Goal: Task Accomplishment & Management: Manage account settings

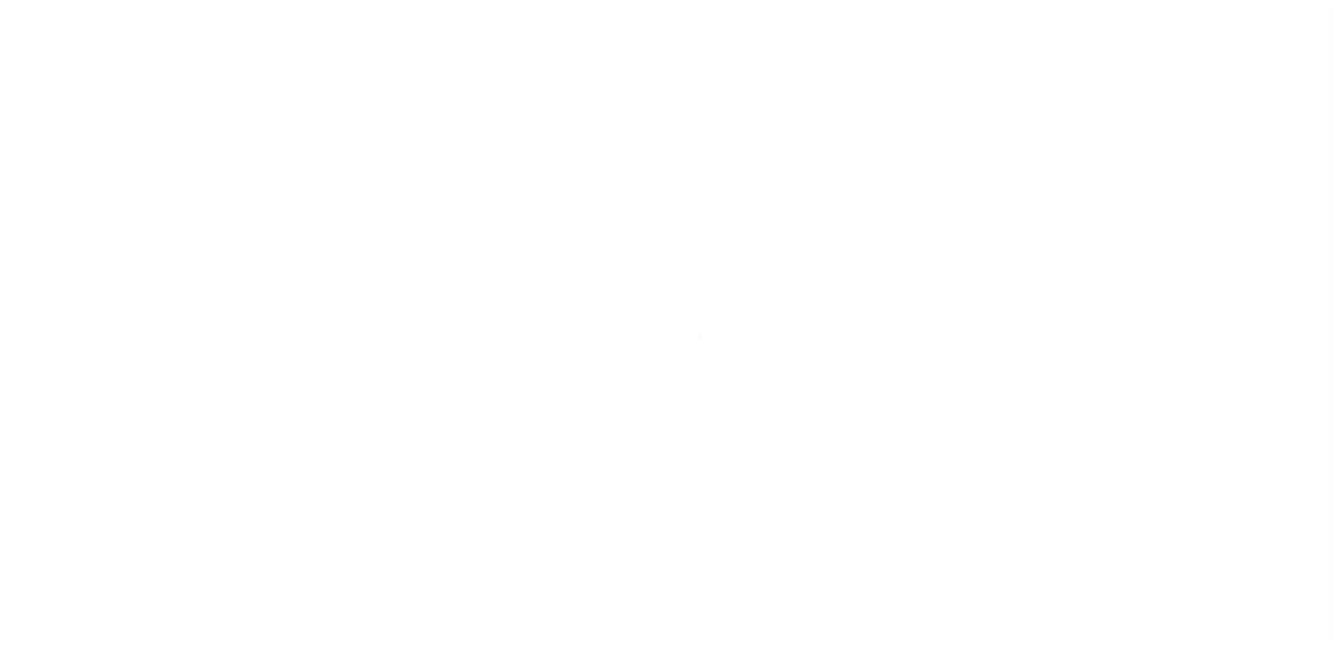
scroll to position [35, 0]
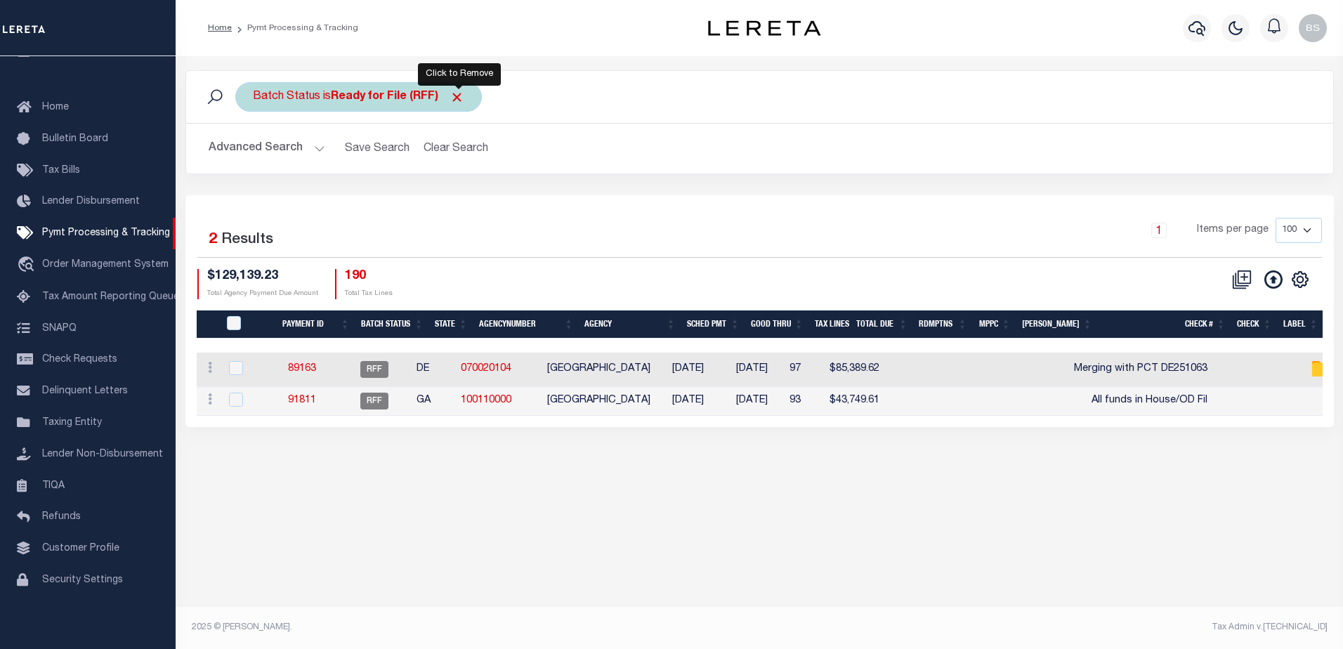
click at [461, 97] on span "Click to Remove" at bounding box center [457, 97] width 15 height 15
click at [318, 100] on div "Batch Status" at bounding box center [286, 97] width 103 height 30
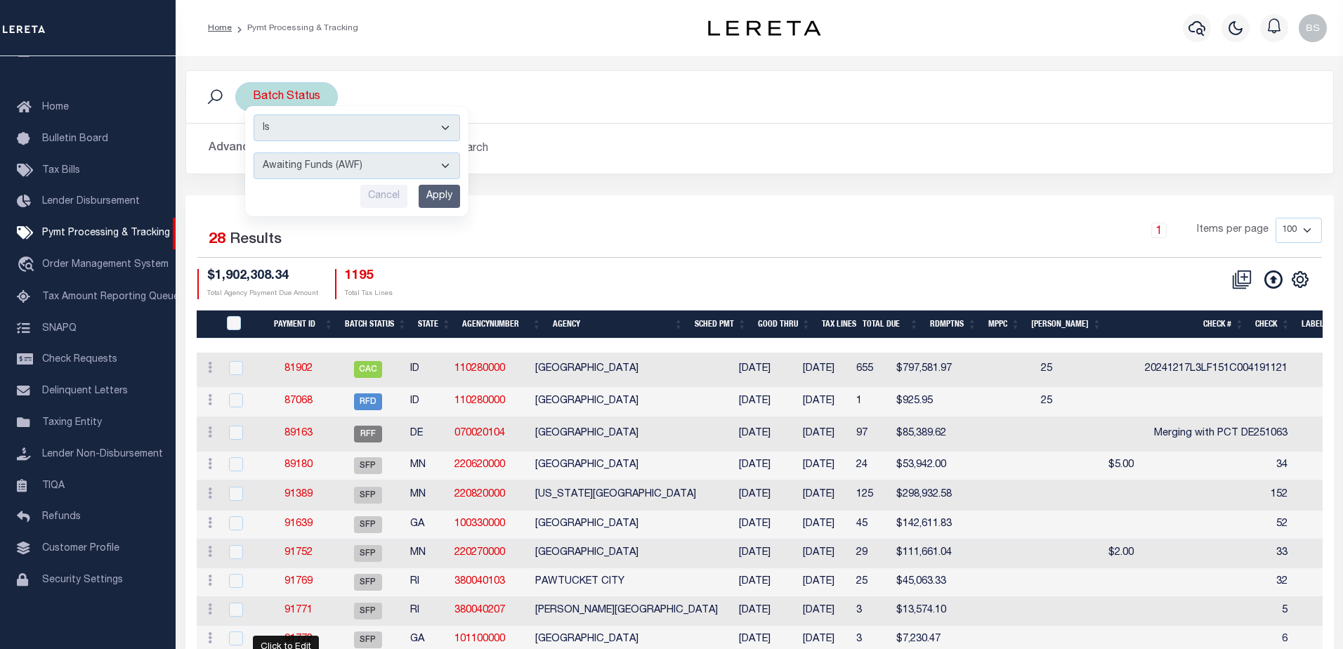
click at [438, 163] on select "Awaiting Funds (AWF) Cleared and Complete (CAC) New Check Needed (NCN) Payment …" at bounding box center [357, 165] width 207 height 27
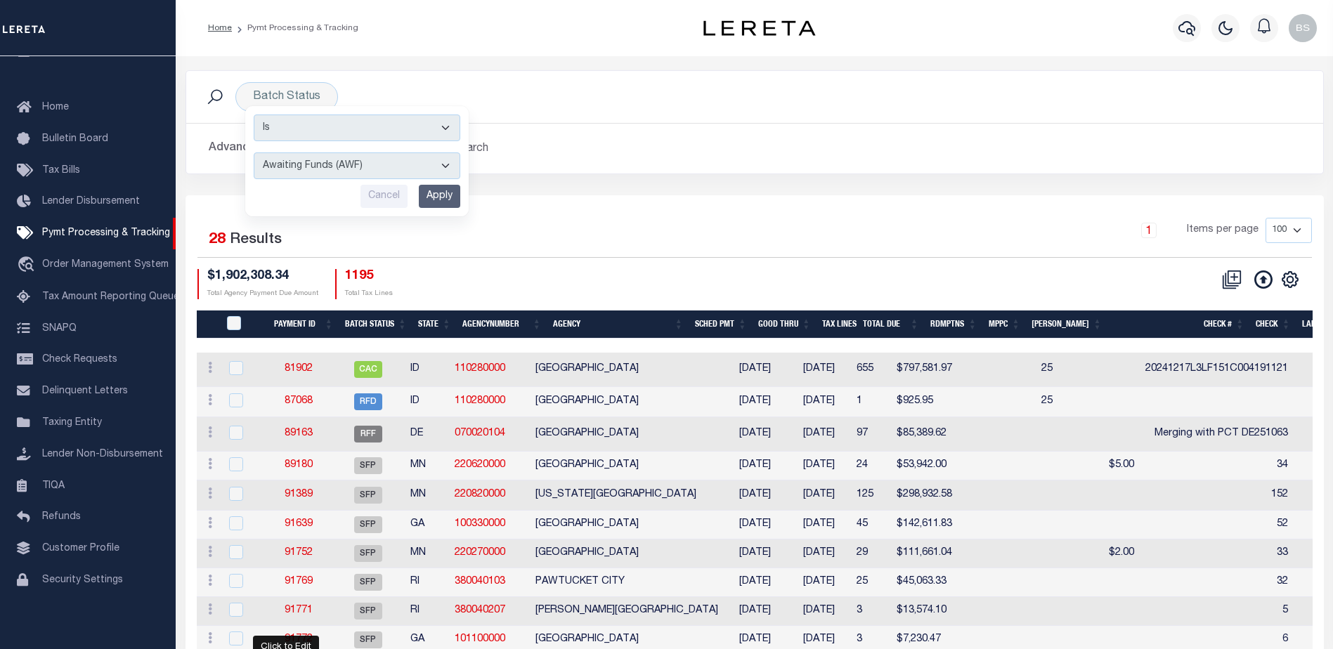
select select "SFP"
click at [254, 152] on select "Awaiting Funds (AWF) Cleared and Complete (CAC) New Check Needed (NCN) Payment …" at bounding box center [357, 165] width 207 height 27
click at [457, 195] on input "Apply" at bounding box center [439, 196] width 41 height 23
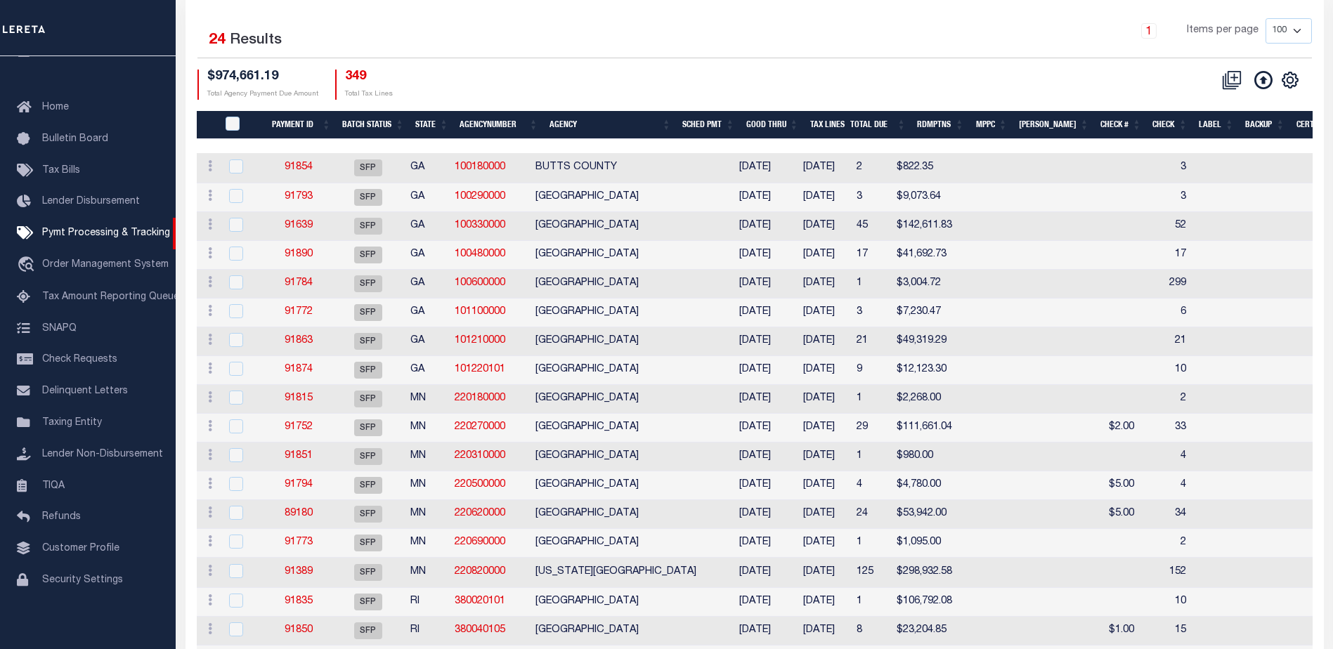
scroll to position [211, 0]
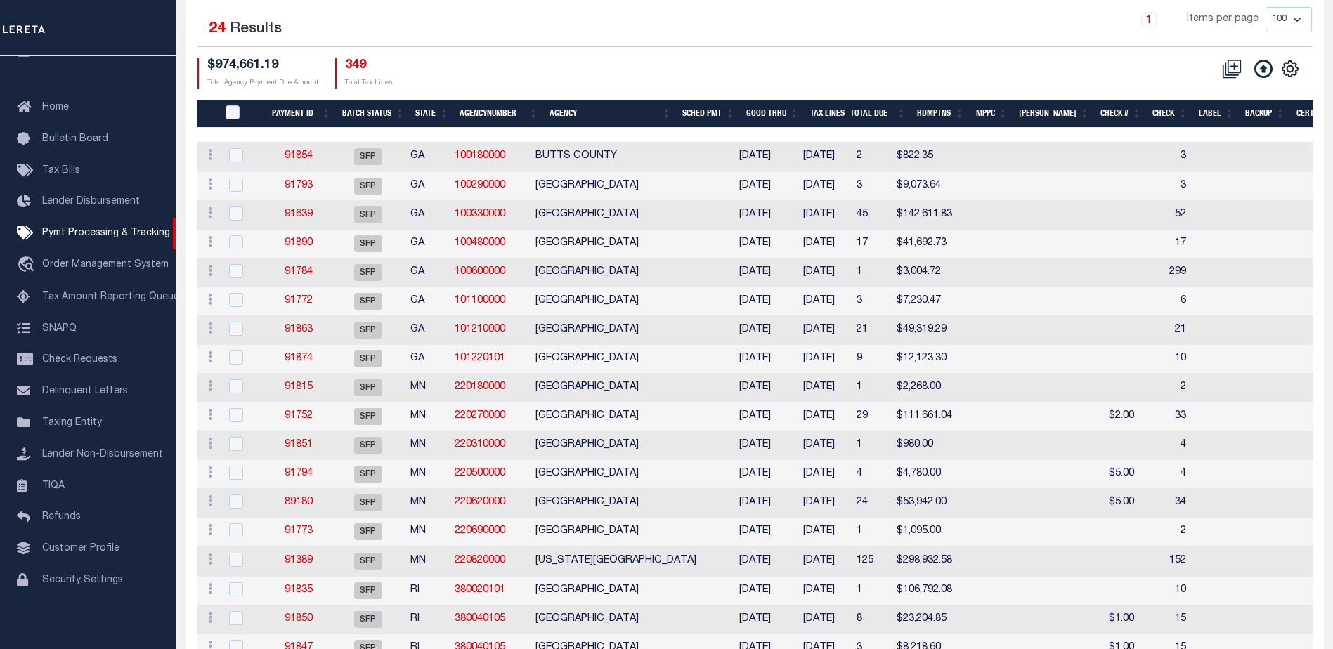
click at [798, 112] on th "Good Thru" at bounding box center [772, 114] width 64 height 29
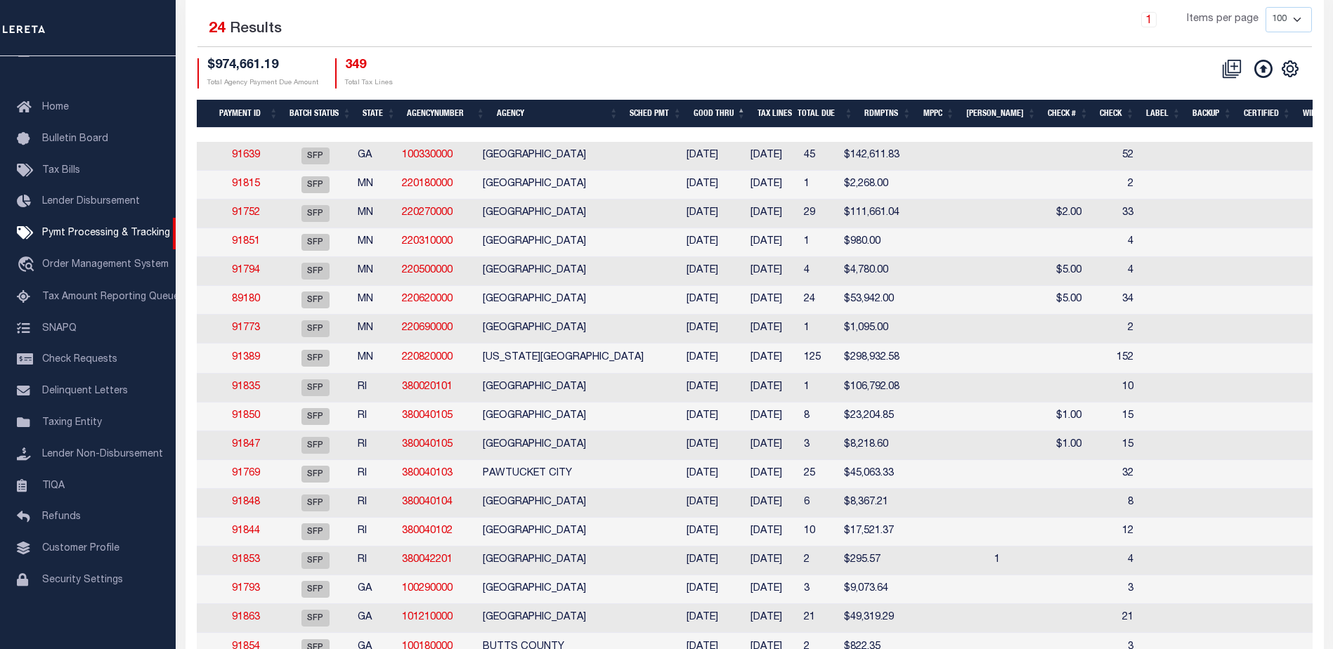
scroll to position [0, 141]
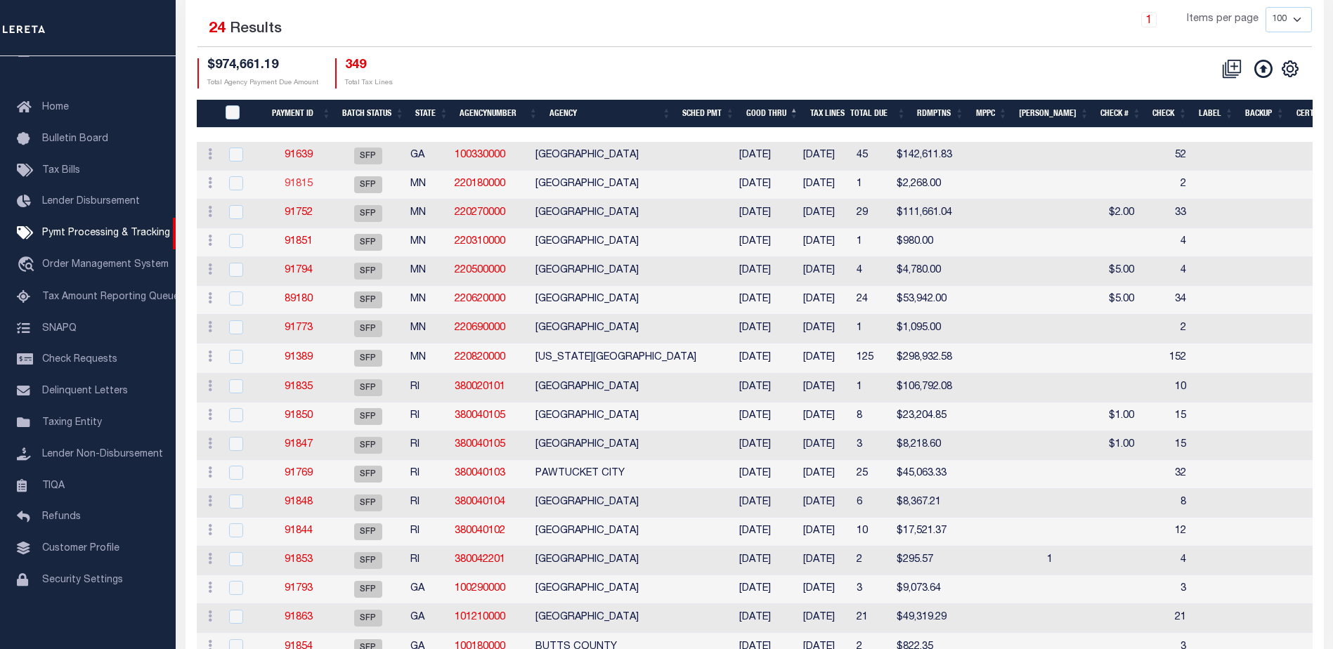
click at [303, 189] on link "91815" at bounding box center [299, 184] width 28 height 10
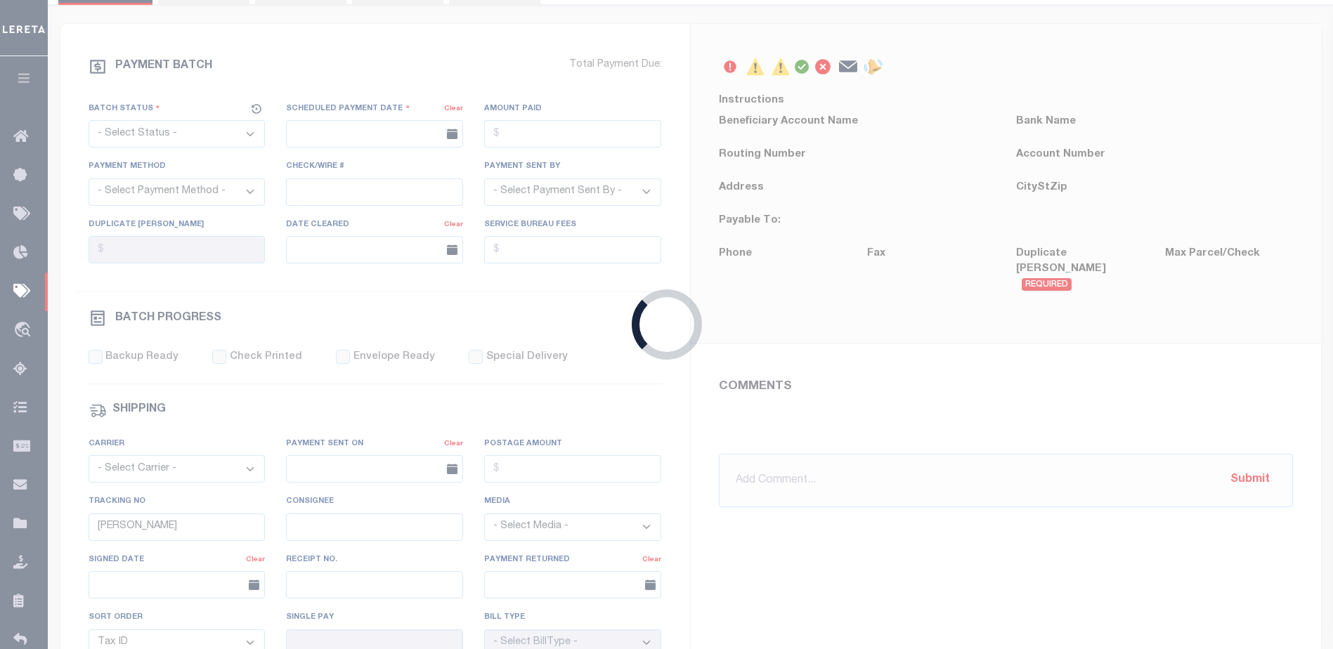
select select "SFP"
type input "10/06/2025"
type input "2"
type input "N"
radio input "true"
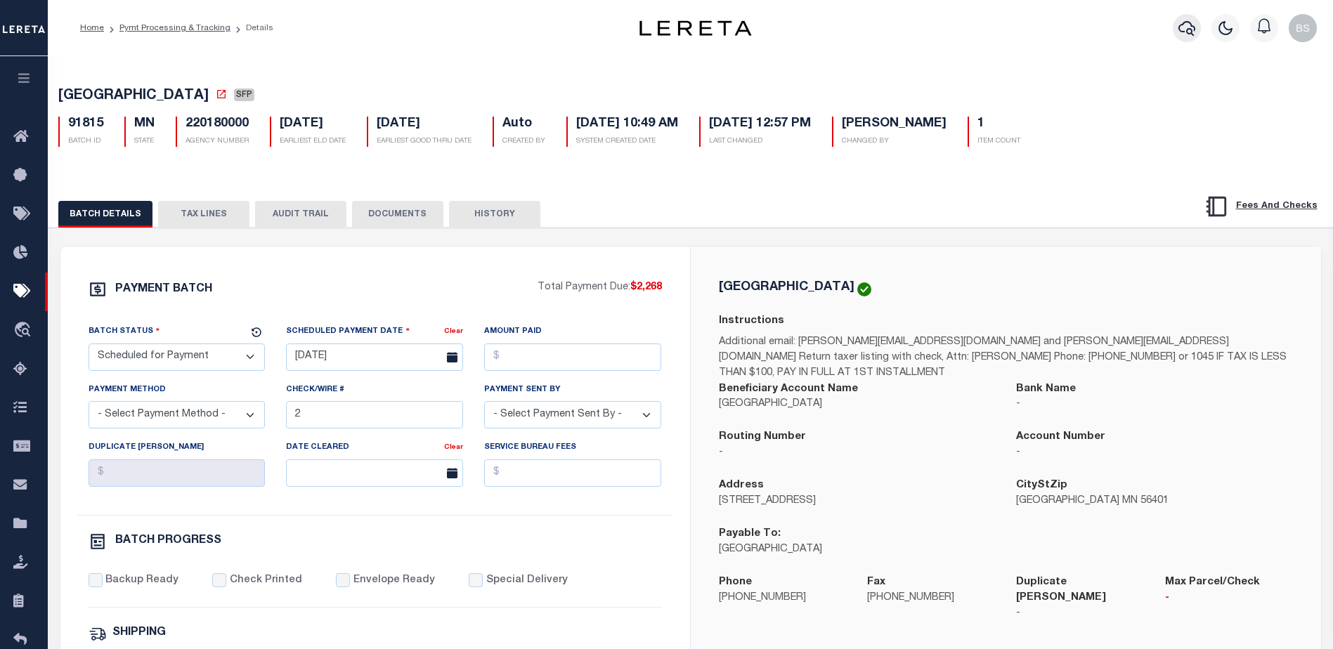
click at [1187, 20] on button "button" at bounding box center [1187, 28] width 28 height 28
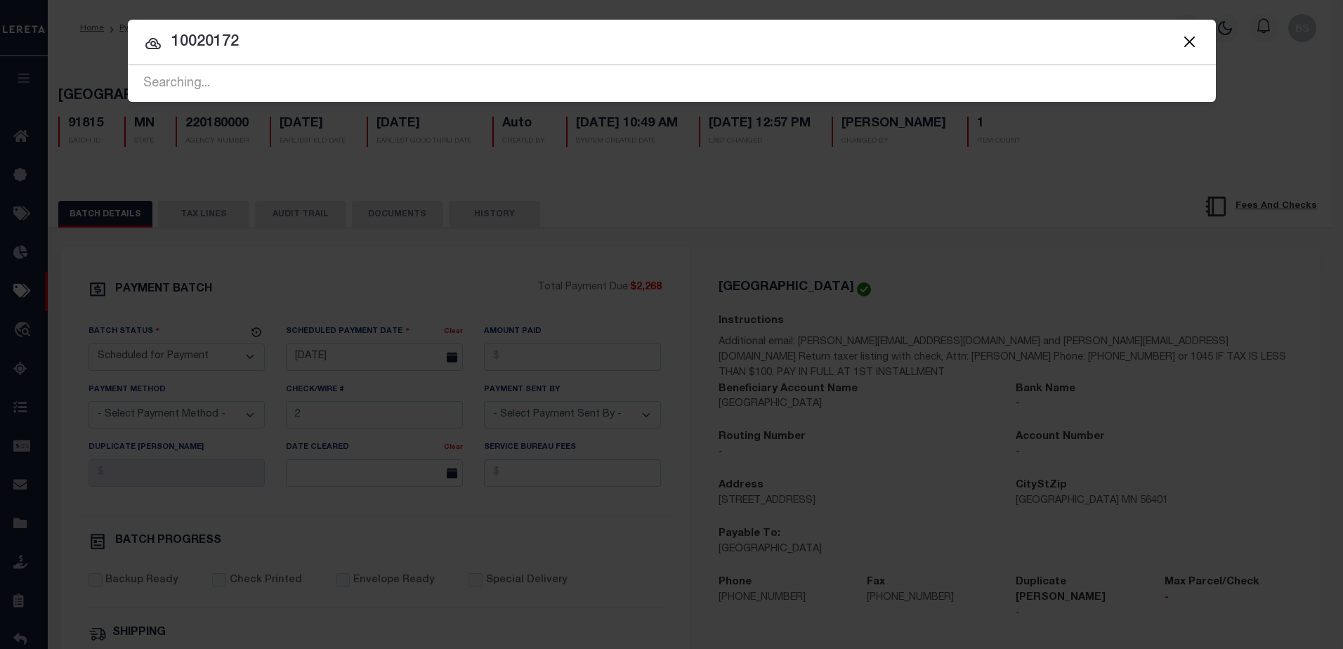
type input "10020172"
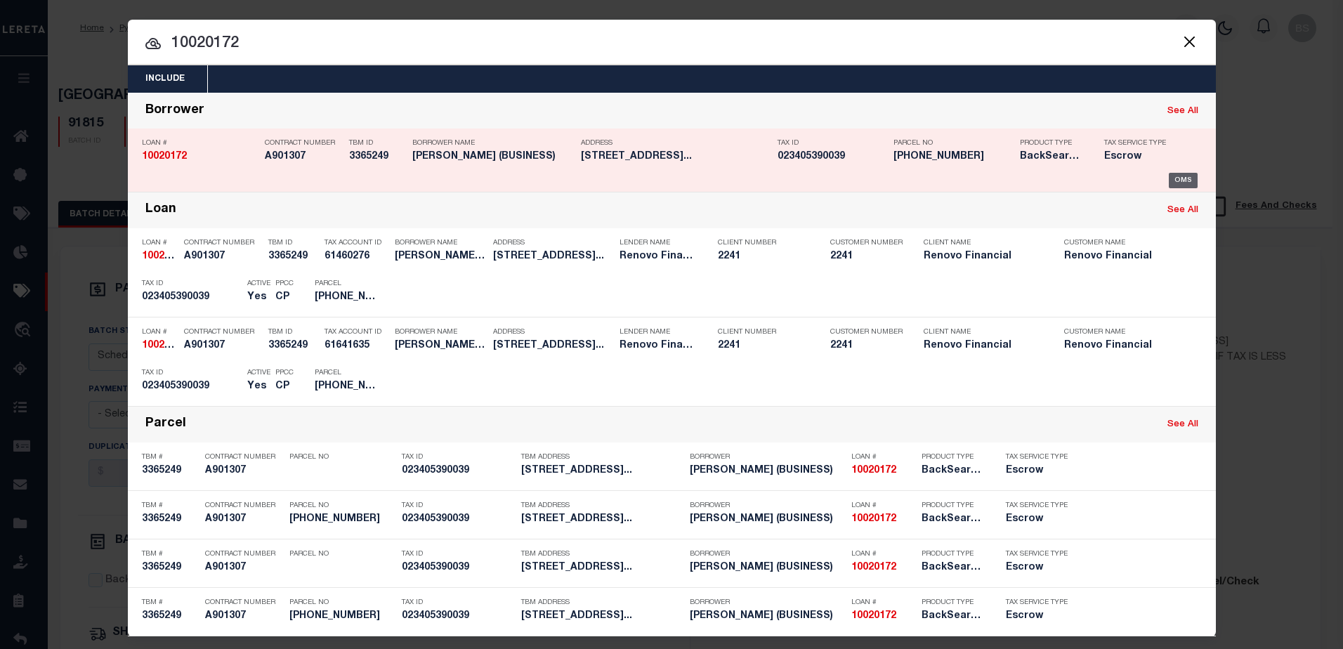
click at [1169, 178] on div "OMS" at bounding box center [1183, 180] width 29 height 15
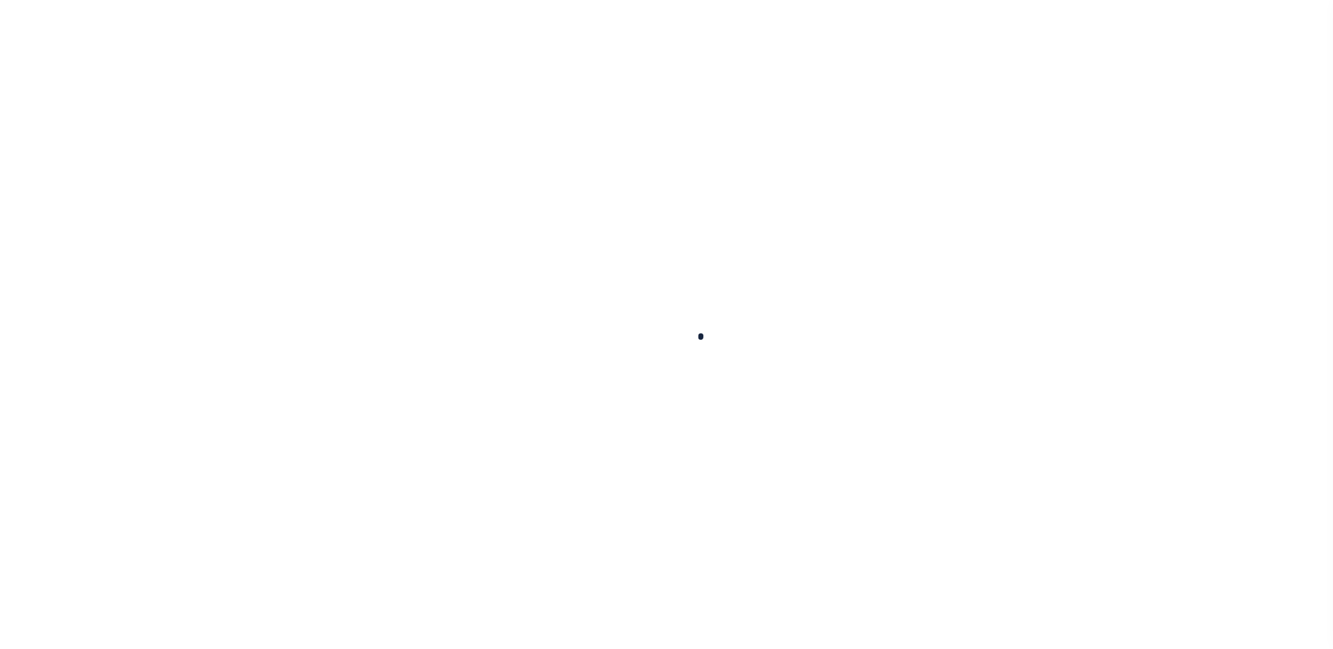
type input "10020172"
type input "[PERSON_NAME] (BUSINESS)"
select select
select select "10"
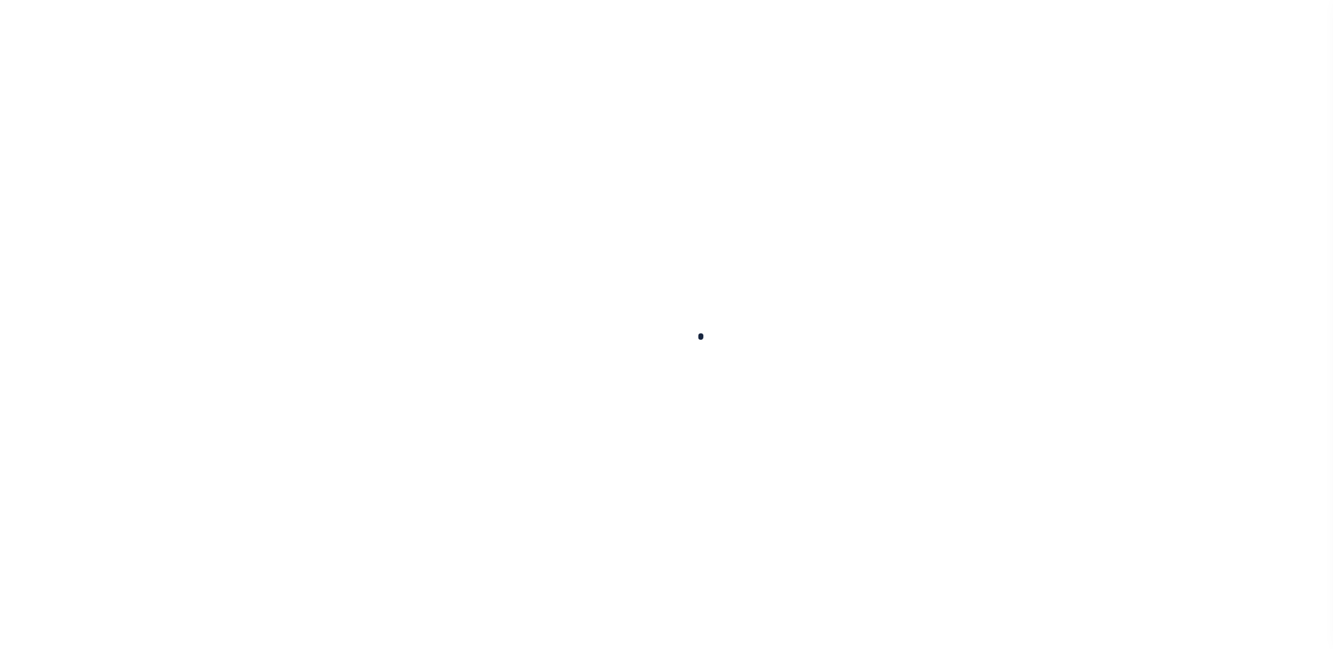
select select "Escrow"
type input "[STREET_ADDRESS]"
type input "[GEOGRAPHIC_DATA], CT 06710"
type input "a0kUS000003yrXZ"
type input "CT"
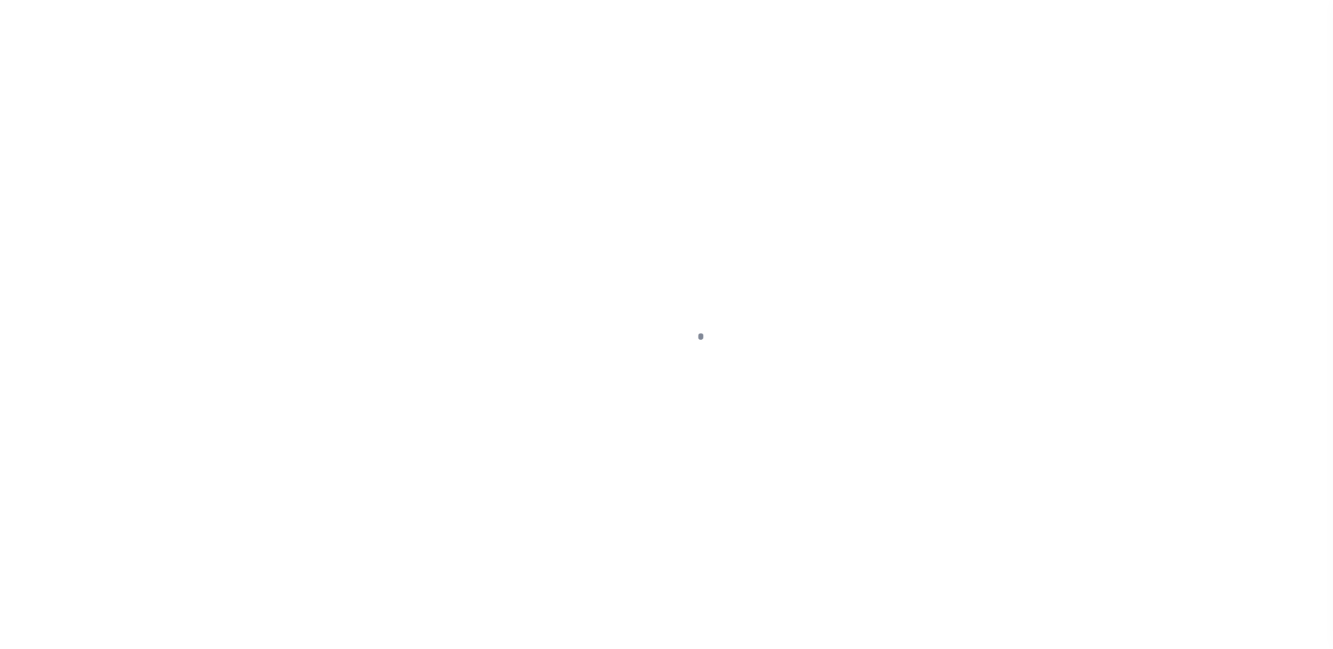
select select
type textarea "LEGAL REQUIRED"
select select "25067"
select select
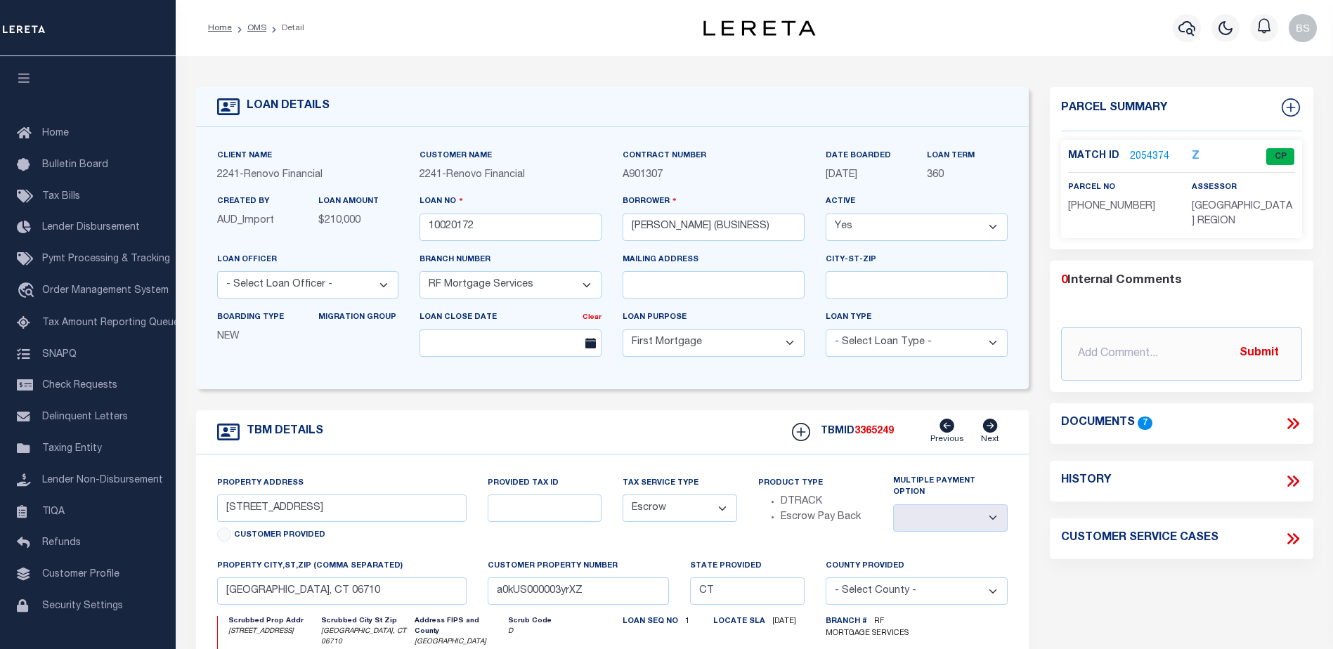
click at [1151, 153] on link "2054374" at bounding box center [1149, 157] width 39 height 15
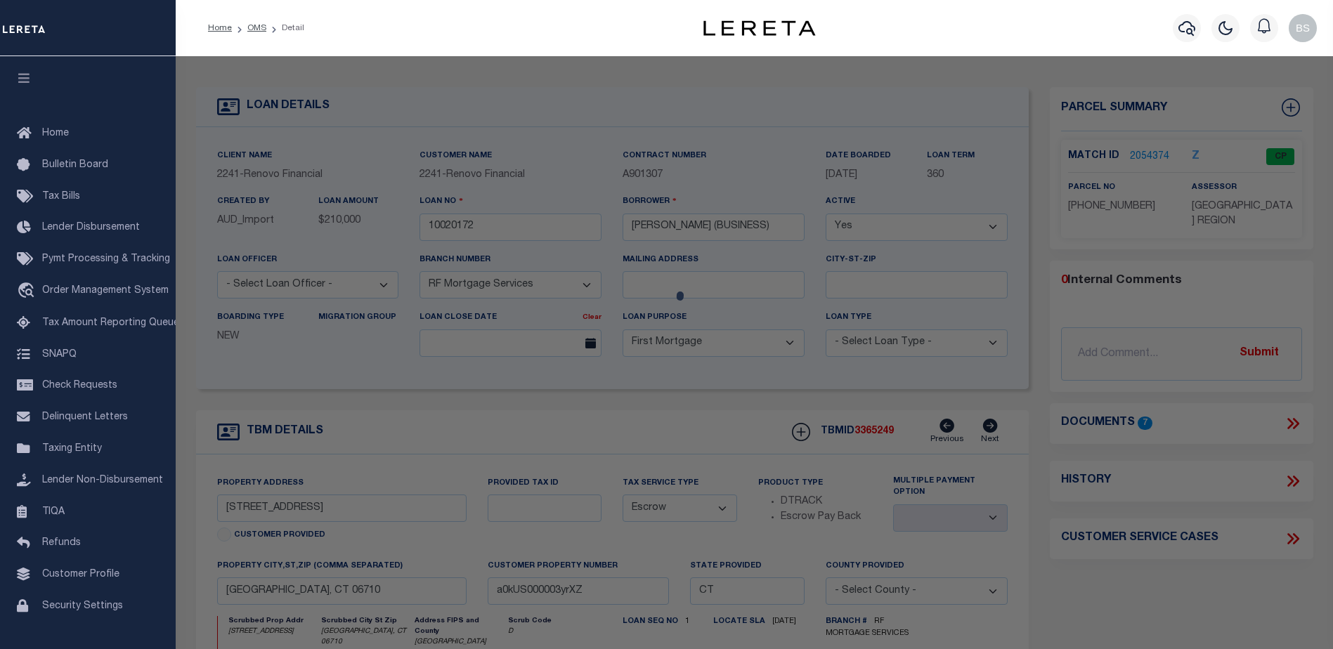
checkbox input "false"
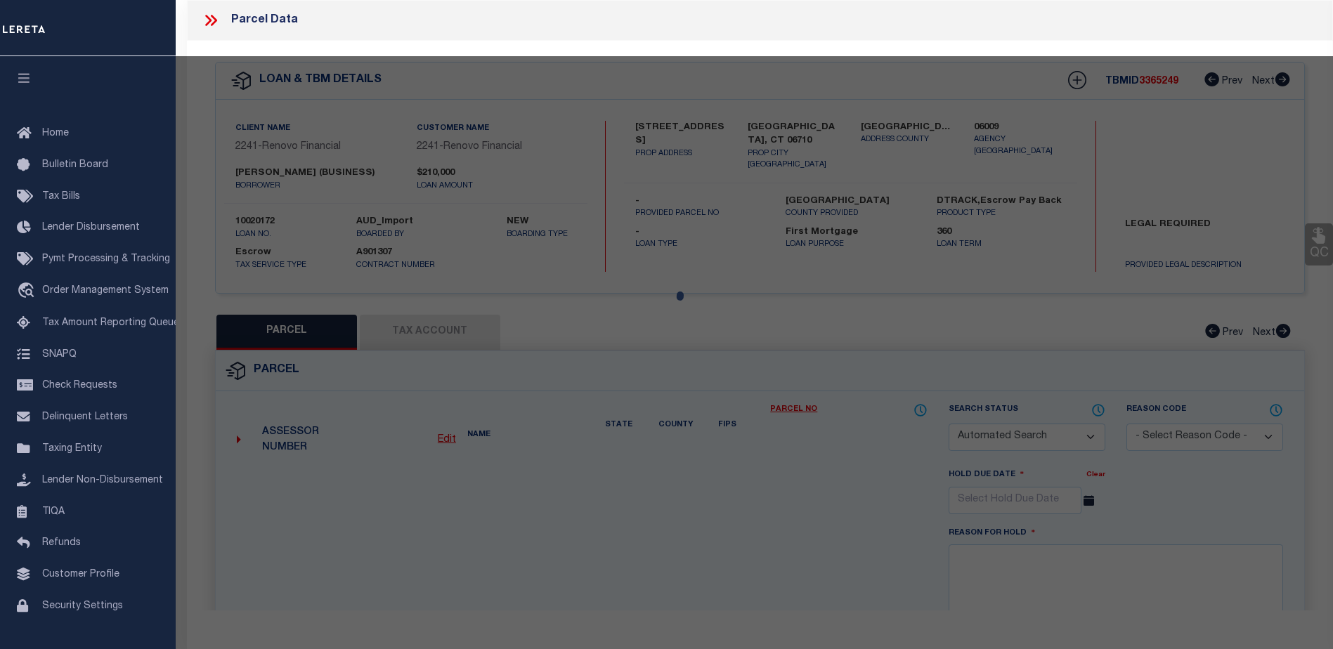
select select "CP"
type input "LEDGISTER KENIEL"
select select "AGW"
select select
type input "179 WILLOW ST"
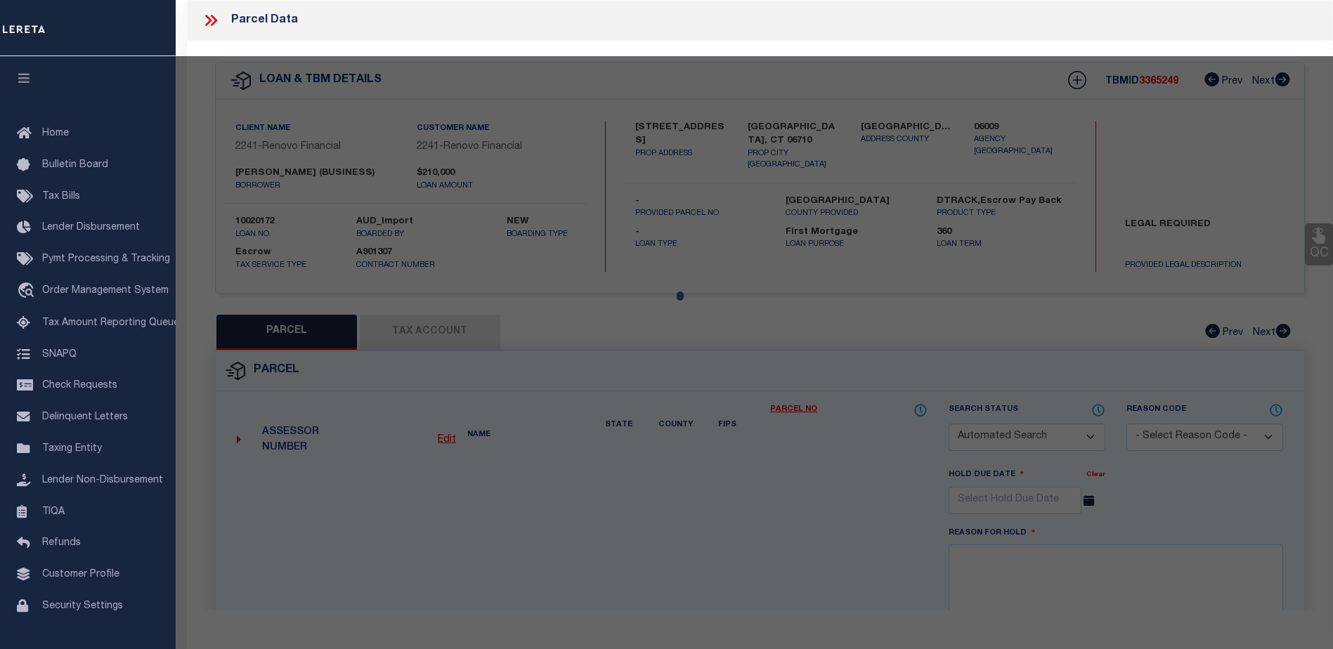
checkbox input "false"
type input "WATERBURY, CT 06710"
type textarea "8726/ 202"
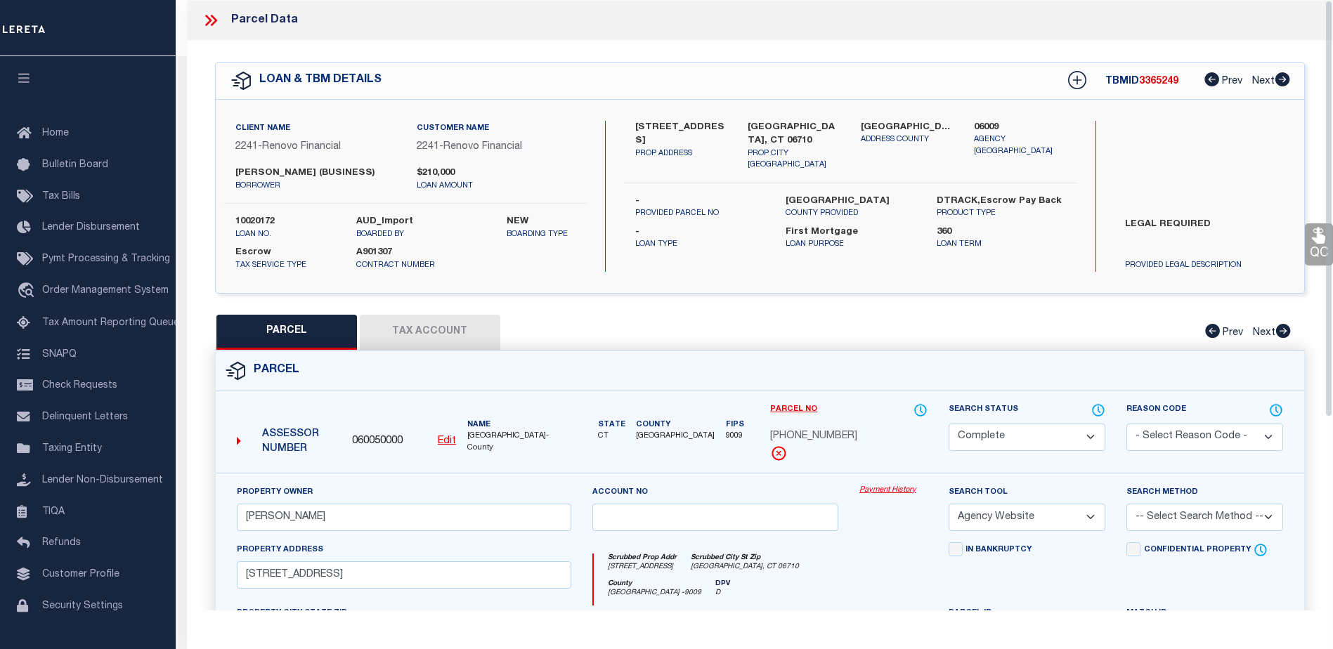
click at [896, 490] on link "Payment History" at bounding box center [893, 491] width 68 height 12
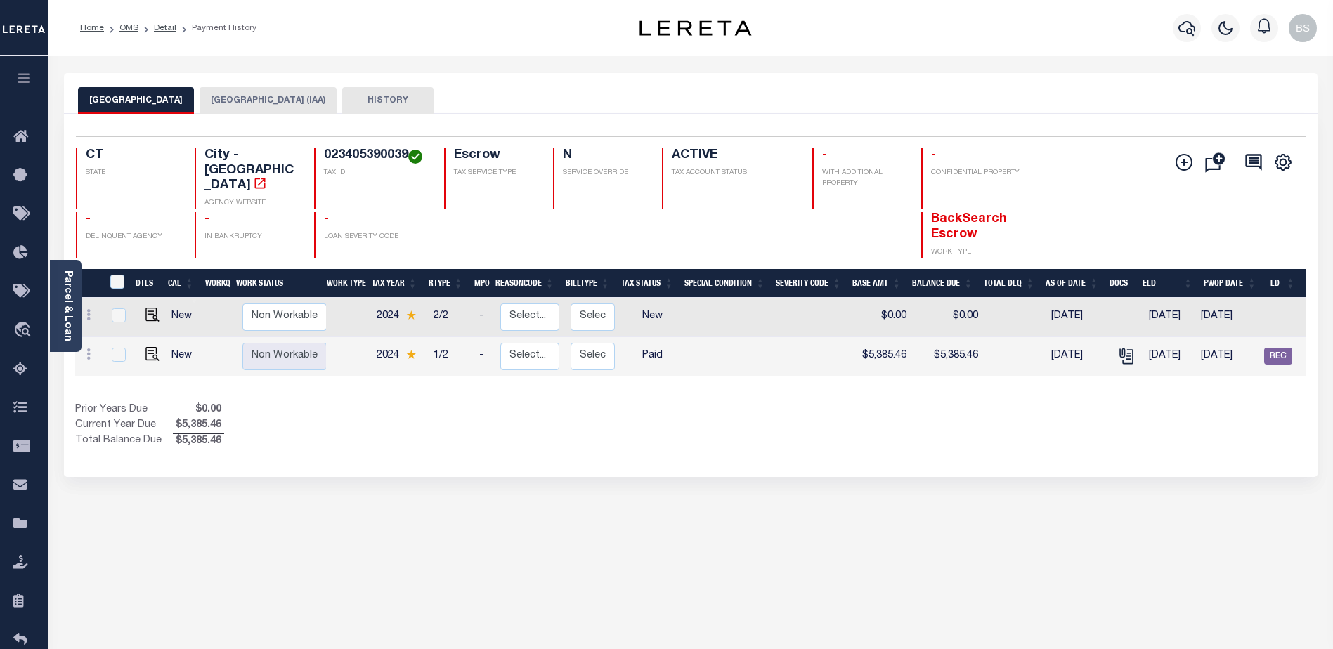
click at [252, 101] on button "WATERBURY CITY (IAA)" at bounding box center [268, 100] width 137 height 27
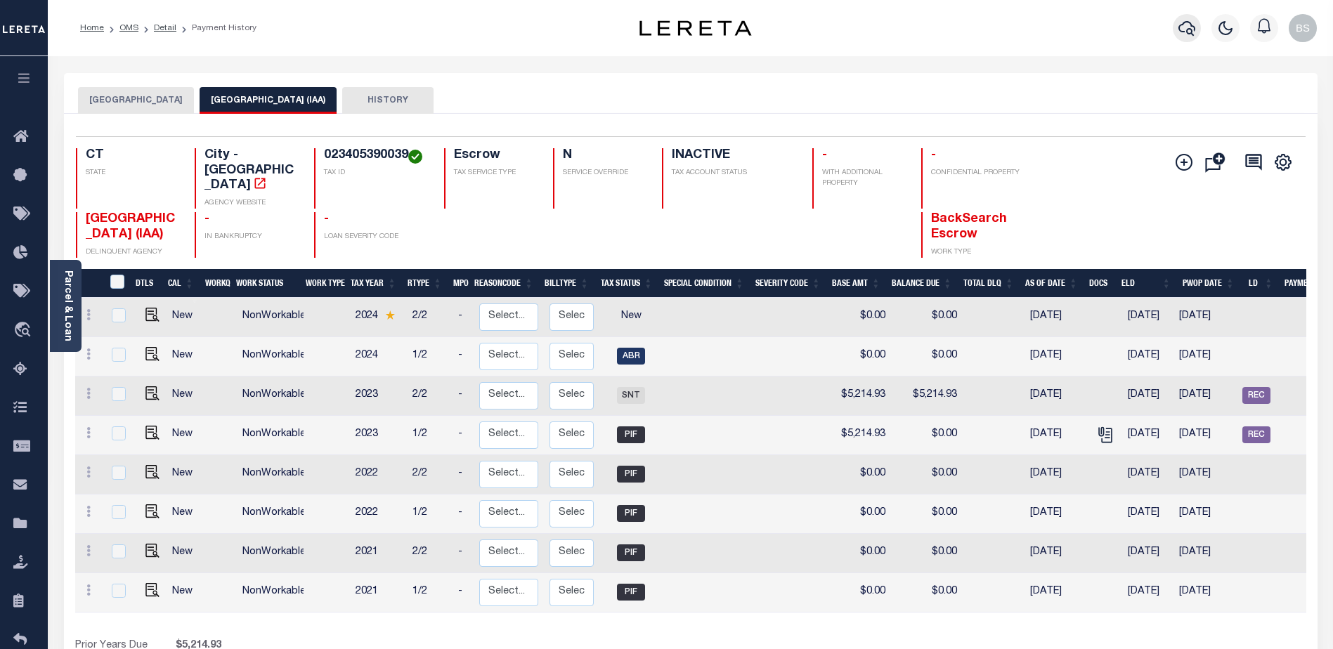
click at [1181, 28] on icon "button" at bounding box center [1186, 28] width 17 height 17
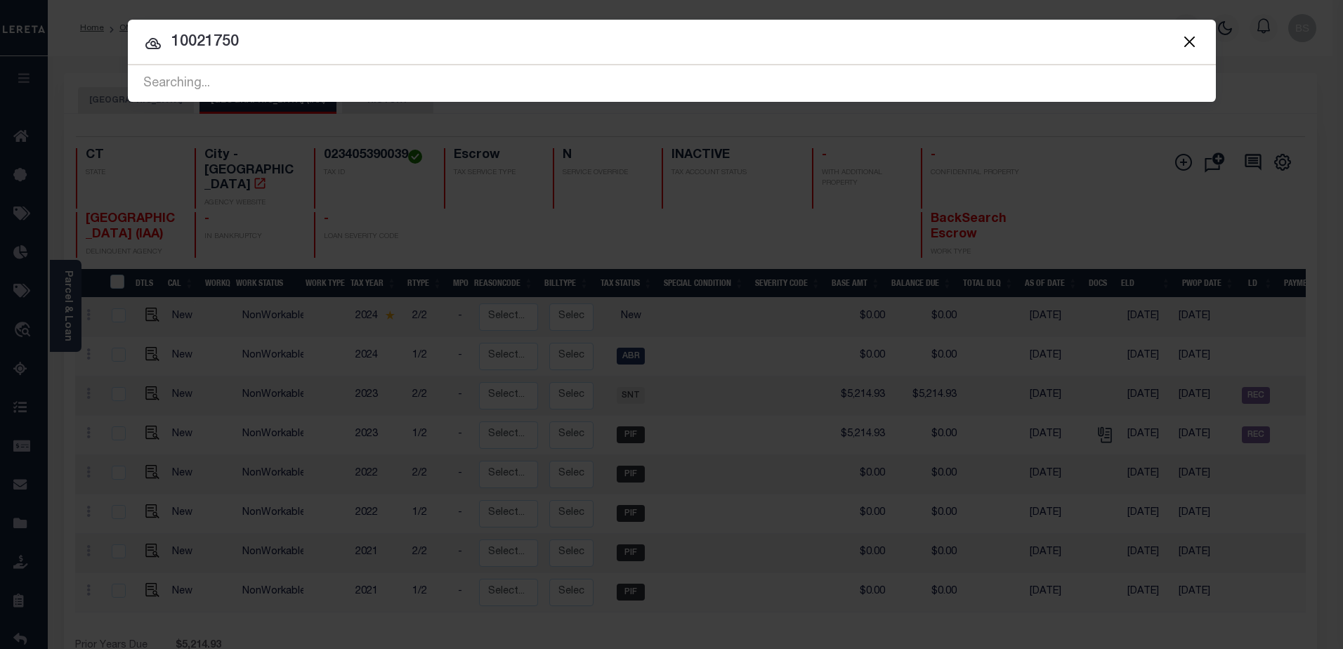
type input "10021750"
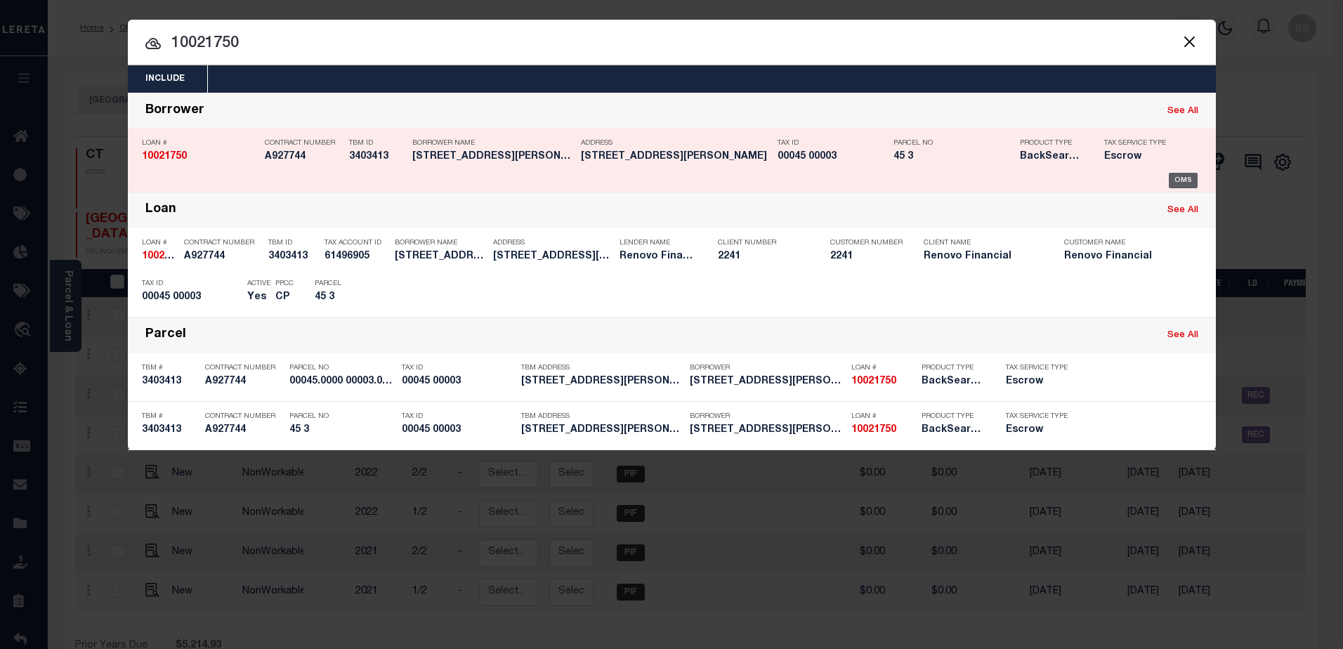
click at [1175, 183] on div "OMS" at bounding box center [1183, 180] width 29 height 15
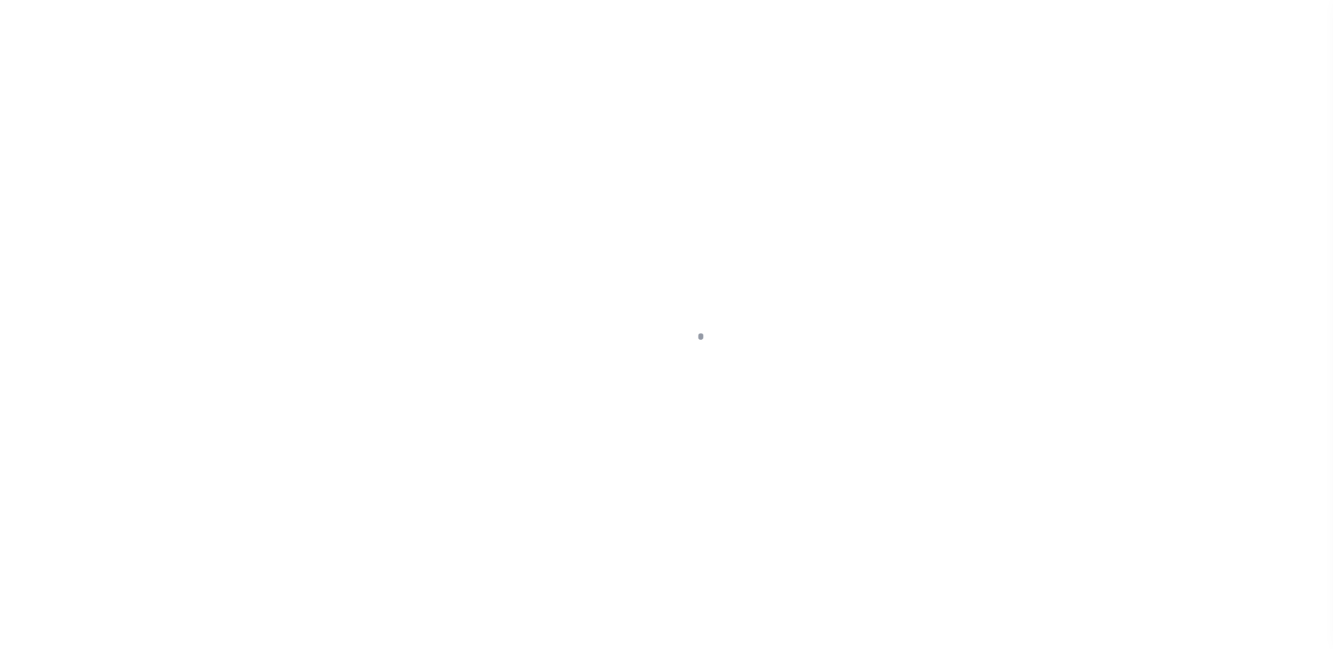
select select "10"
select select "Escrow"
type input "10 E Fort Lee Road"
type input "00045.0000 00003.0000"
select select
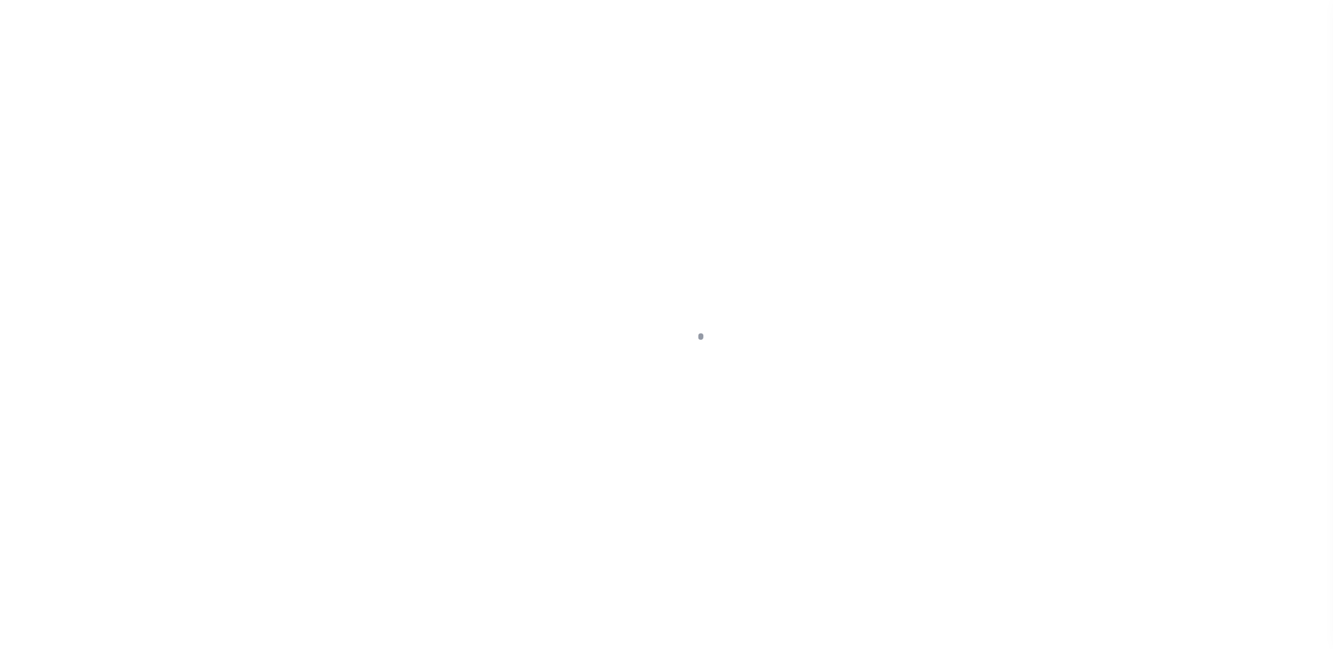
type input "Bogota, NJ 07603"
type input "a0kUS000007evDF"
type input "NJ"
select select
type textarea "Liability Limited to Customer Provided Parcel"
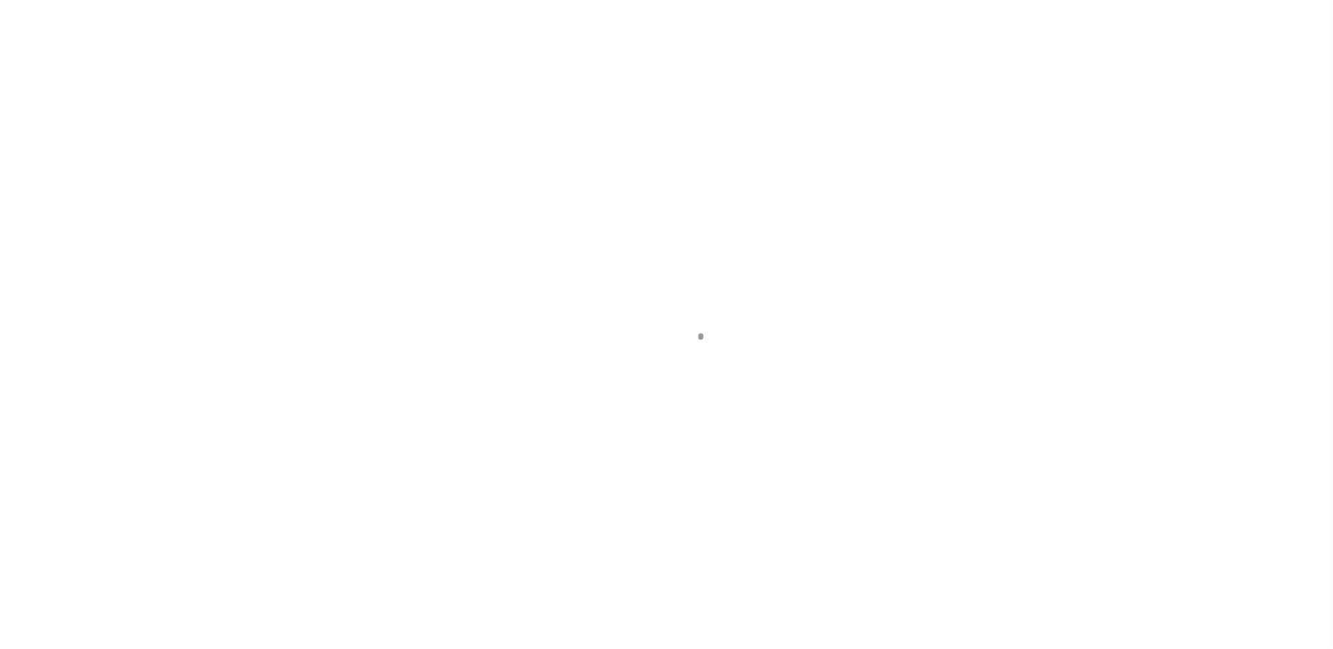
select select "25067"
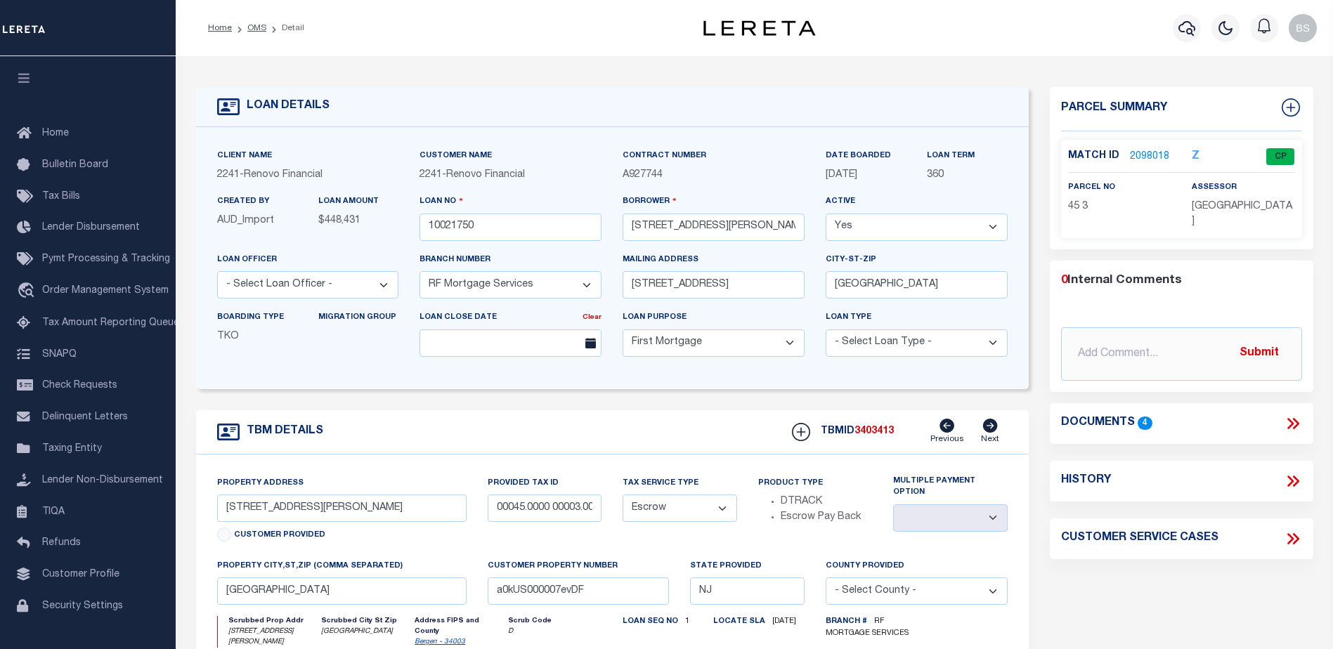
click at [1139, 152] on link "2098018" at bounding box center [1149, 157] width 39 height 15
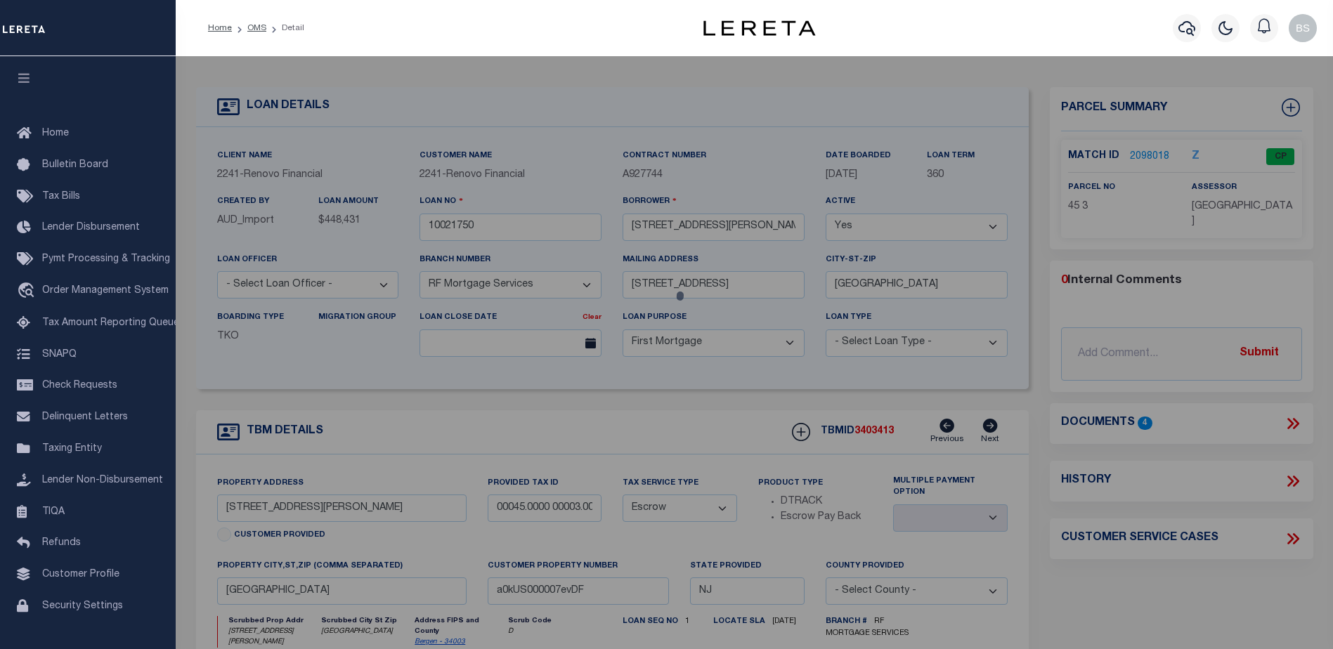
checkbox input "false"
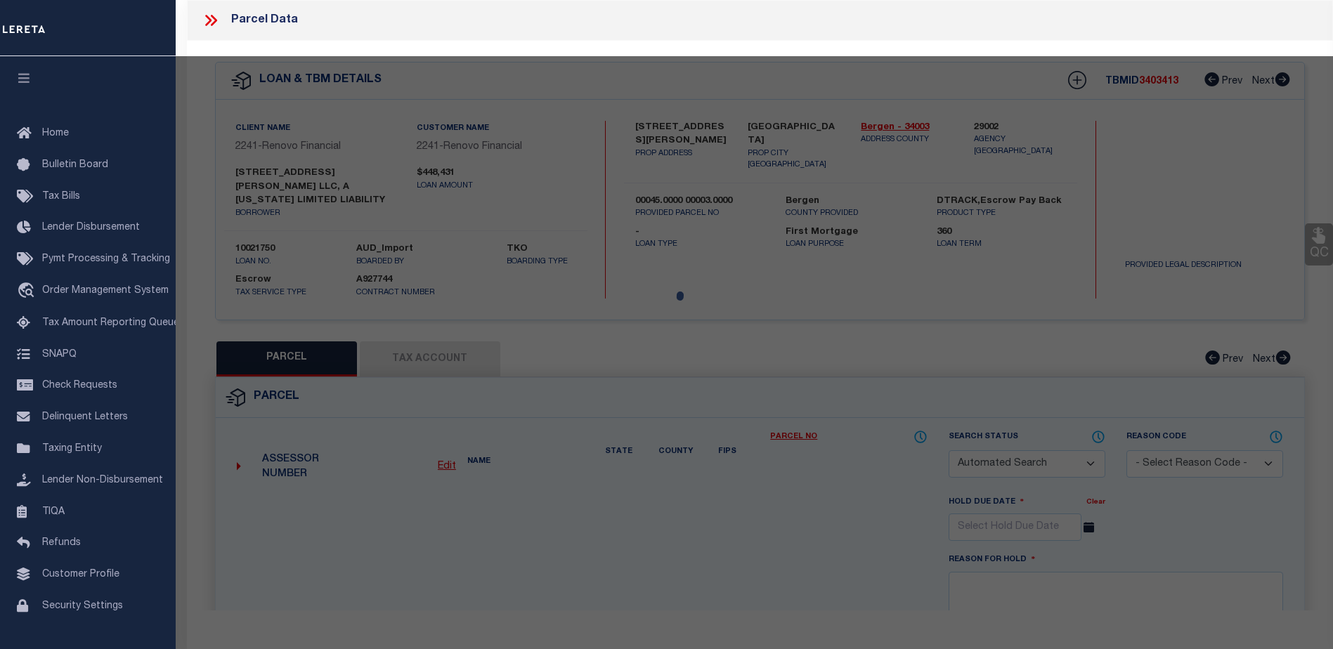
select select "CP"
type input "10 E FORT LEE ROAD LLC"
select select "AGW"
select select "ADD"
type input "10 EAST FORT LEE RD"
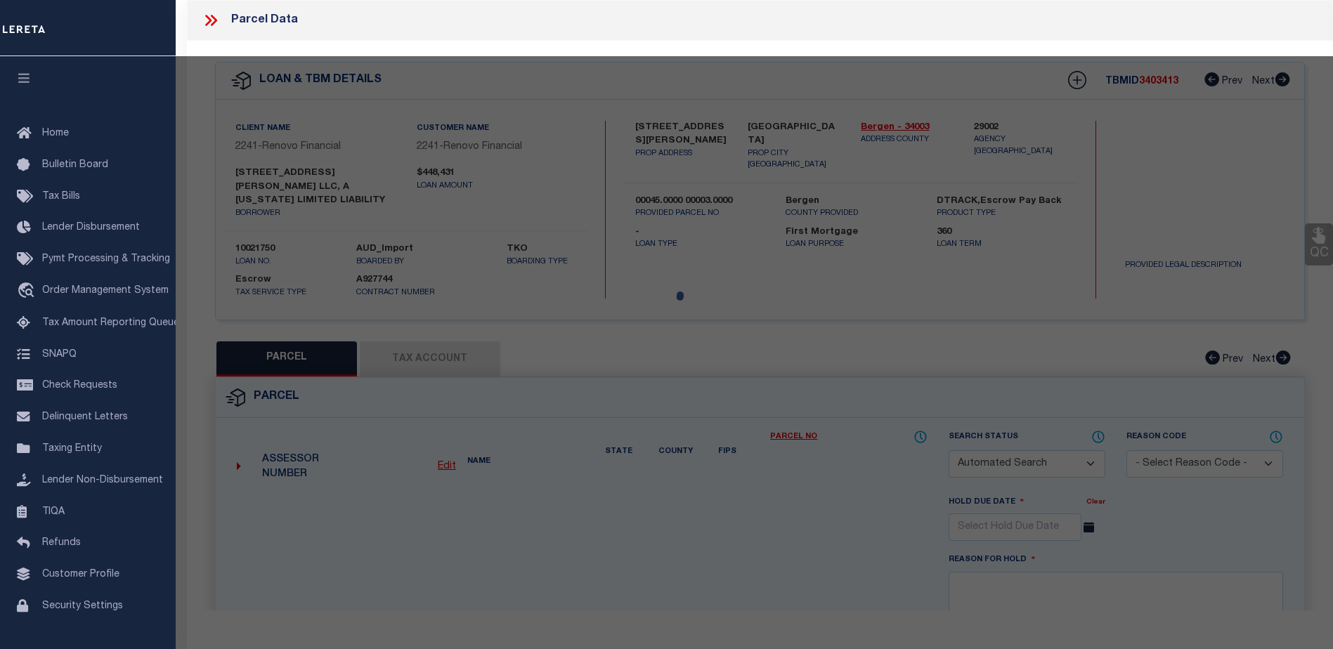
checkbox input "false"
type input "Bogota, NJ 07603"
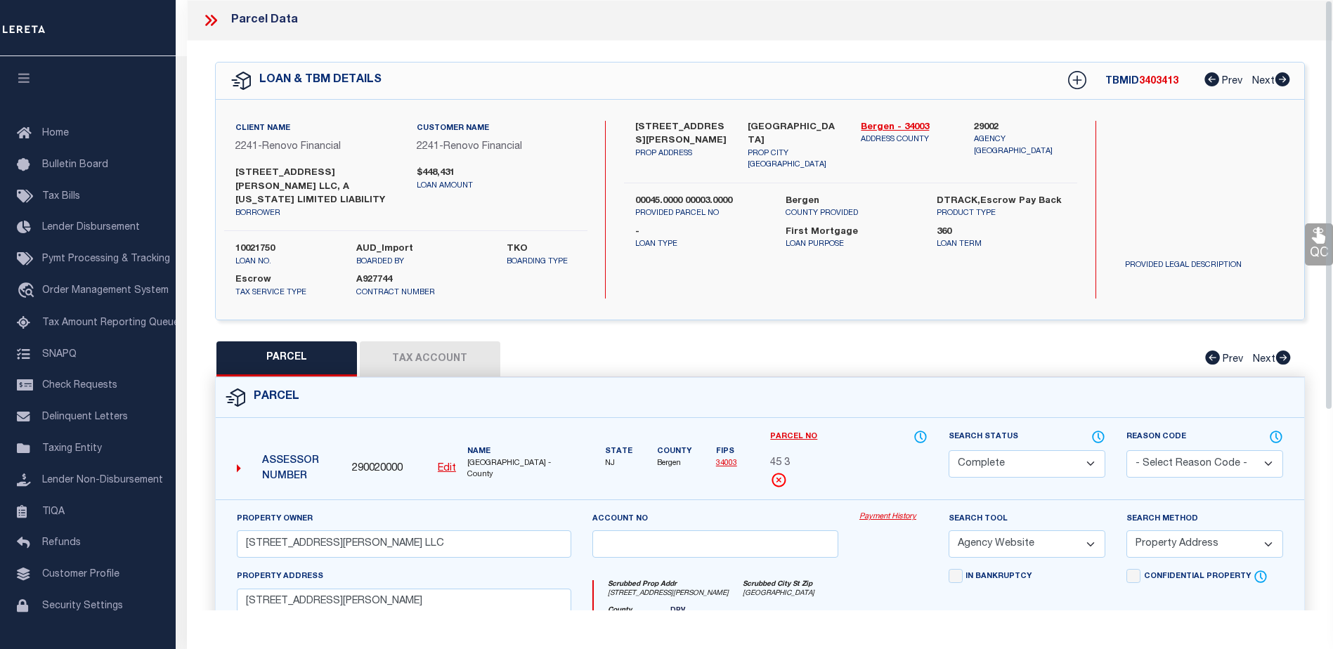
click at [886, 511] on link "Payment History" at bounding box center [893, 517] width 68 height 12
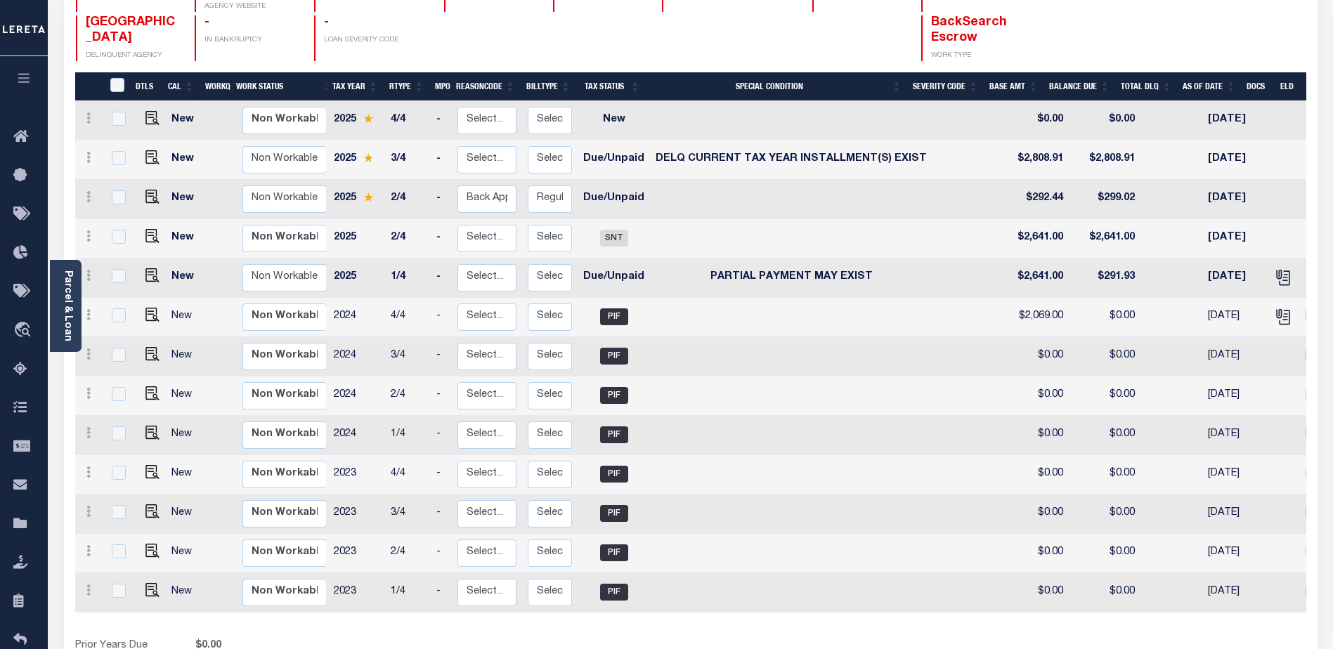
scroll to position [0, 27]
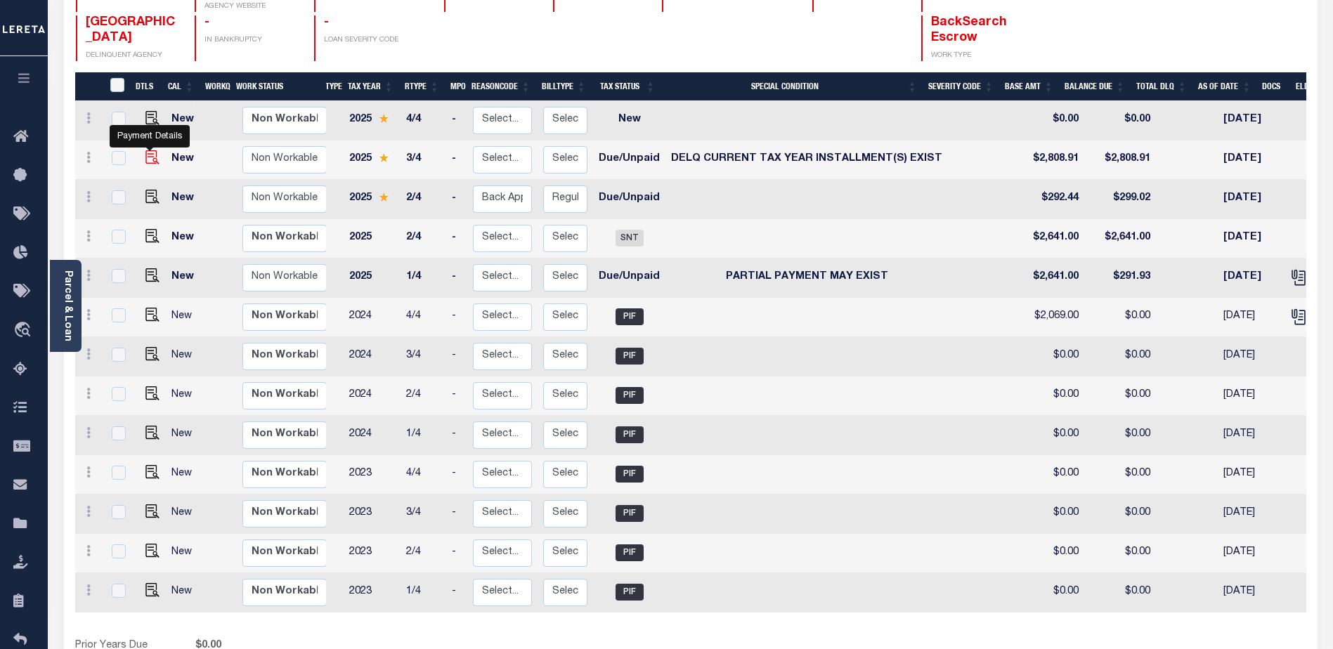
click at [152, 150] on img "" at bounding box center [152, 157] width 14 height 14
checkbox input "true"
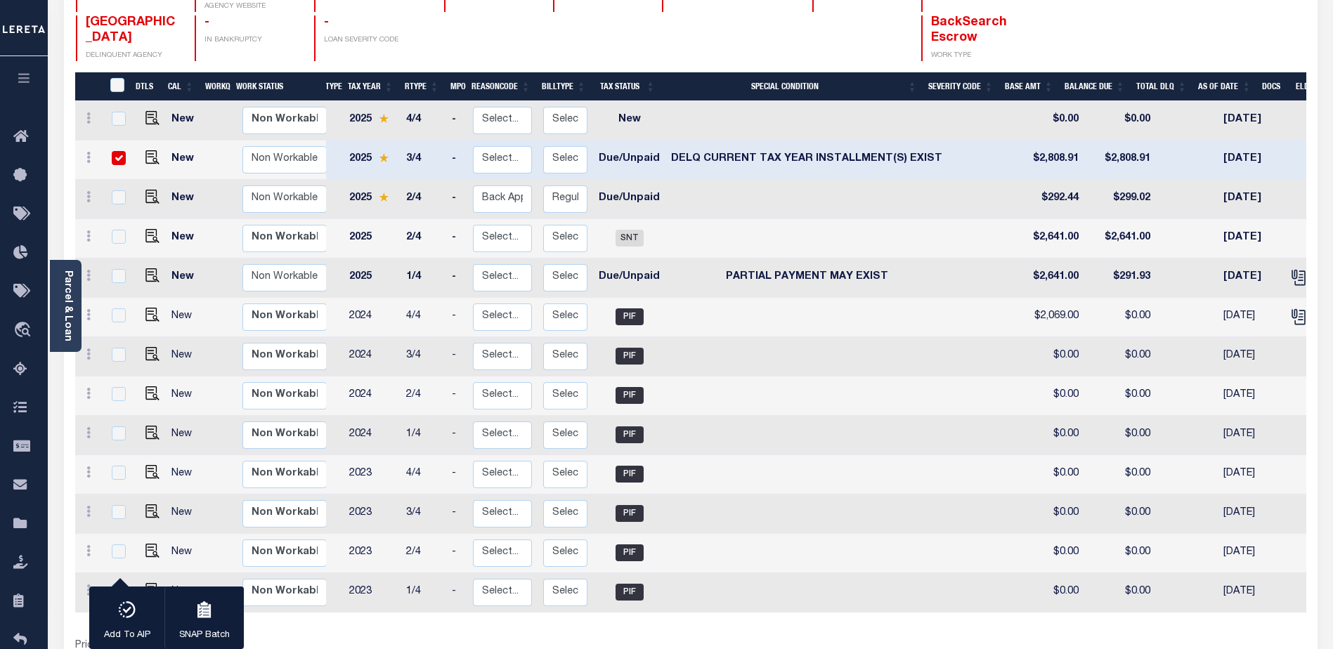
click at [116, 151] on input "checkbox" at bounding box center [119, 158] width 14 height 14
checkbox input "false"
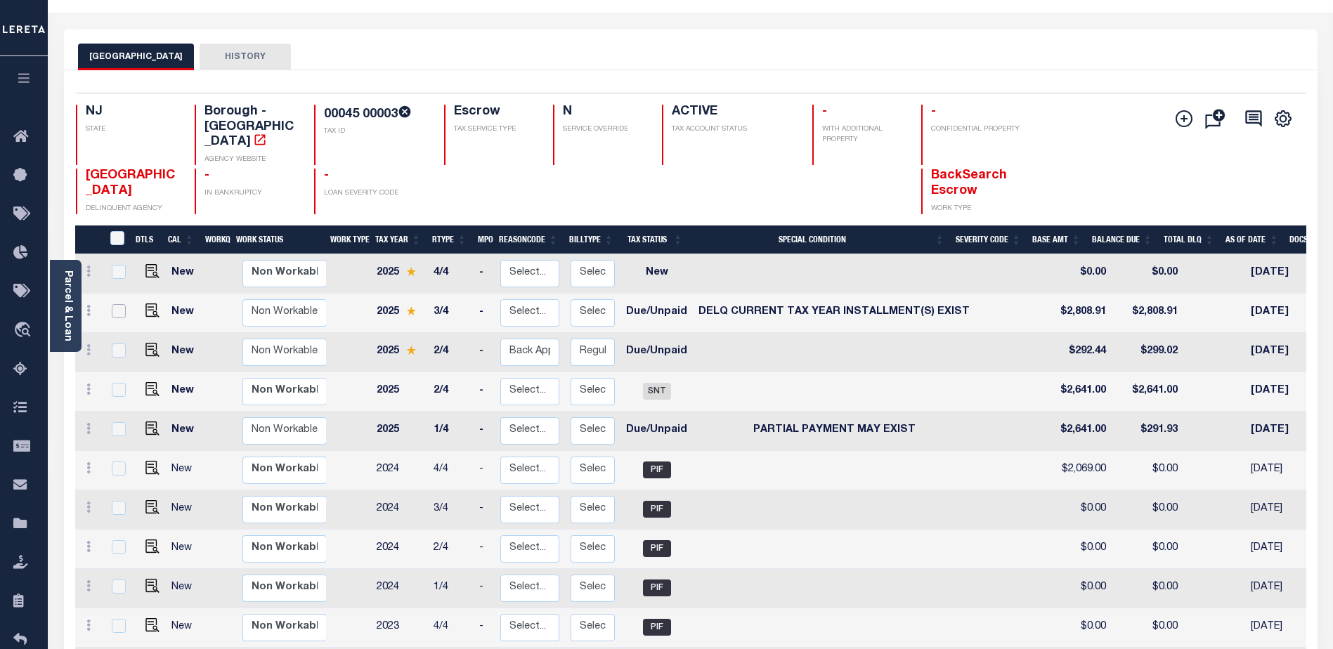
scroll to position [0, 0]
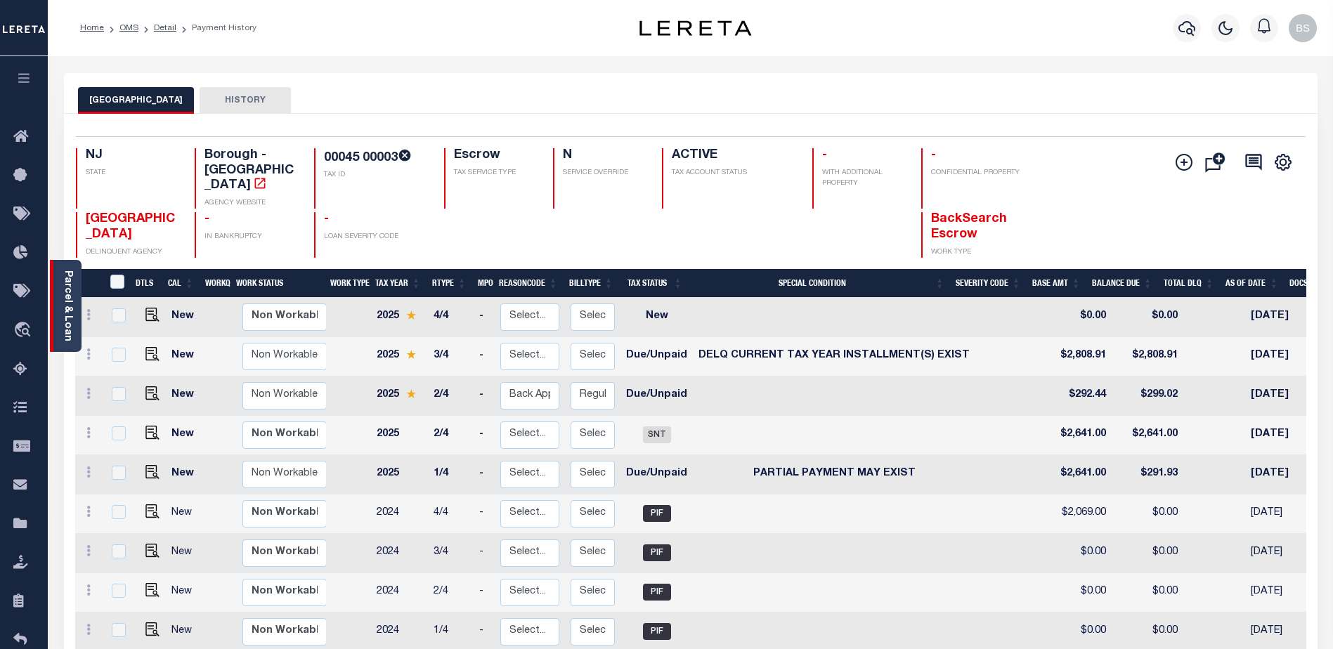
click at [70, 318] on link "Parcel & Loan" at bounding box center [68, 305] width 10 height 71
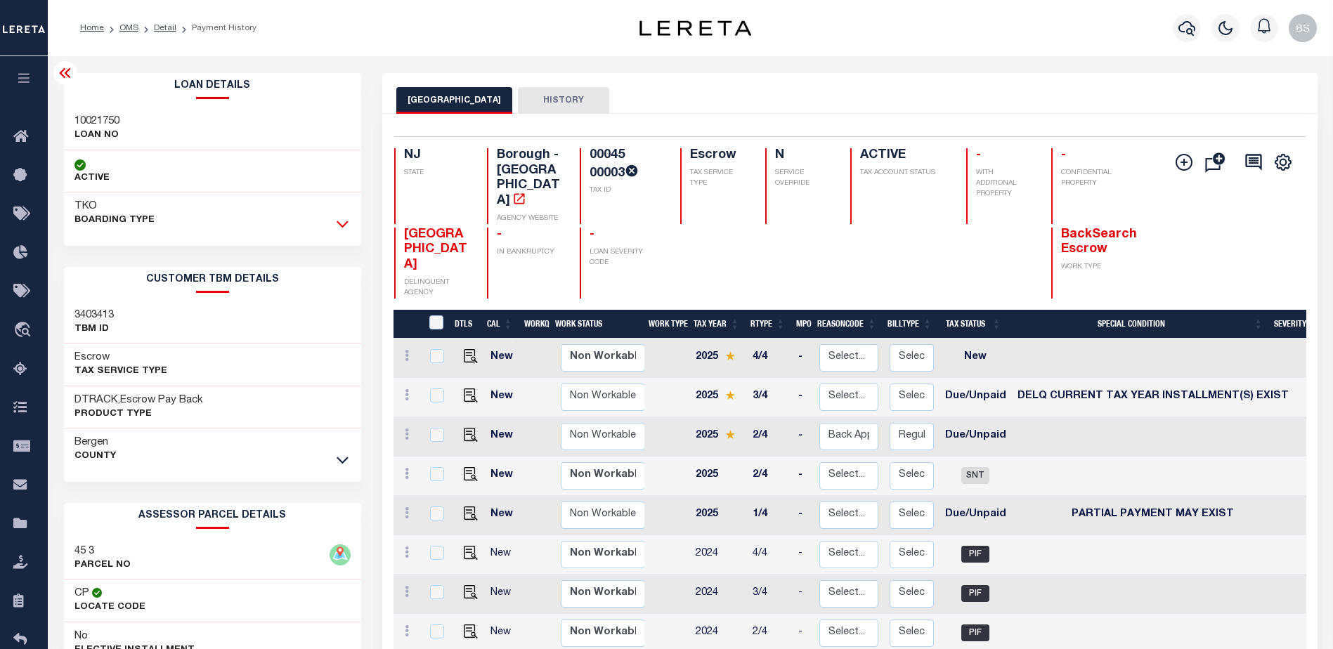
click at [342, 221] on icon at bounding box center [343, 223] width 12 height 15
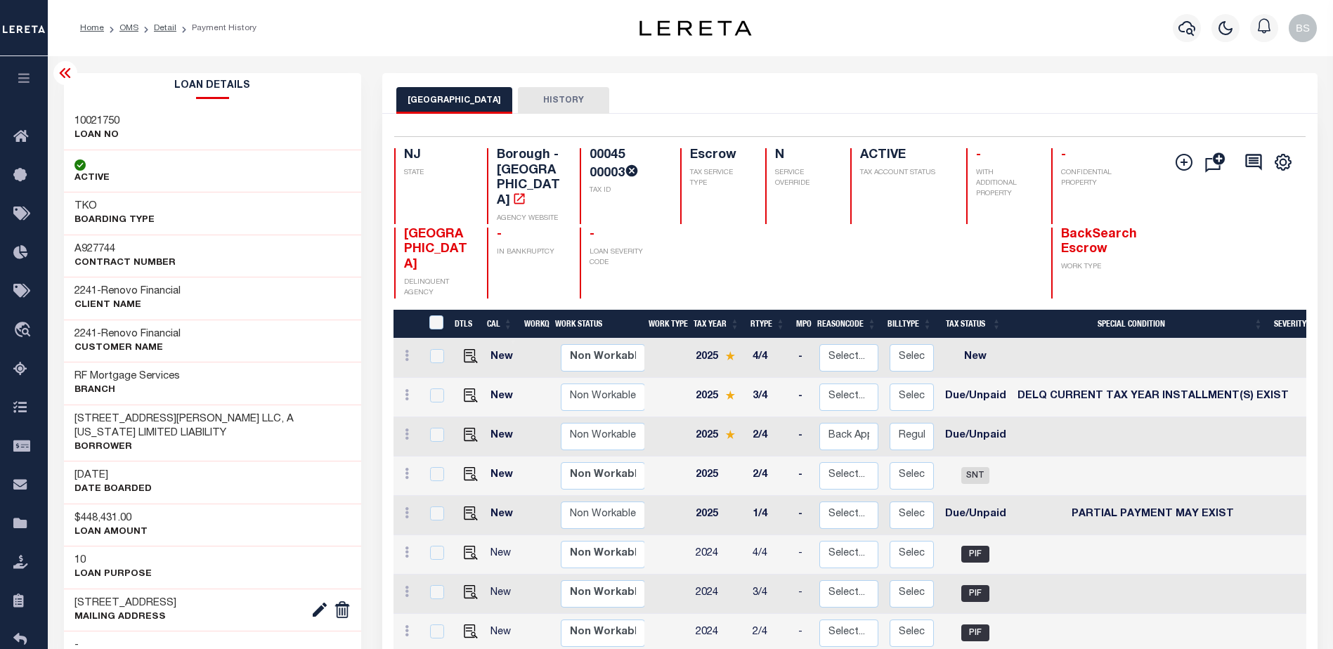
click at [69, 72] on icon at bounding box center [65, 73] width 17 height 17
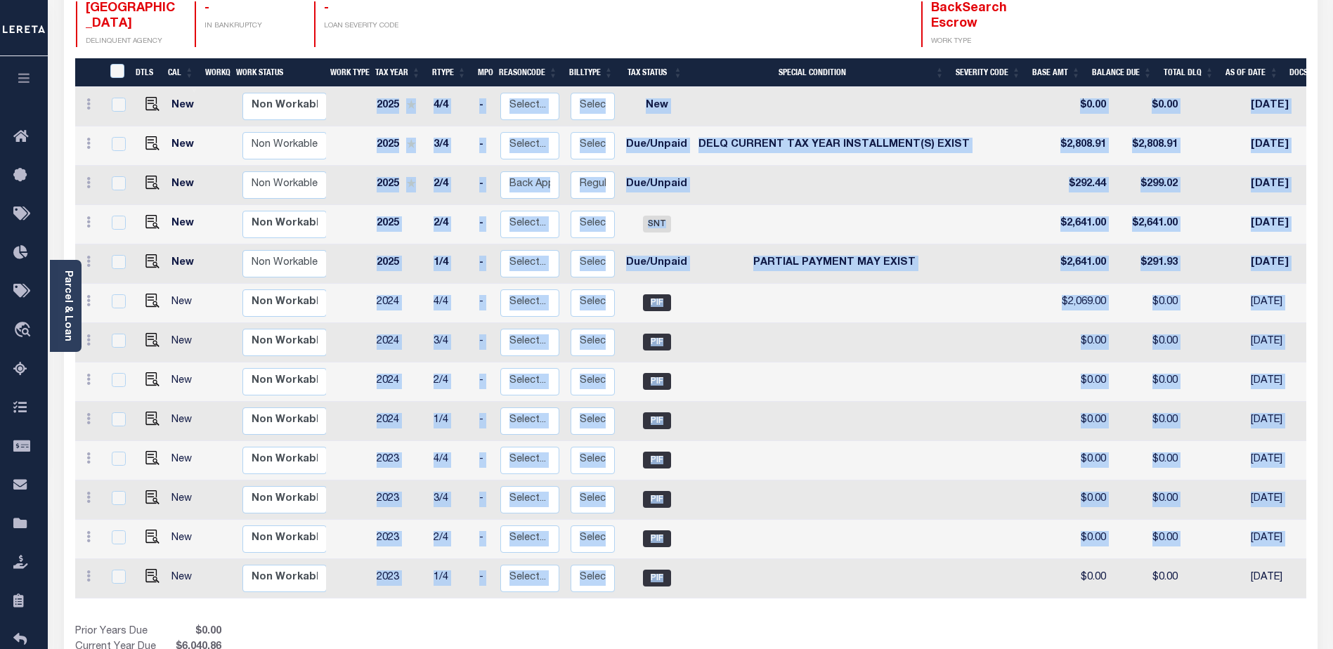
drag, startPoint x: 835, startPoint y: 592, endPoint x: 974, endPoint y: 583, distance: 138.7
click at [974, 583] on div "DTLS CAL WorkQ Work Status Work Type Tax Year RType MPO ReasonCode BillType Tax…" at bounding box center [690, 342] width 1231 height 511
click at [876, 526] on td at bounding box center [834, 539] width 282 height 39
checkbox input "true"
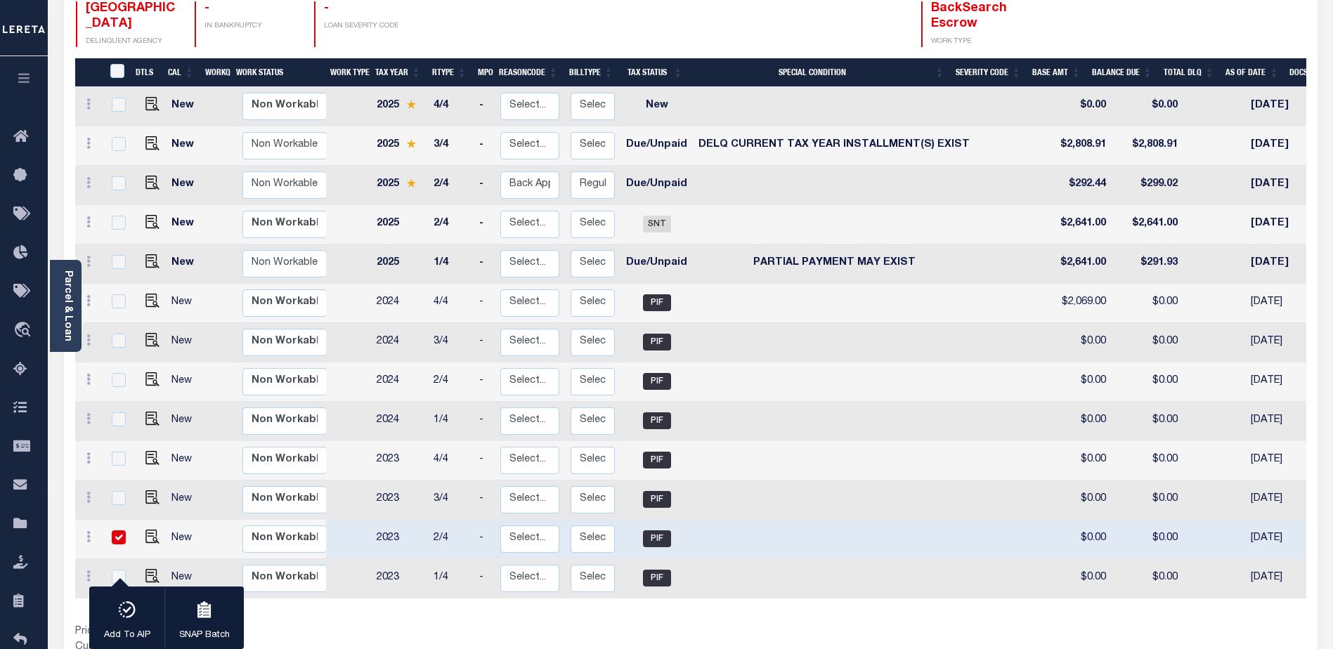
click at [112, 530] on input "checkbox" at bounding box center [119, 537] width 14 height 14
checkbox input "false"
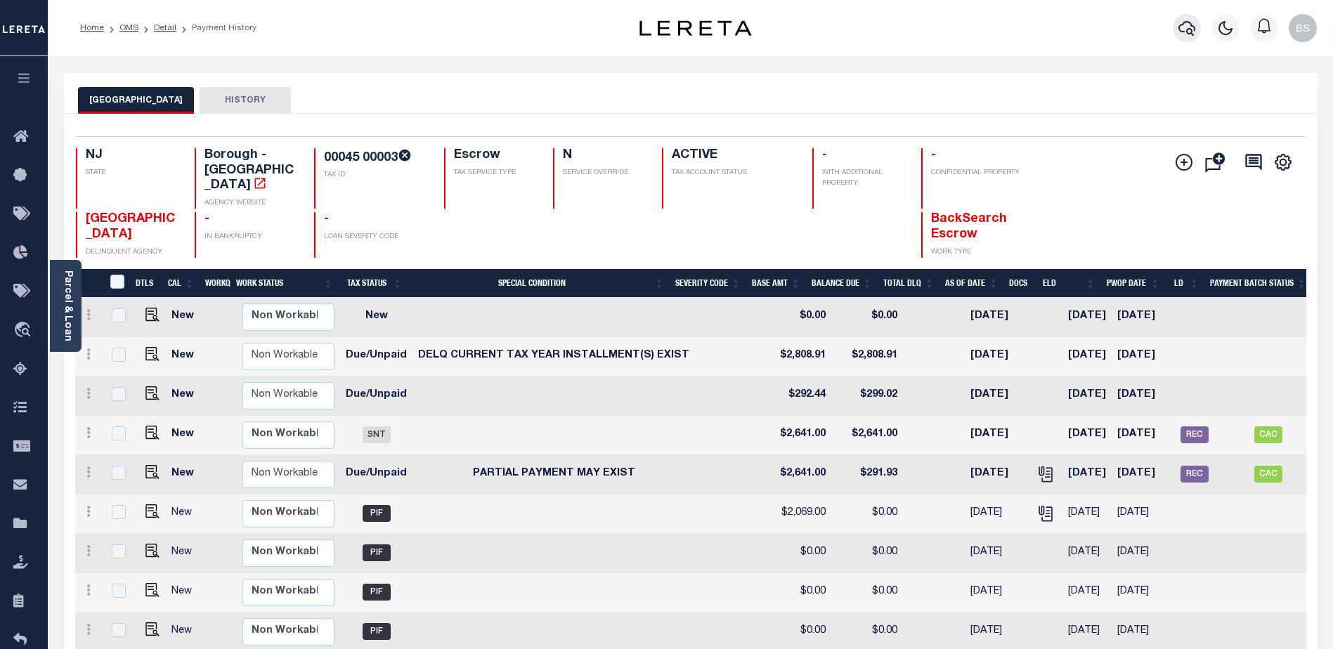
click at [1201, 25] on div at bounding box center [1187, 28] width 39 height 49
click at [1189, 30] on icon "button" at bounding box center [1186, 28] width 17 height 15
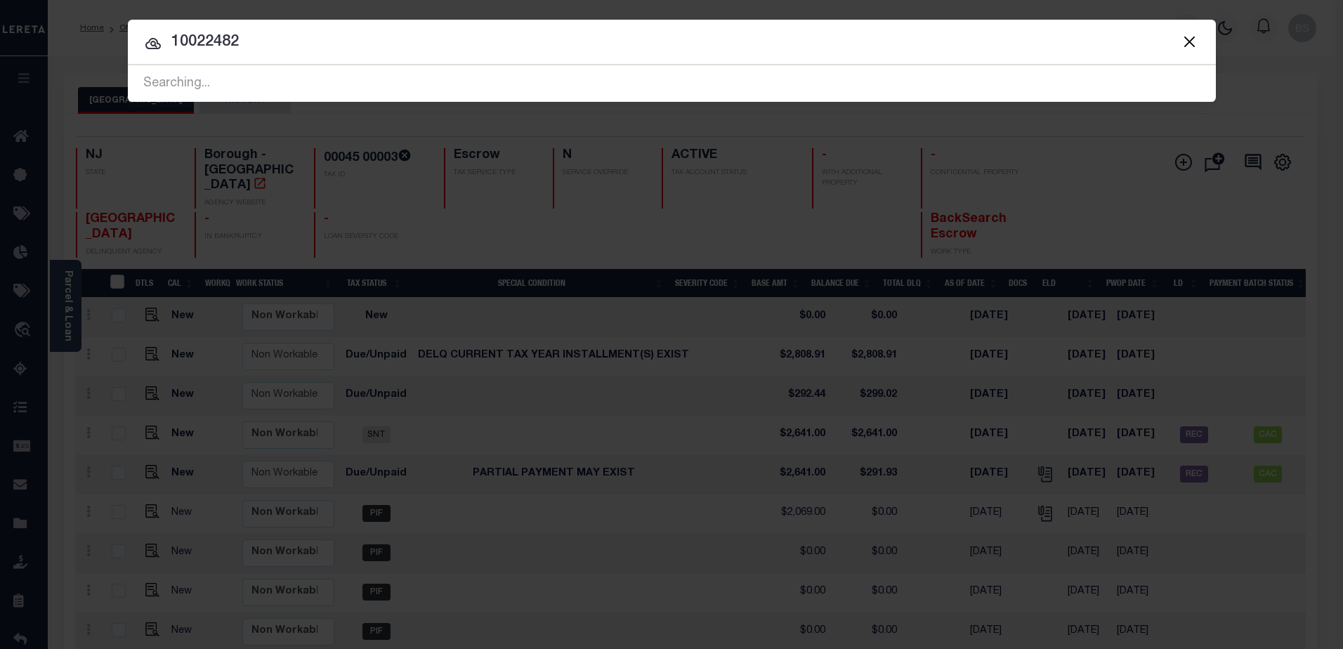
type input "10022482"
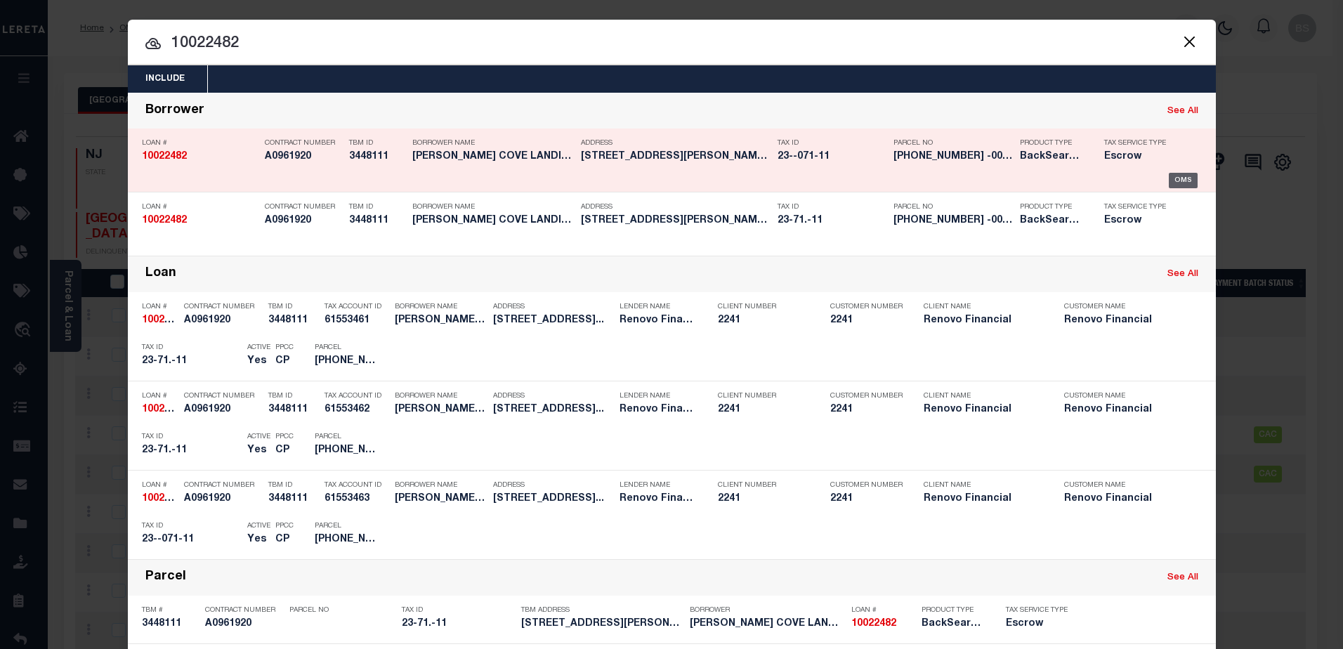
click at [1187, 174] on div "OMS" at bounding box center [1183, 180] width 29 height 15
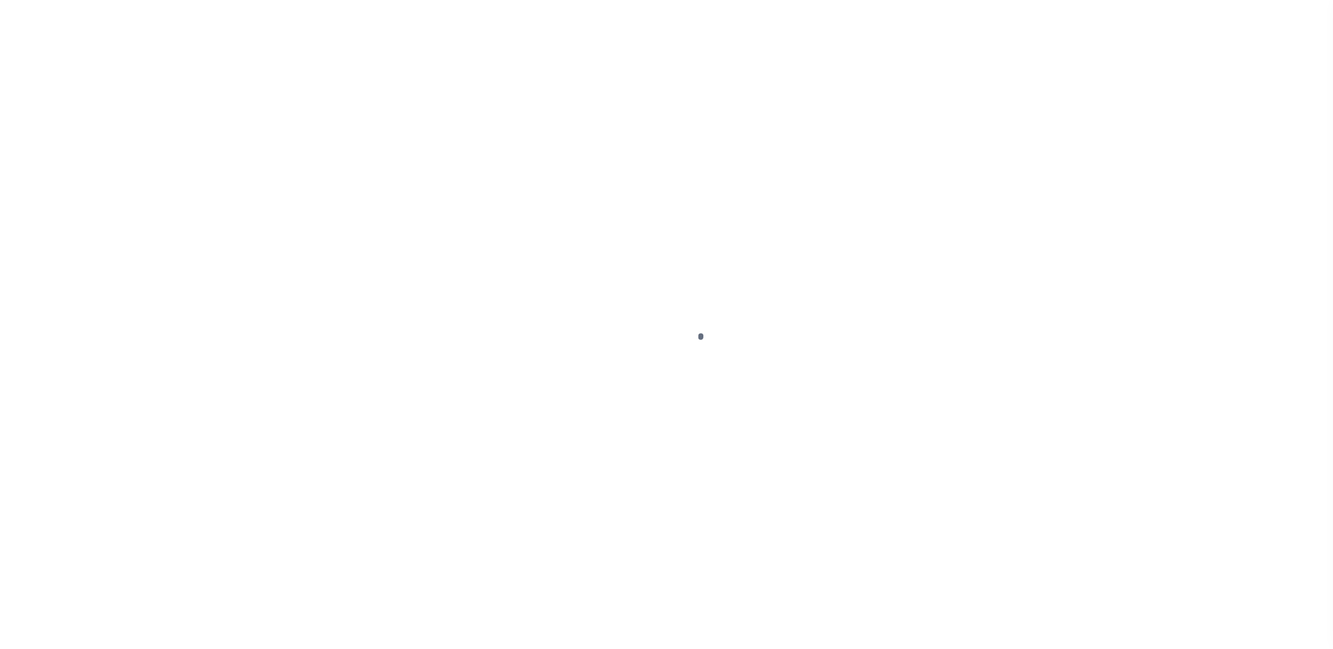
select select "DUE"
select select "17"
select select "400"
select select "Escrow"
type input "[STREET_ADDRESS]"
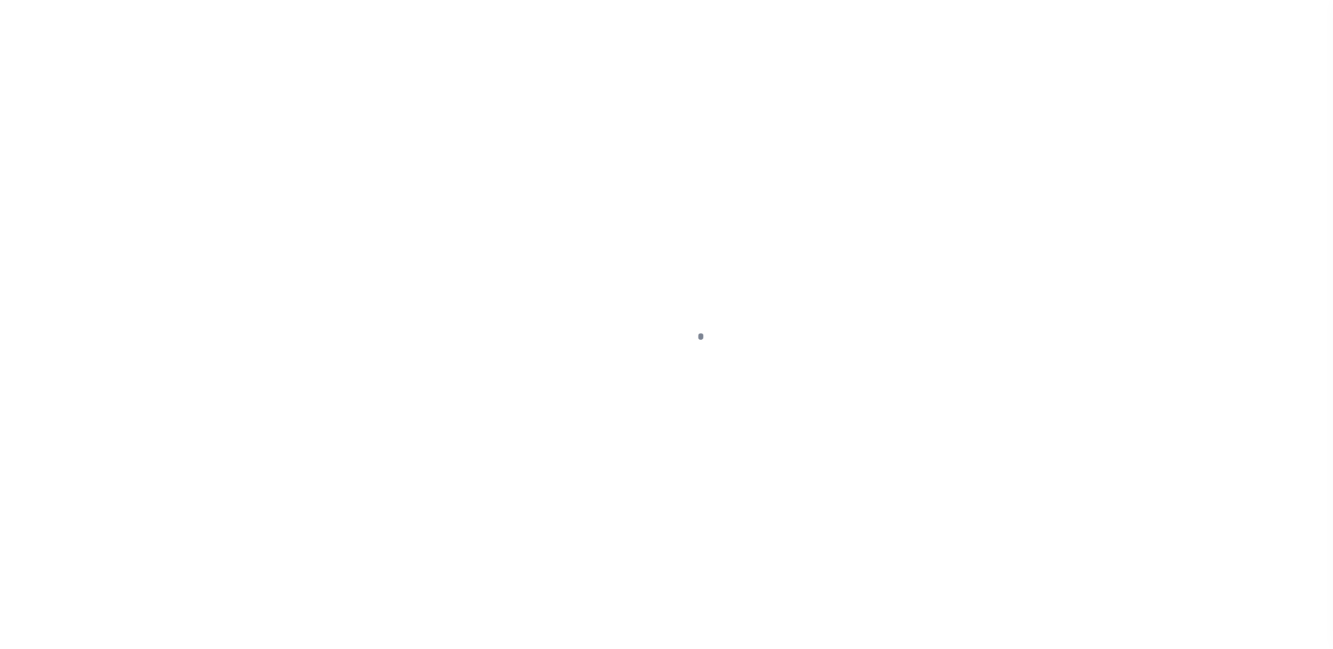
type input "[GEOGRAPHIC_DATA]"
type input "a0kUS00000Boqza"
type input "NY"
select select
select select "25067"
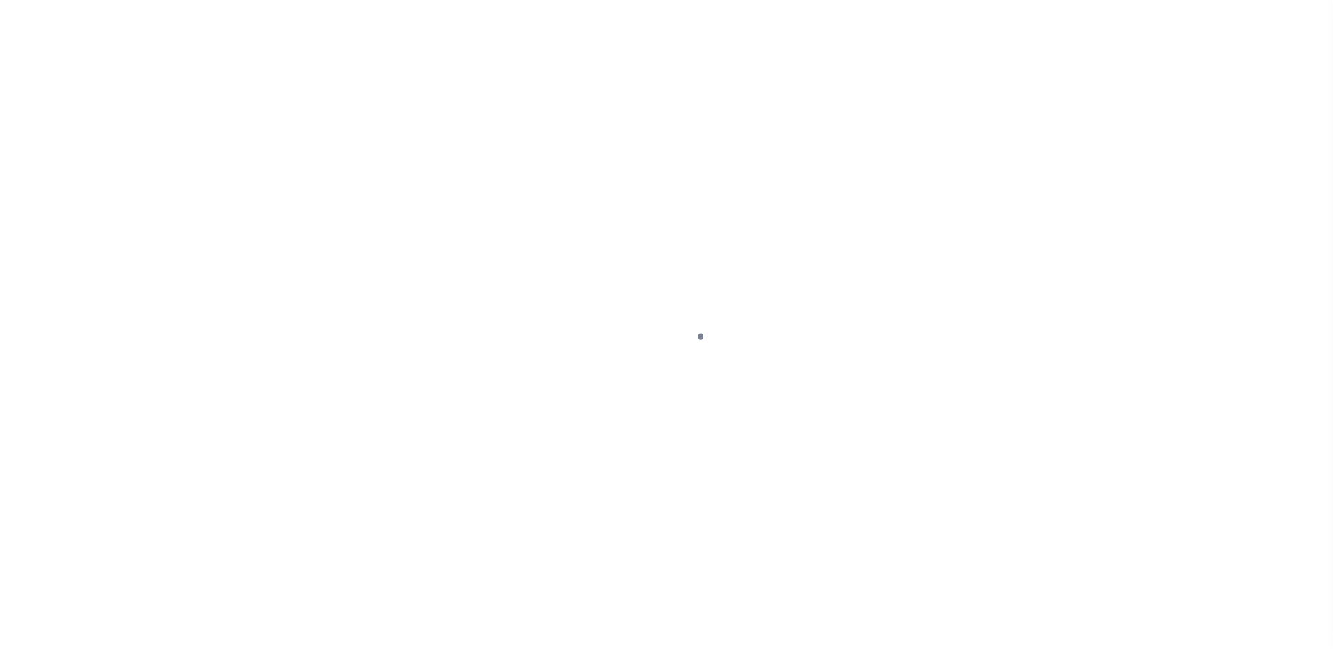
select select "4"
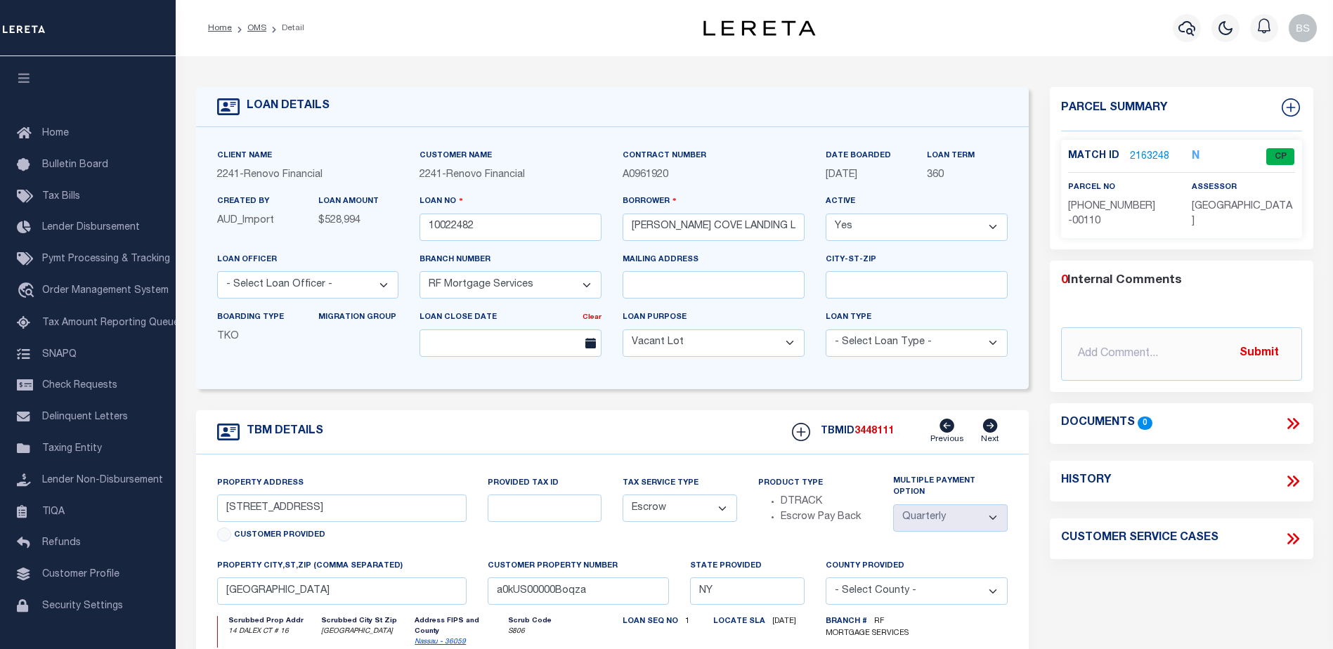
click at [1151, 151] on link "2163248" at bounding box center [1149, 157] width 39 height 15
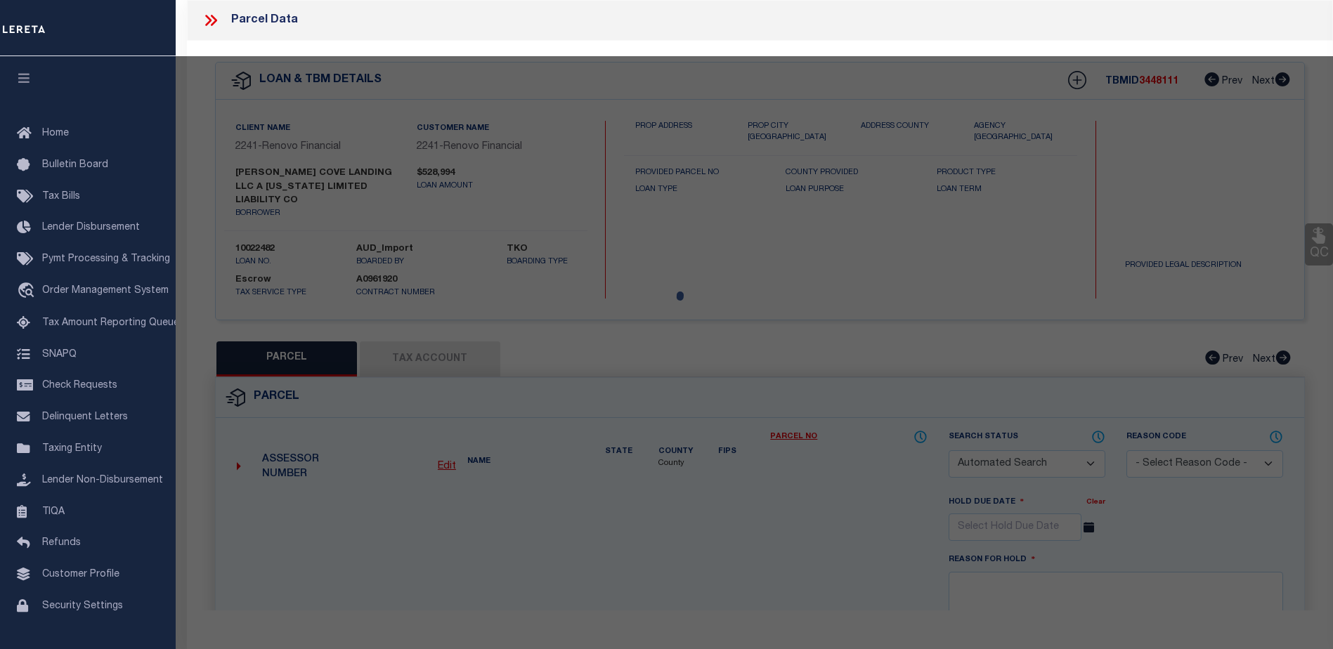
checkbox input "false"
select select "CP"
type input "PIRONI,ANGELO & SILVANA"
select select "ATL"
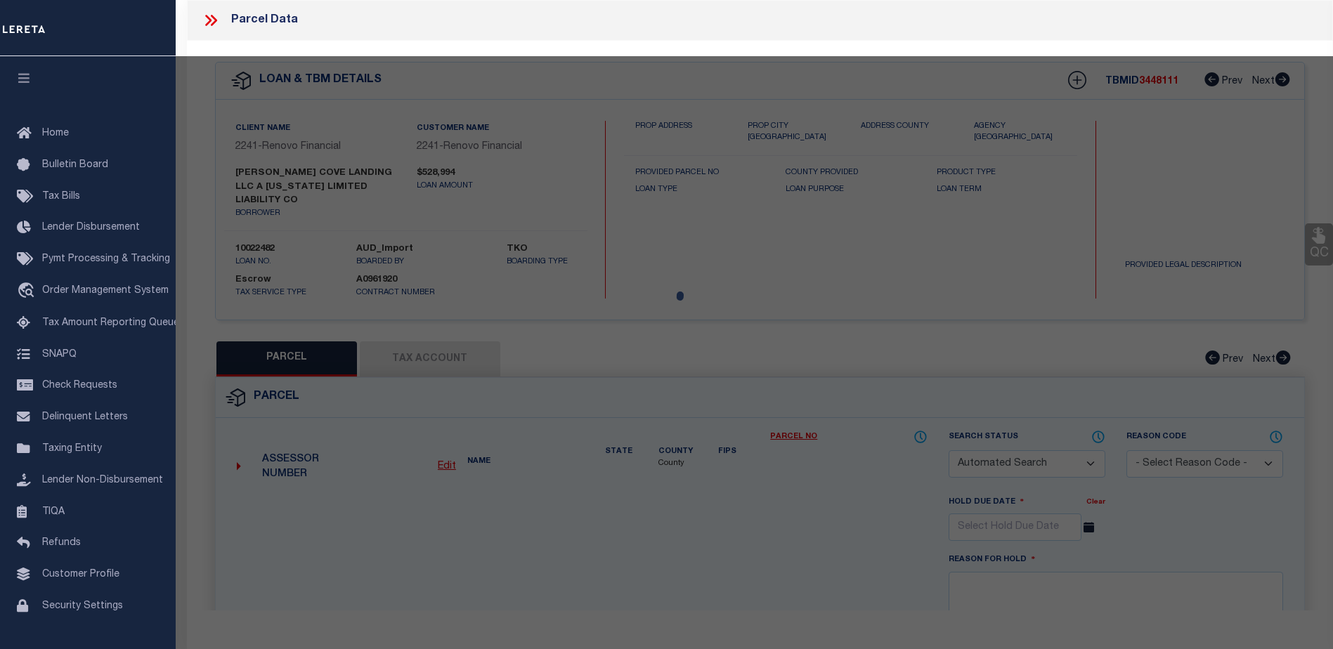
select select "ADD"
type input "14 DALEX CT , #16"
checkbox input "false"
type input "GLEN COVE, NY 11542"
type textarea "TOWN #4 SCH DIST 005"
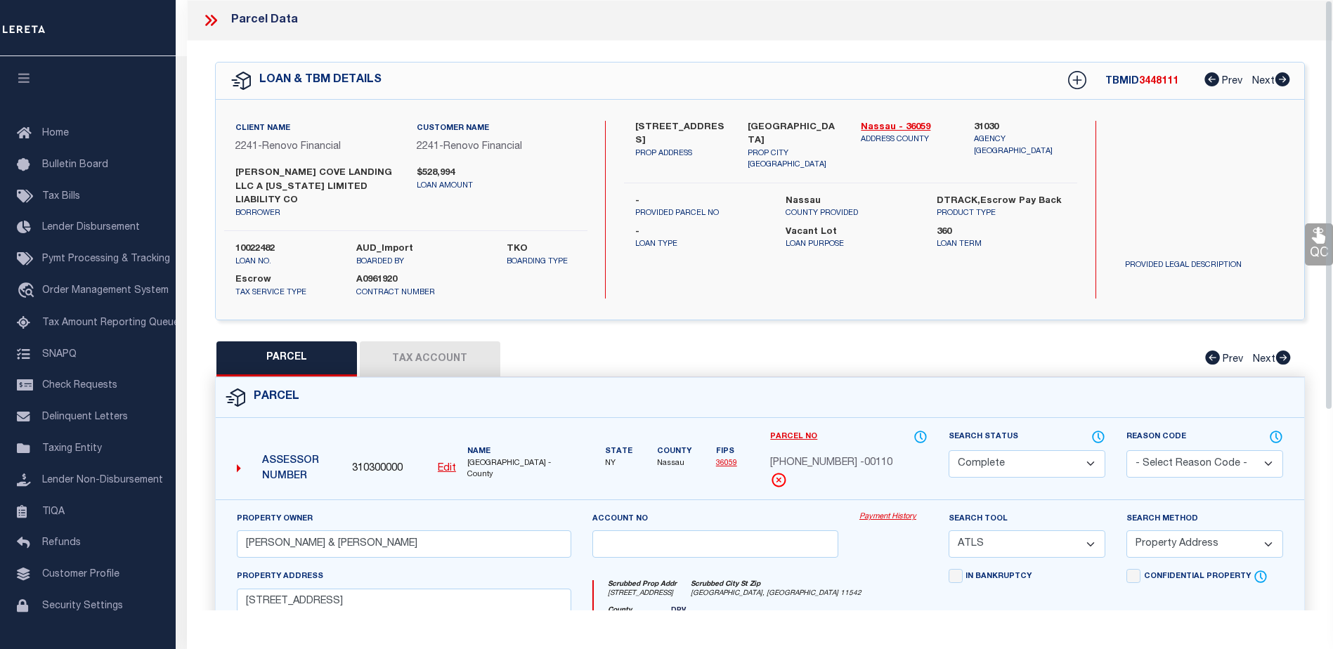
click at [884, 511] on link "Payment History" at bounding box center [893, 517] width 68 height 12
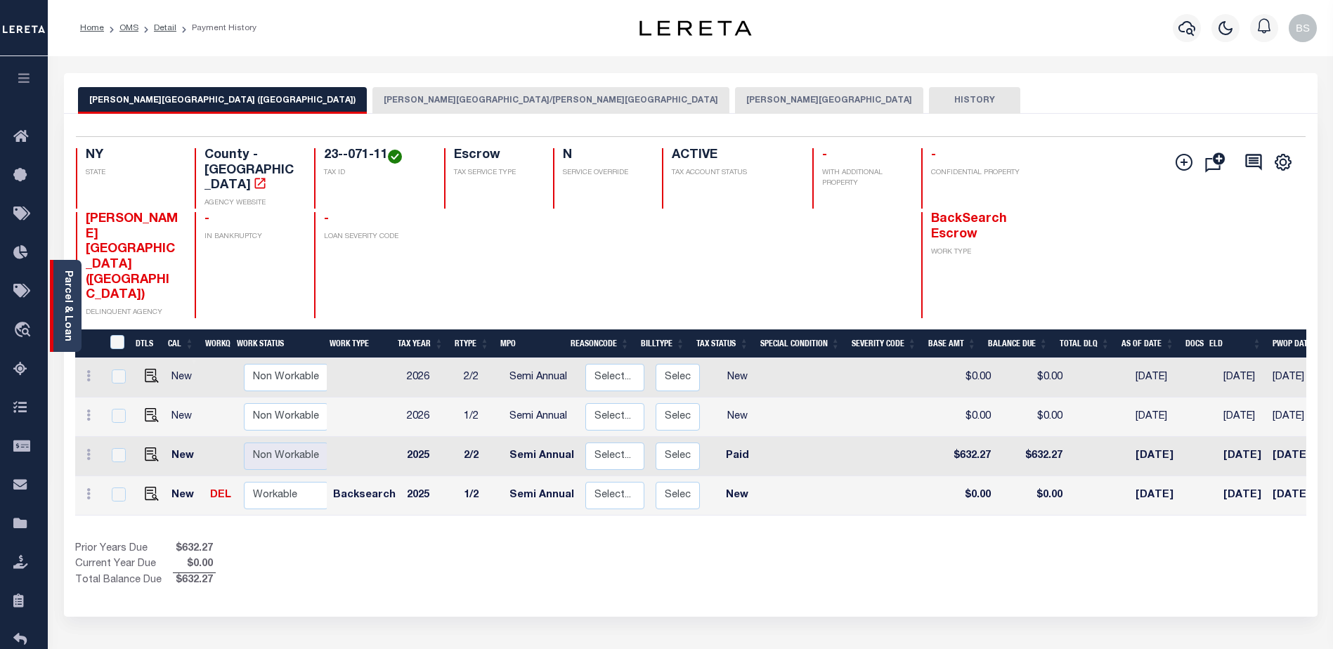
click at [70, 275] on link "Parcel & Loan" at bounding box center [68, 305] width 10 height 71
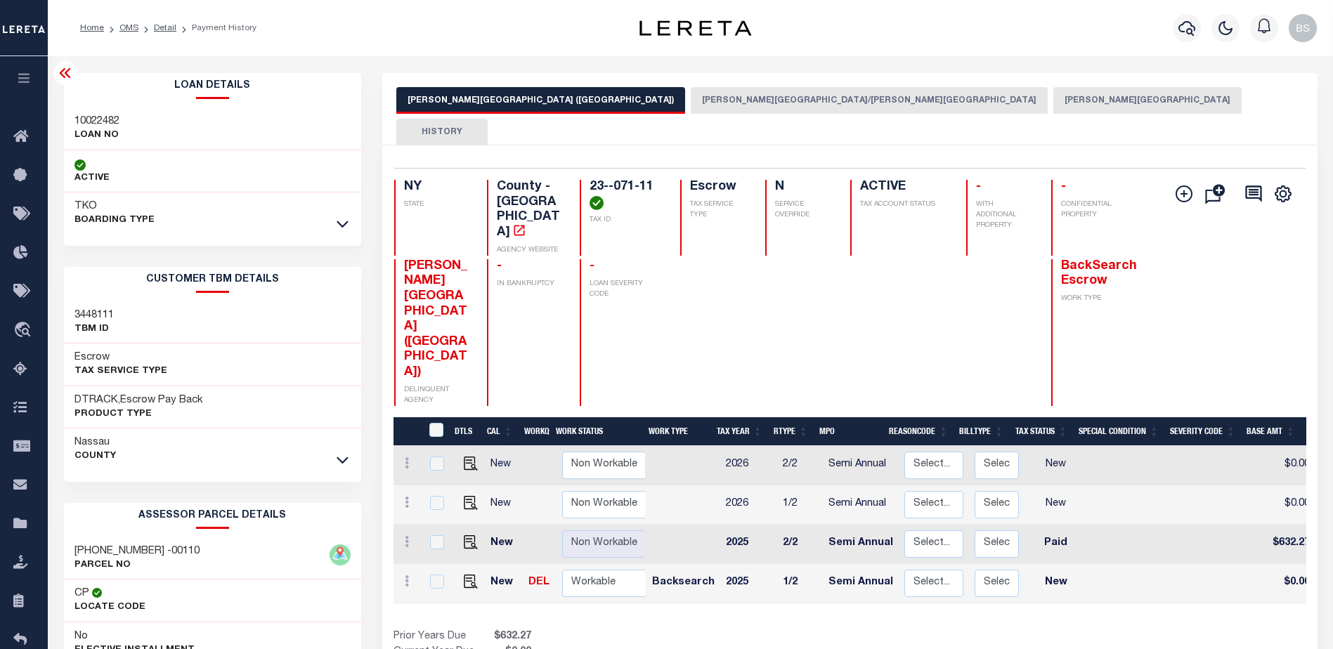
click at [349, 223] on link at bounding box center [342, 223] width 16 height 10
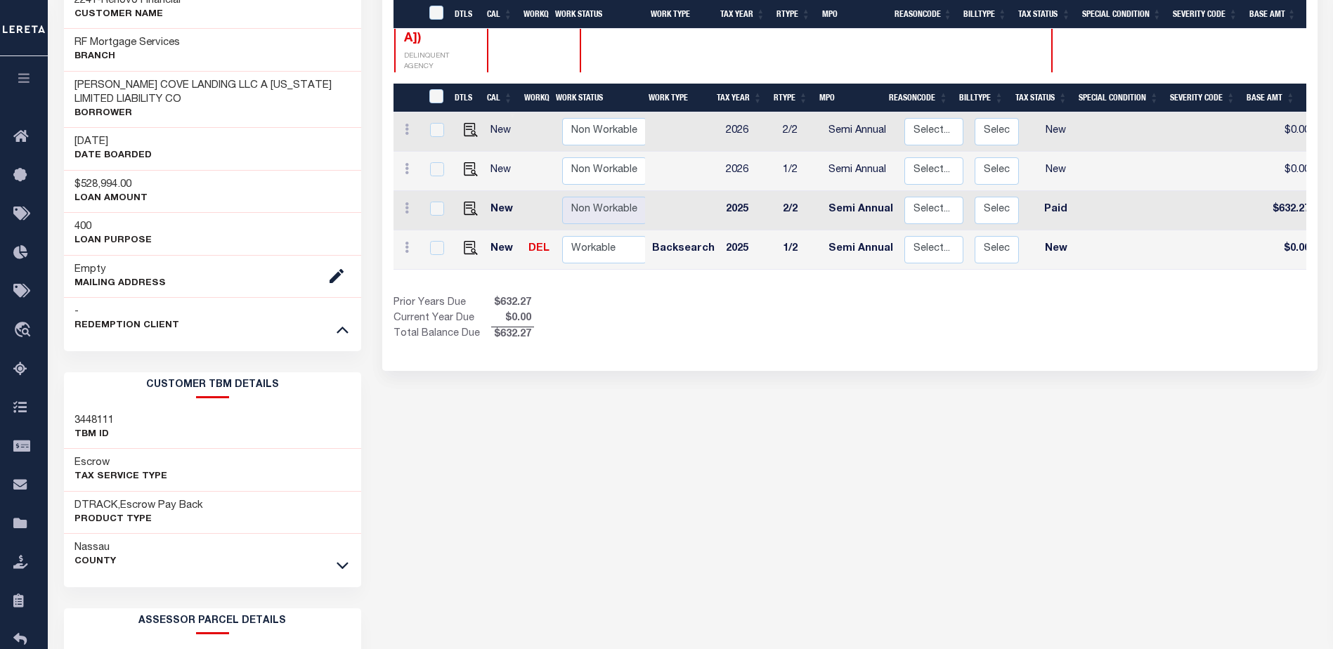
scroll to position [351, 0]
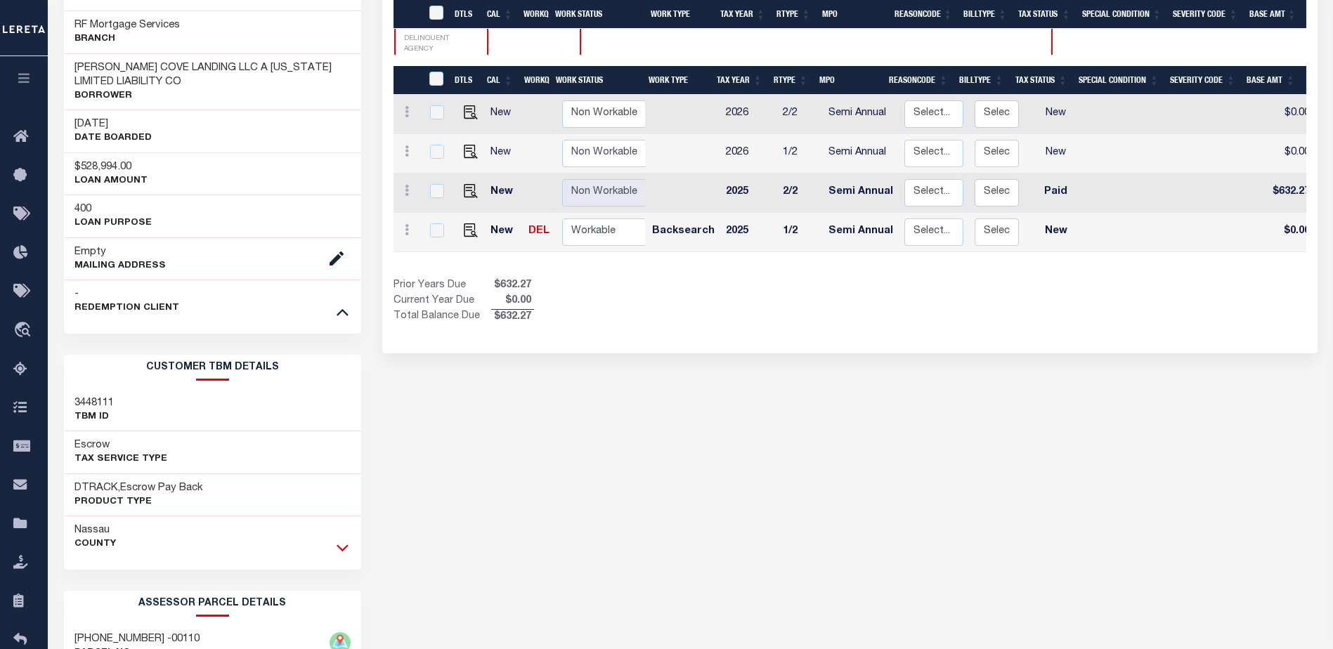
click at [341, 547] on icon at bounding box center [343, 547] width 12 height 15
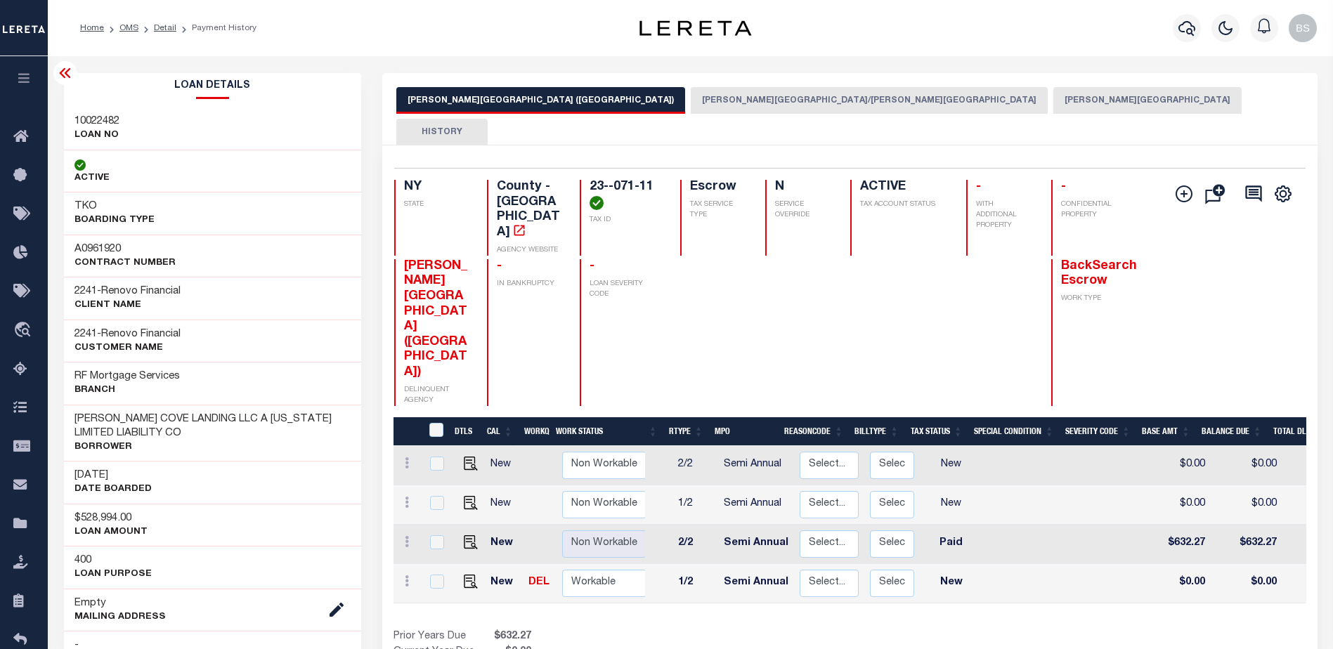
scroll to position [0, 0]
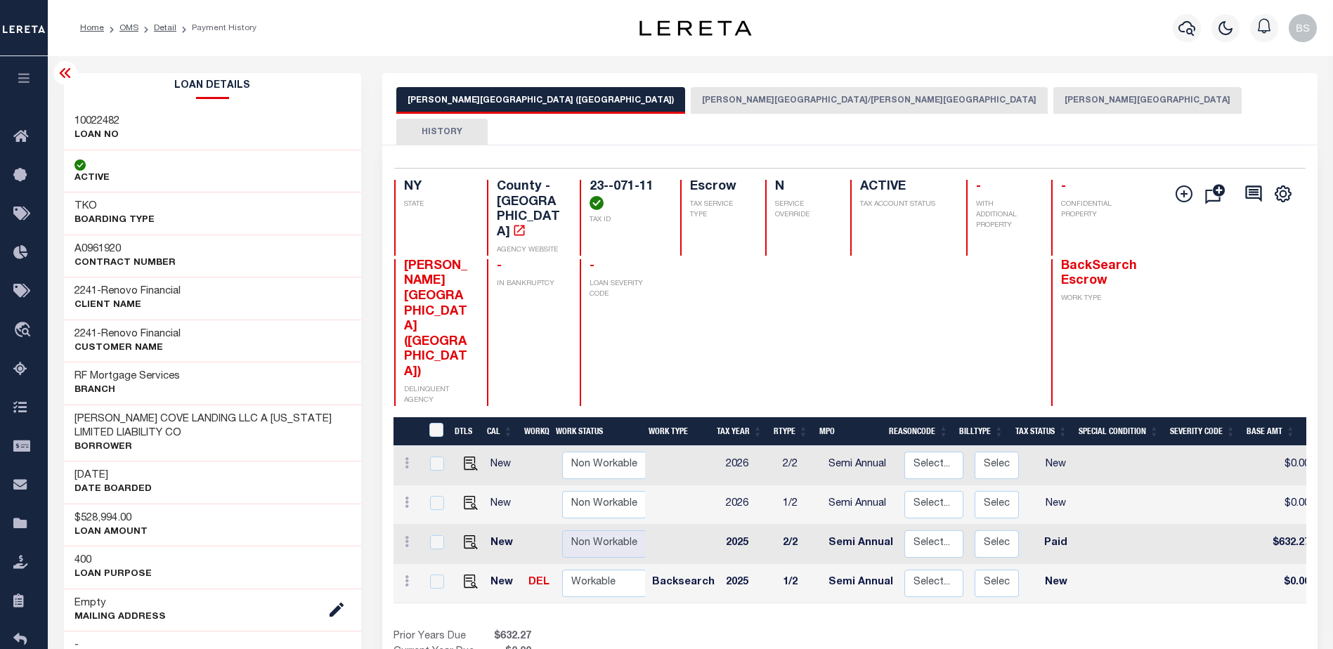
click at [691, 104] on button "GLEN COVE CSD/GLEN COVE CITY" at bounding box center [869, 100] width 357 height 27
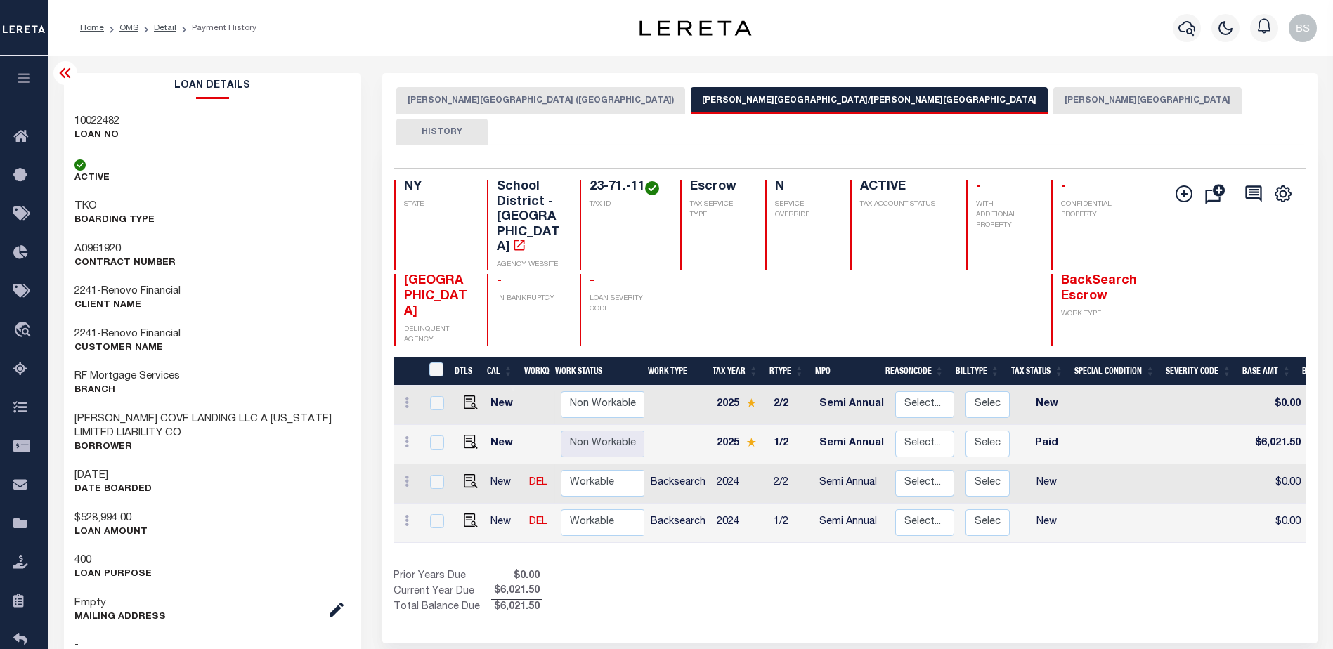
click at [1053, 96] on button "[PERSON_NAME][GEOGRAPHIC_DATA]" at bounding box center [1147, 100] width 188 height 27
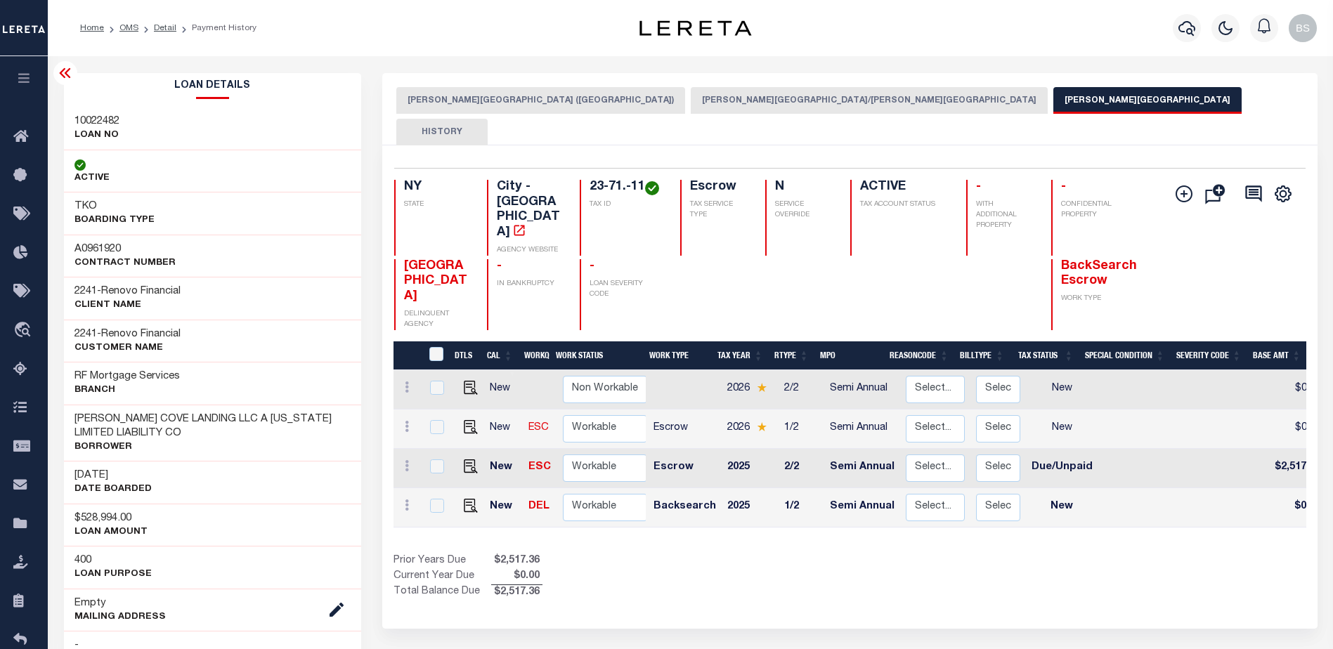
click at [61, 67] on icon at bounding box center [65, 73] width 17 height 17
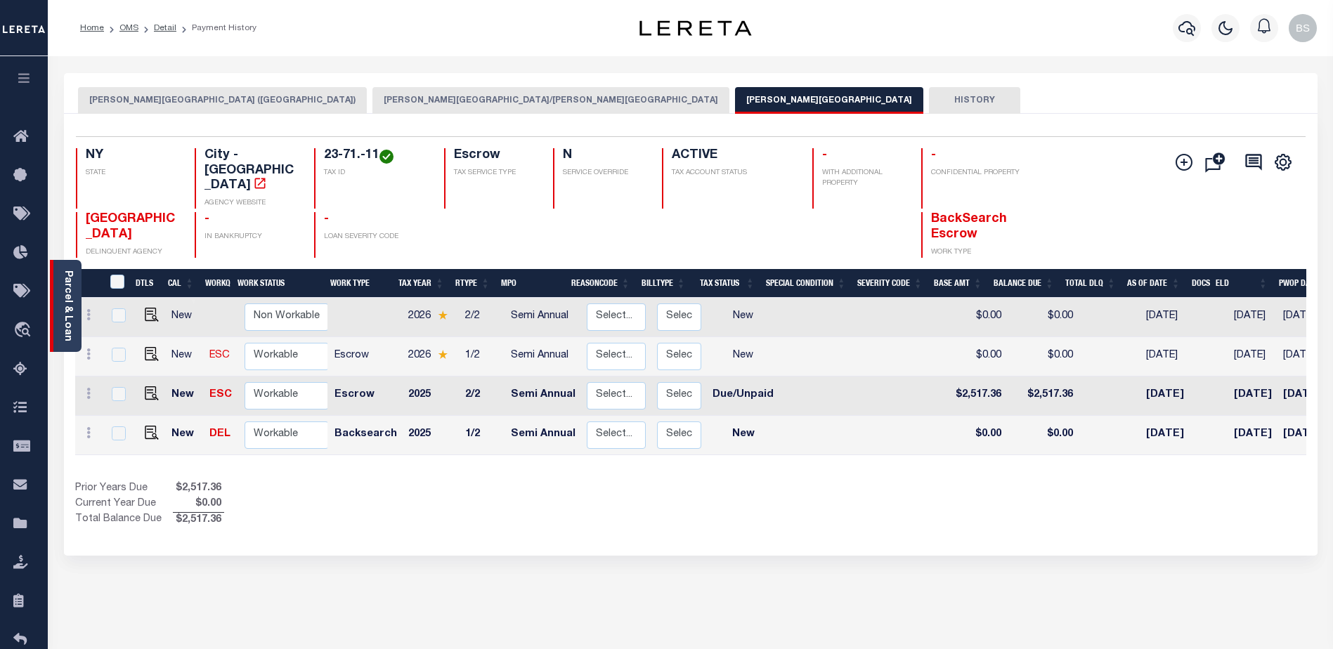
click at [66, 284] on link "Parcel & Loan" at bounding box center [68, 305] width 10 height 71
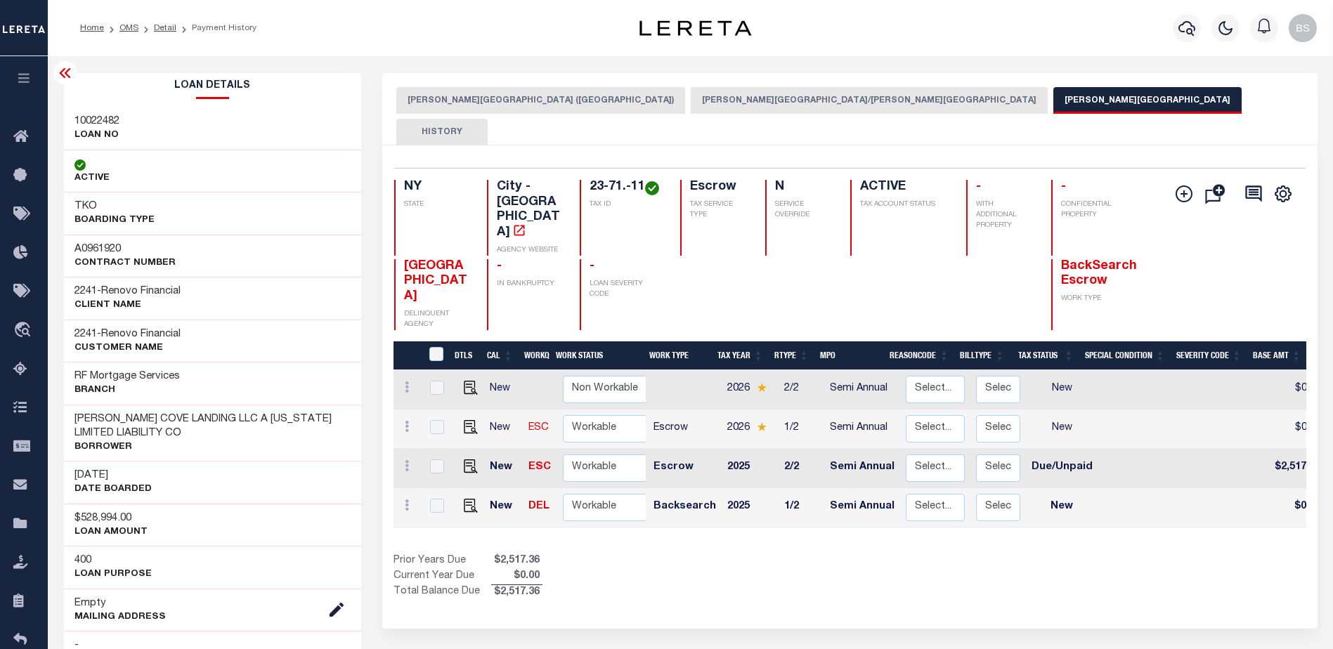
drag, startPoint x: 105, startPoint y: 292, endPoint x: 194, endPoint y: 293, distance: 89.2
click at [194, 293] on div "2241 - Renovo Financial CLIENT Name" at bounding box center [213, 298] width 298 height 43
copy h3 "Renovo Financial"
click at [21, 140] on icon at bounding box center [24, 138] width 22 height 18
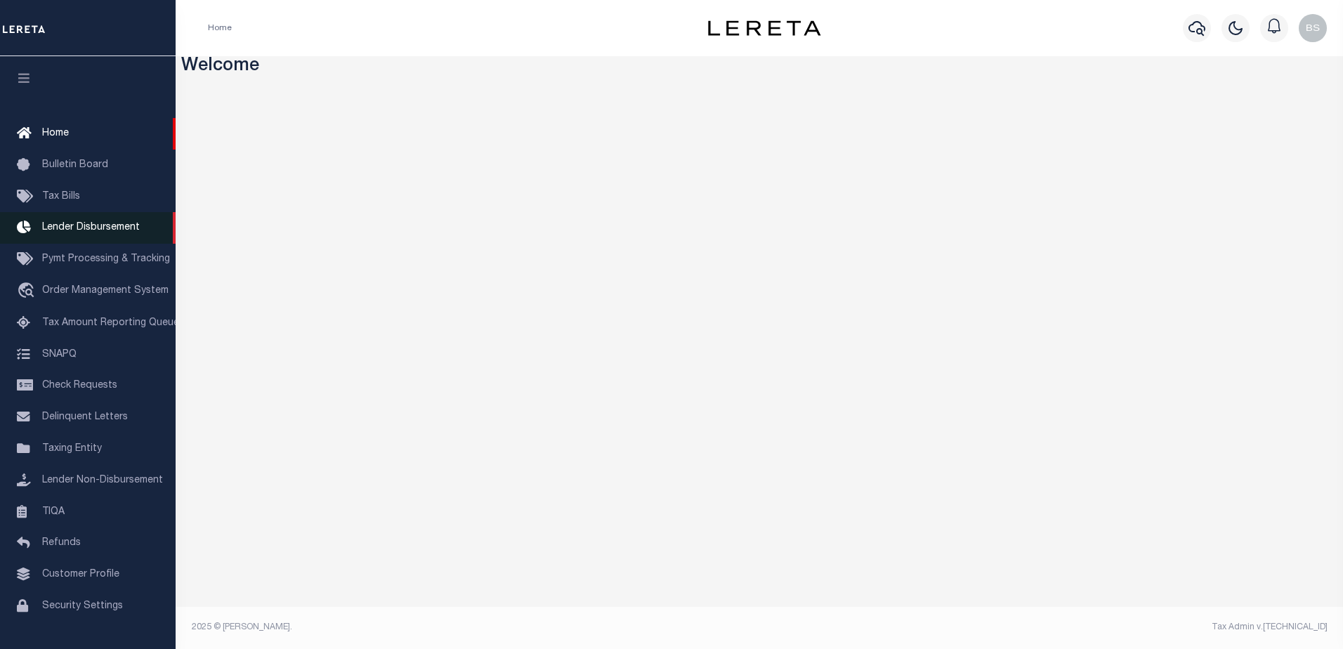
click at [72, 228] on span "Lender Disbursement" at bounding box center [91, 228] width 98 height 10
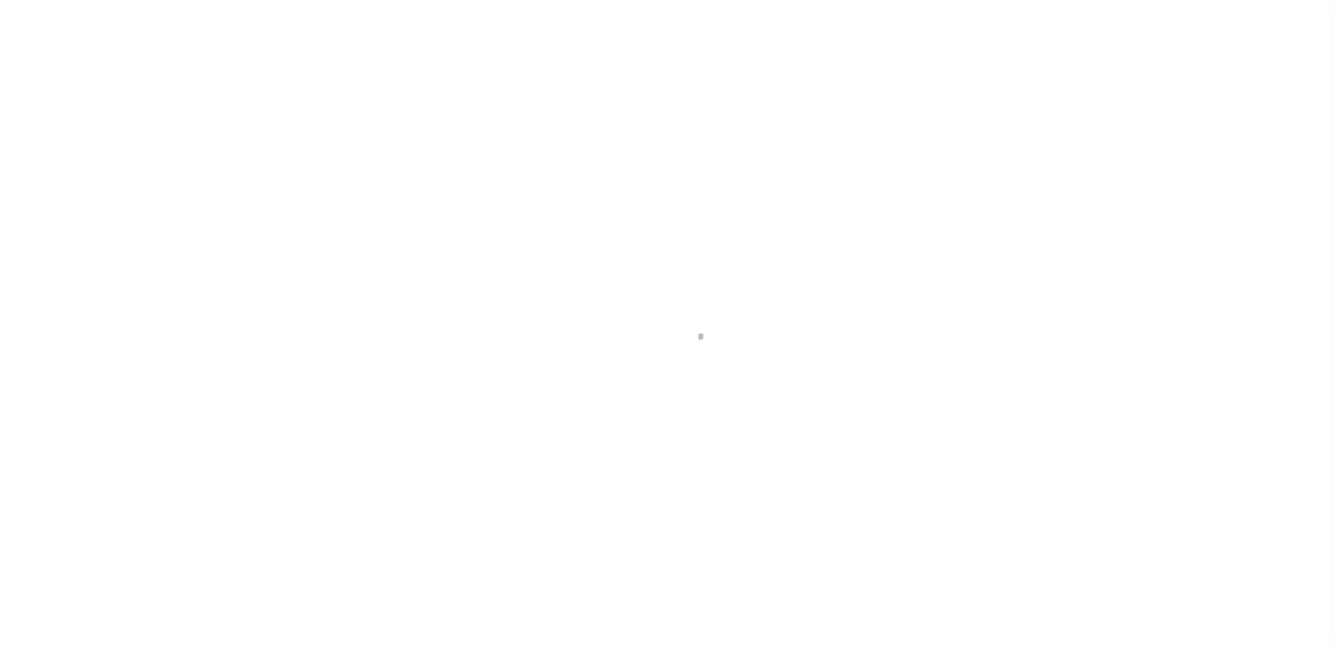
scroll to position [25, 0]
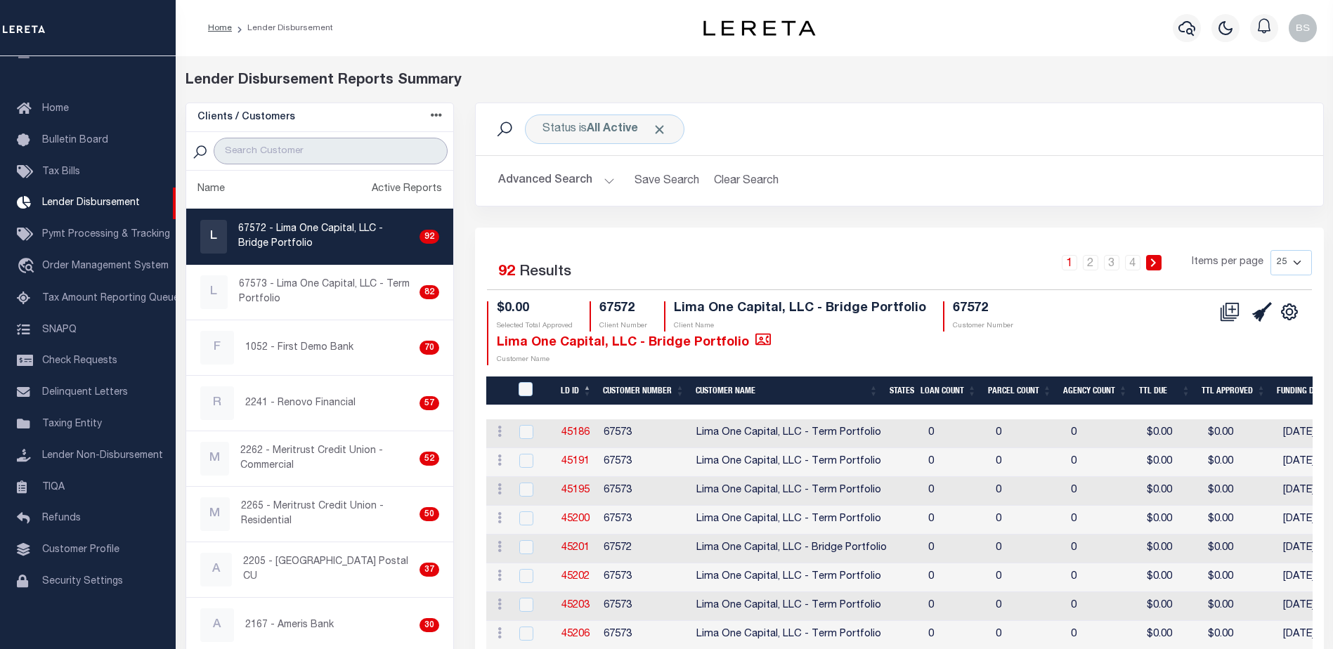
click at [301, 149] on input "search" at bounding box center [331, 151] width 234 height 27
paste input "Renovo Financial"
type input "Renovo Financial"
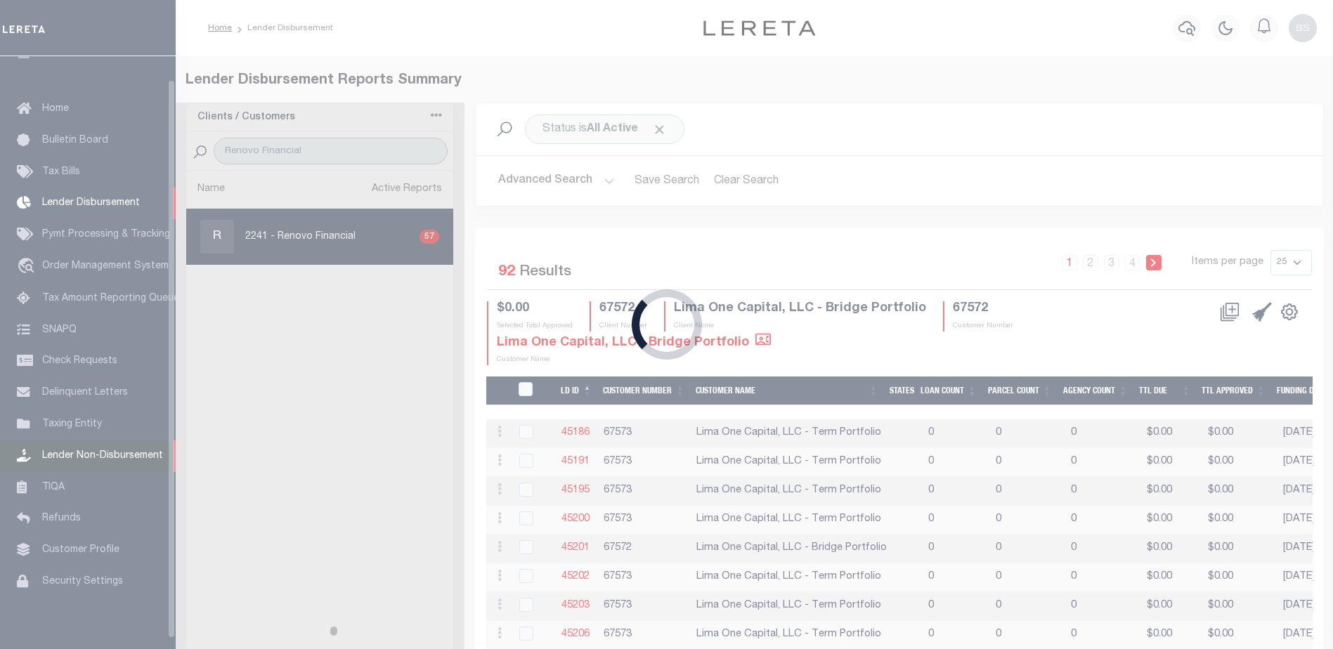
select select
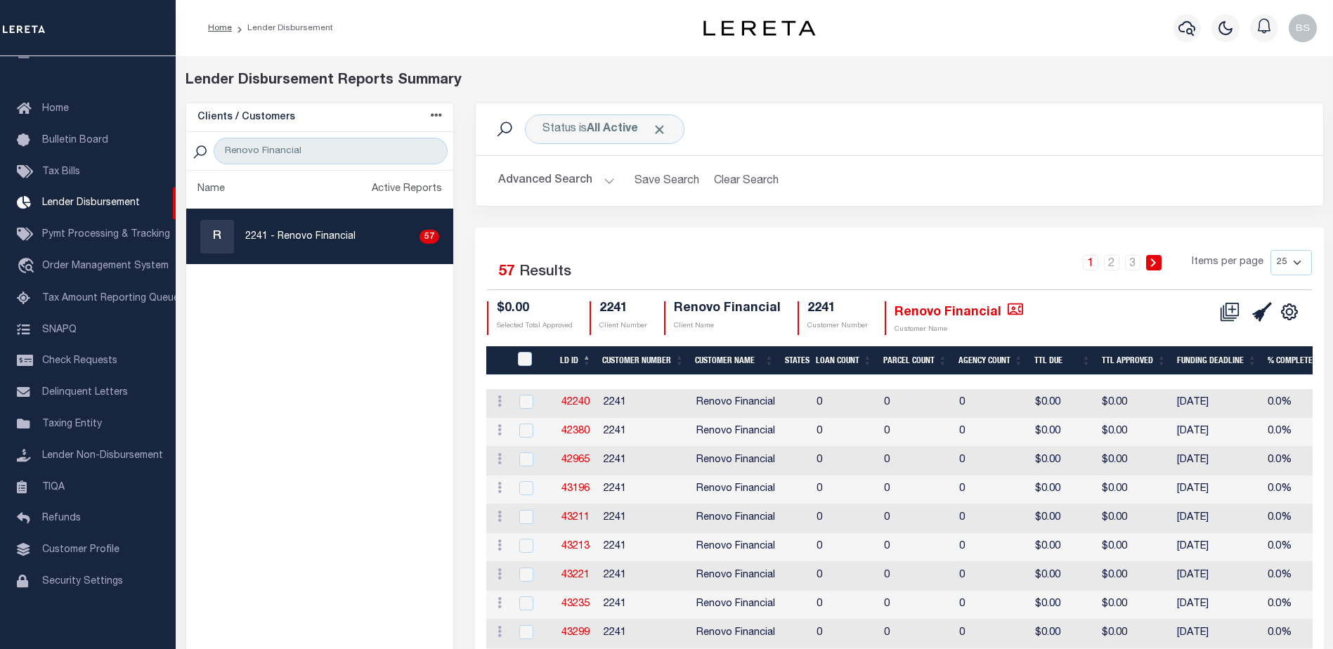
click at [606, 181] on button "Advanced Search" at bounding box center [556, 180] width 117 height 27
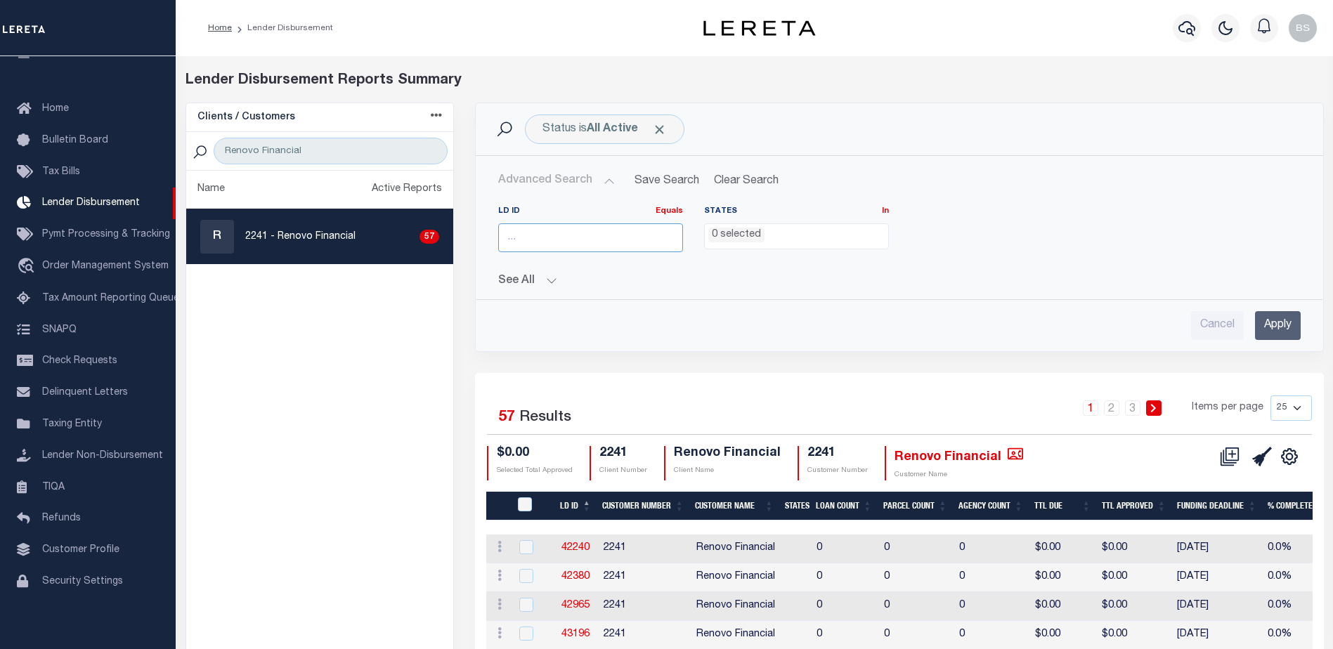
click at [583, 246] on input "number" at bounding box center [590, 237] width 185 height 29
type input "46171"
click at [1262, 319] on input "Apply" at bounding box center [1278, 325] width 46 height 29
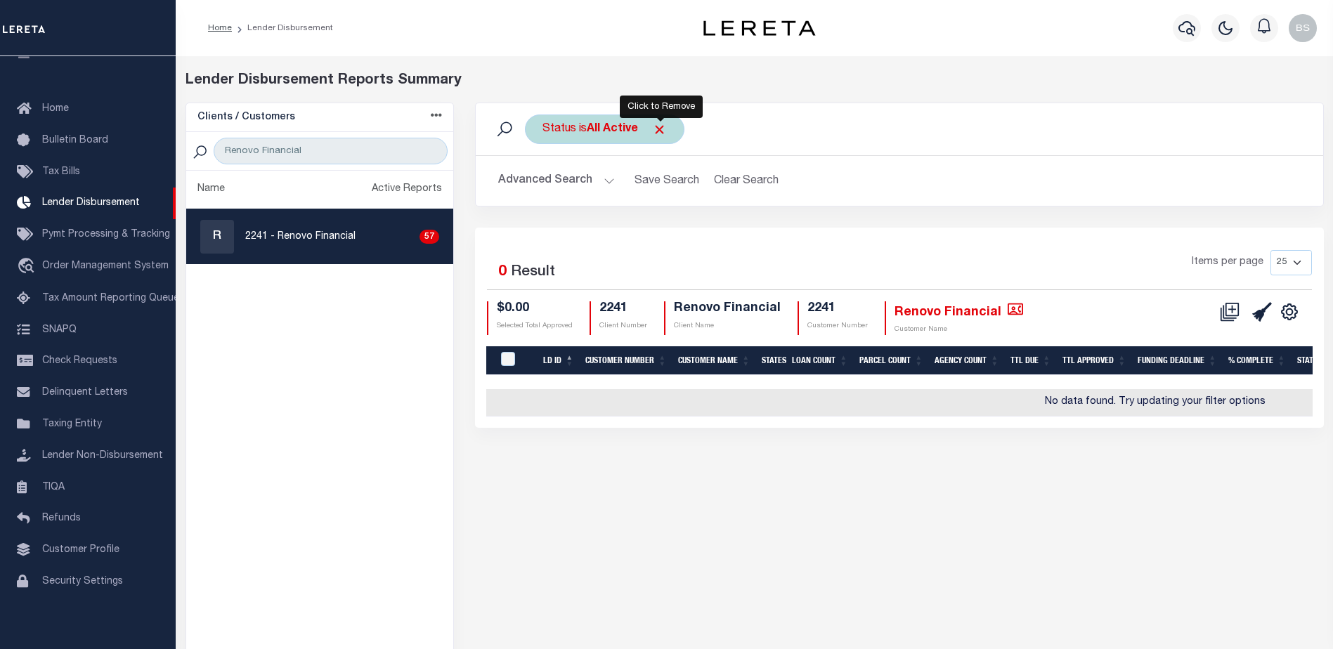
drag, startPoint x: 660, startPoint y: 134, endPoint x: 650, endPoint y: 134, distance: 10.5
click at [660, 133] on span "Click to Remove" at bounding box center [659, 129] width 15 height 15
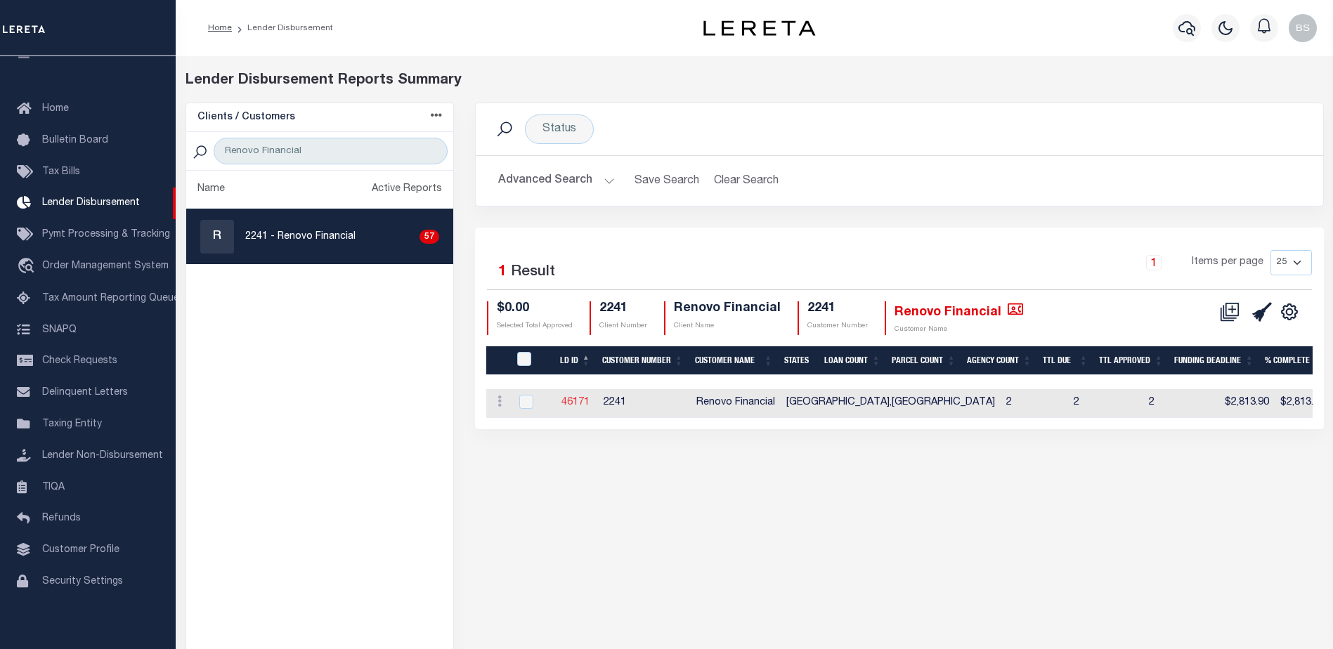
click at [578, 403] on link "46171" at bounding box center [575, 403] width 28 height 10
checkbox input "true"
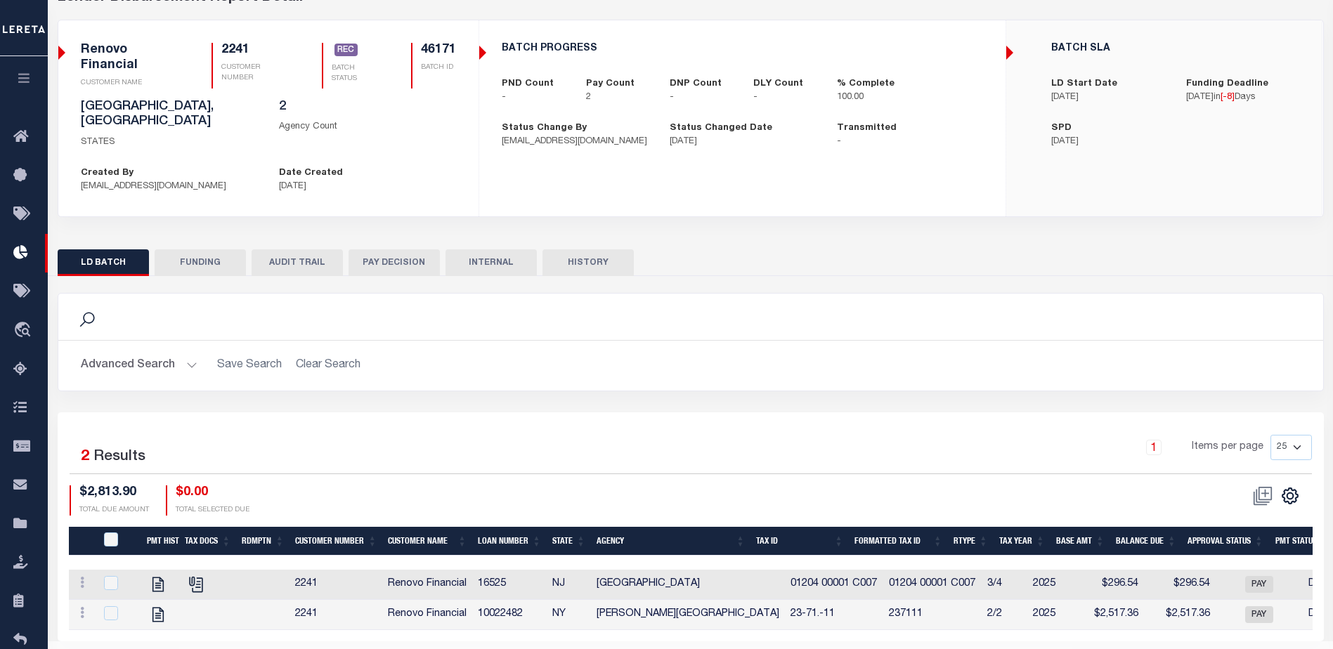
scroll to position [113, 0]
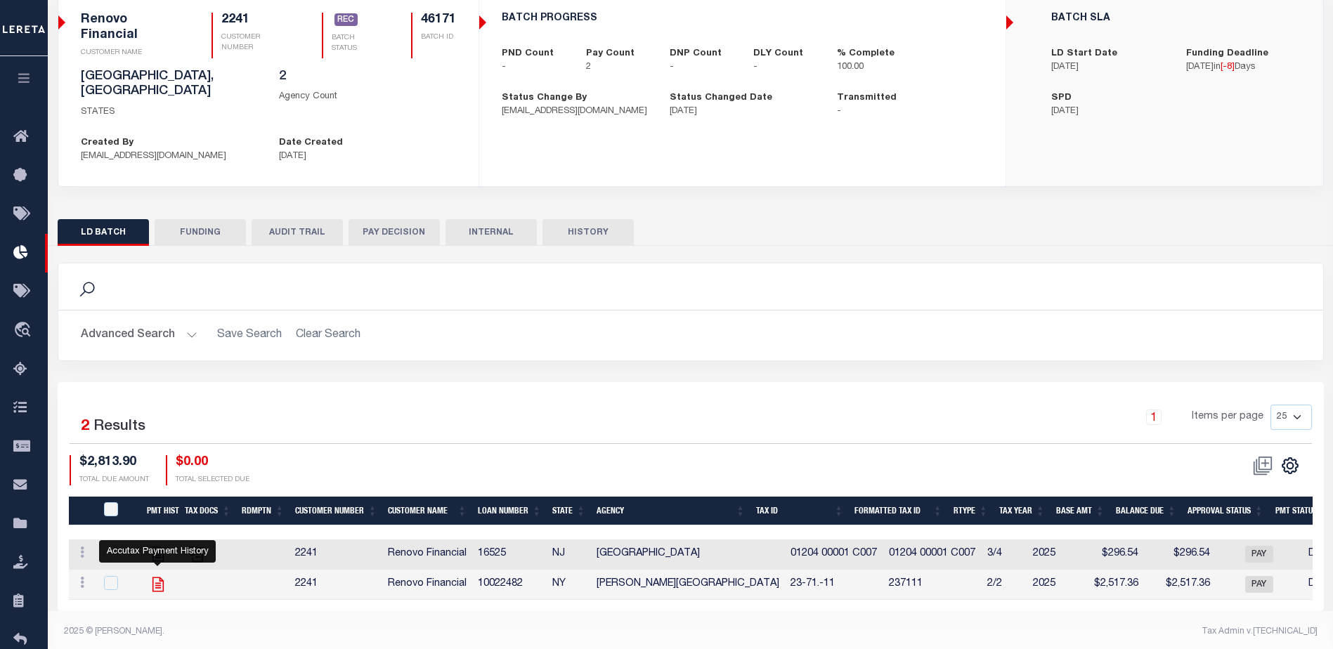
click at [159, 577] on icon "" at bounding box center [157, 584] width 11 height 15
checkbox input "true"
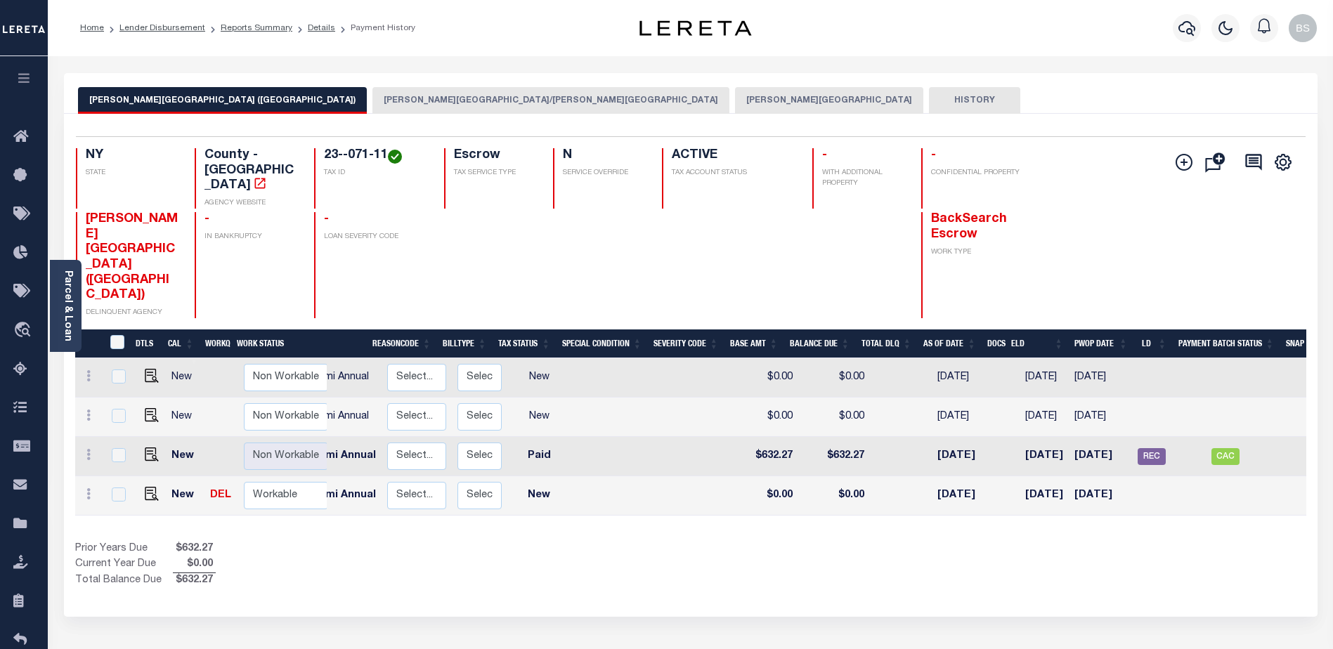
click at [735, 100] on button "[PERSON_NAME][GEOGRAPHIC_DATA]" at bounding box center [829, 100] width 188 height 27
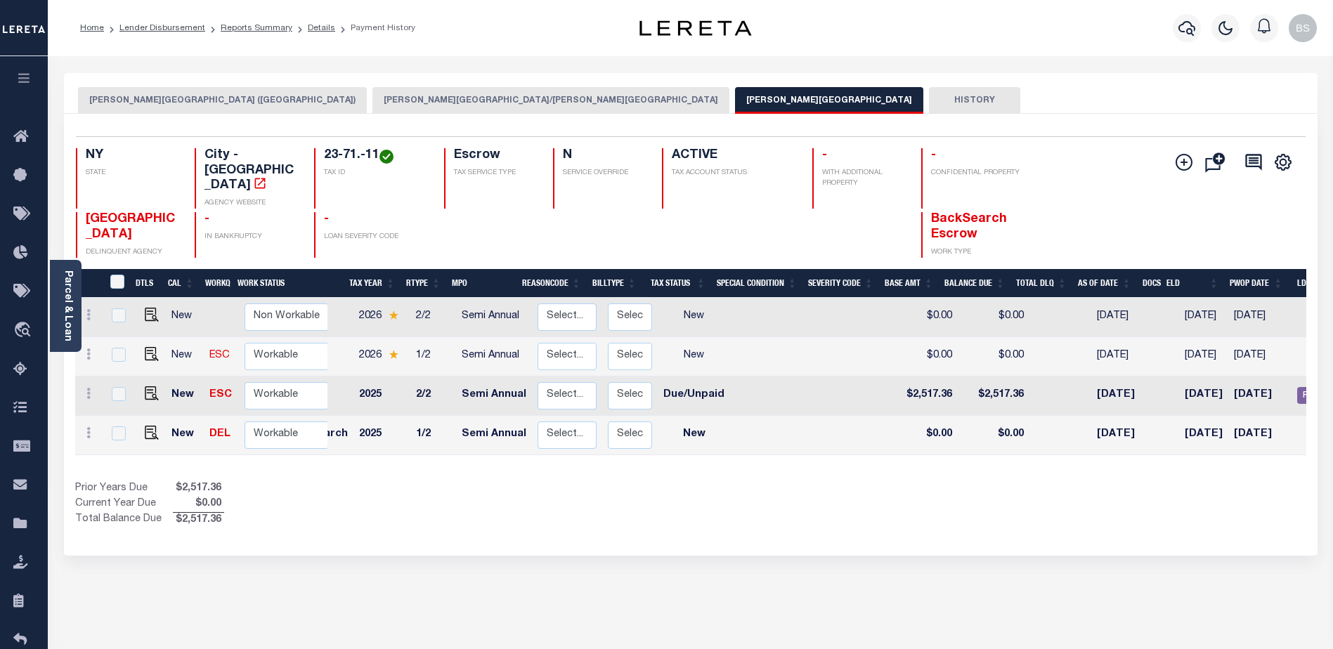
scroll to position [0, 162]
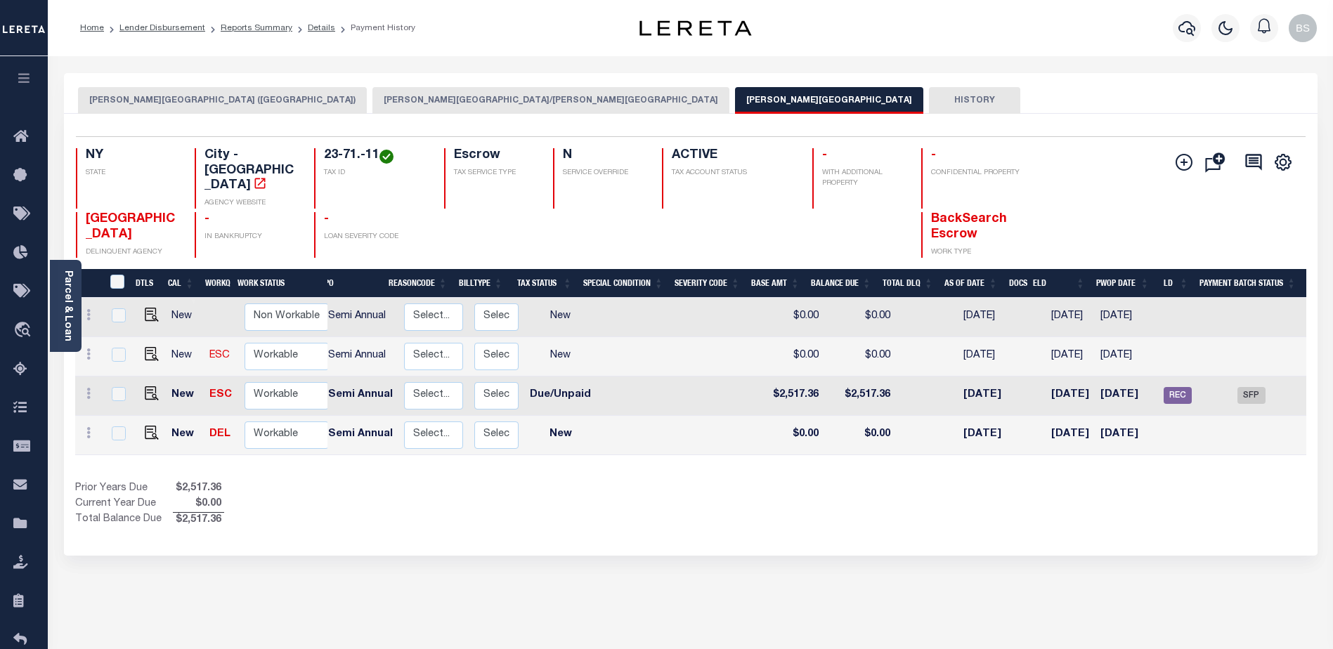
drag, startPoint x: 1045, startPoint y: 446, endPoint x: 1002, endPoint y: 443, distance: 42.9
click at [1012, 445] on div "DTLS CAL WorkQ Work Status Work Type Tax Year RType MPO ReasonCode BillType Tax…" at bounding box center [690, 398] width 1231 height 259
click at [1246, 387] on span "SFP" at bounding box center [1251, 395] width 28 height 17
checkbox input "true"
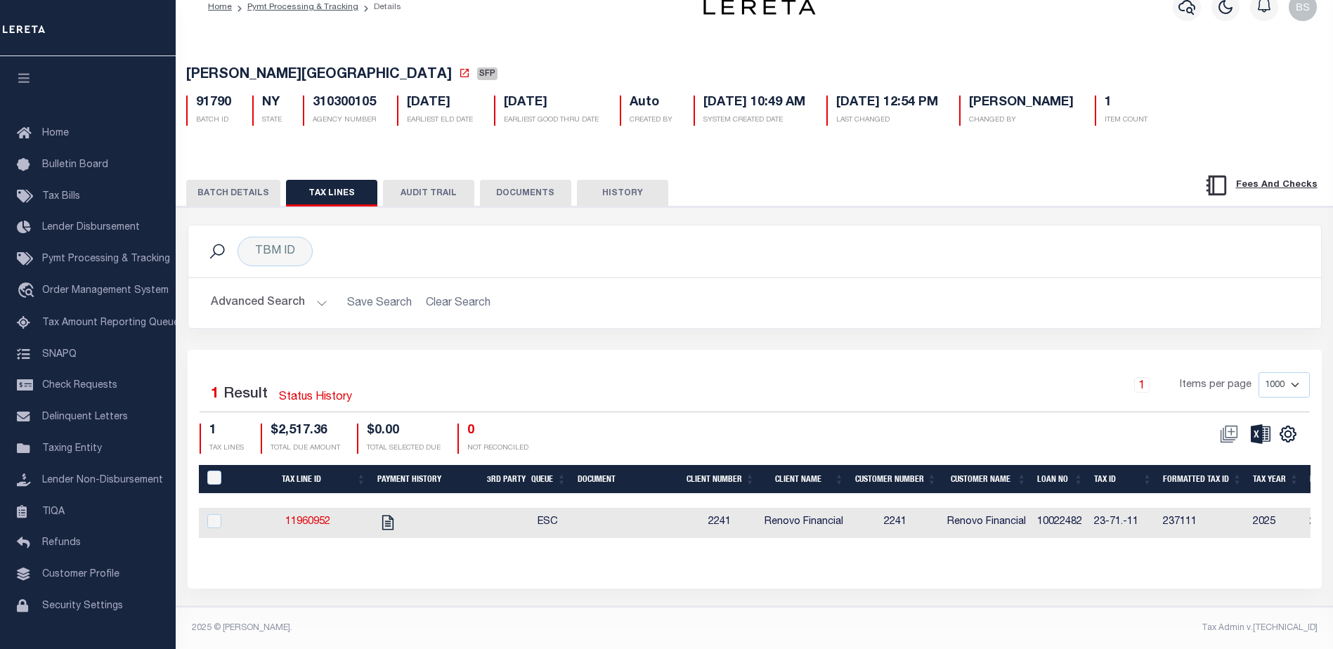
scroll to position [34, 0]
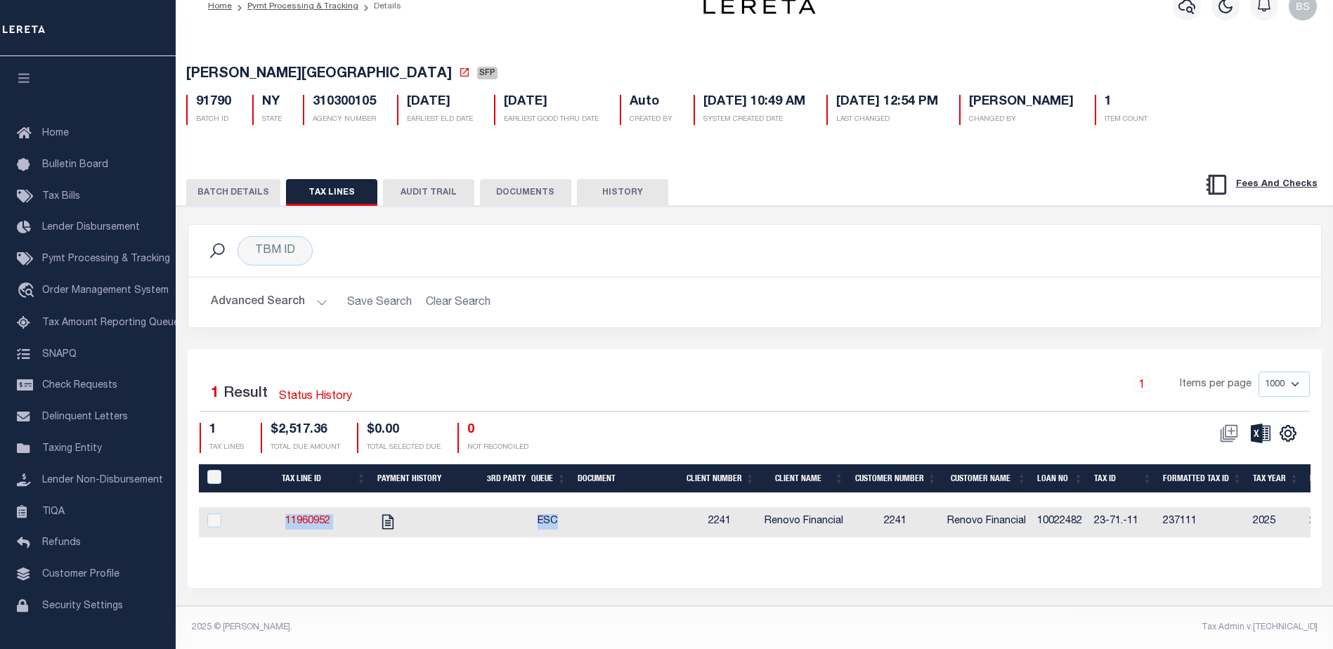
drag, startPoint x: 696, startPoint y: 528, endPoint x: 1102, endPoint y: 531, distance: 406.1
click at [1102, 531] on div "Tax Line ID Payment History 3rd Party Queue Document Client Number Client Name …" at bounding box center [754, 522] width 1111 height 30
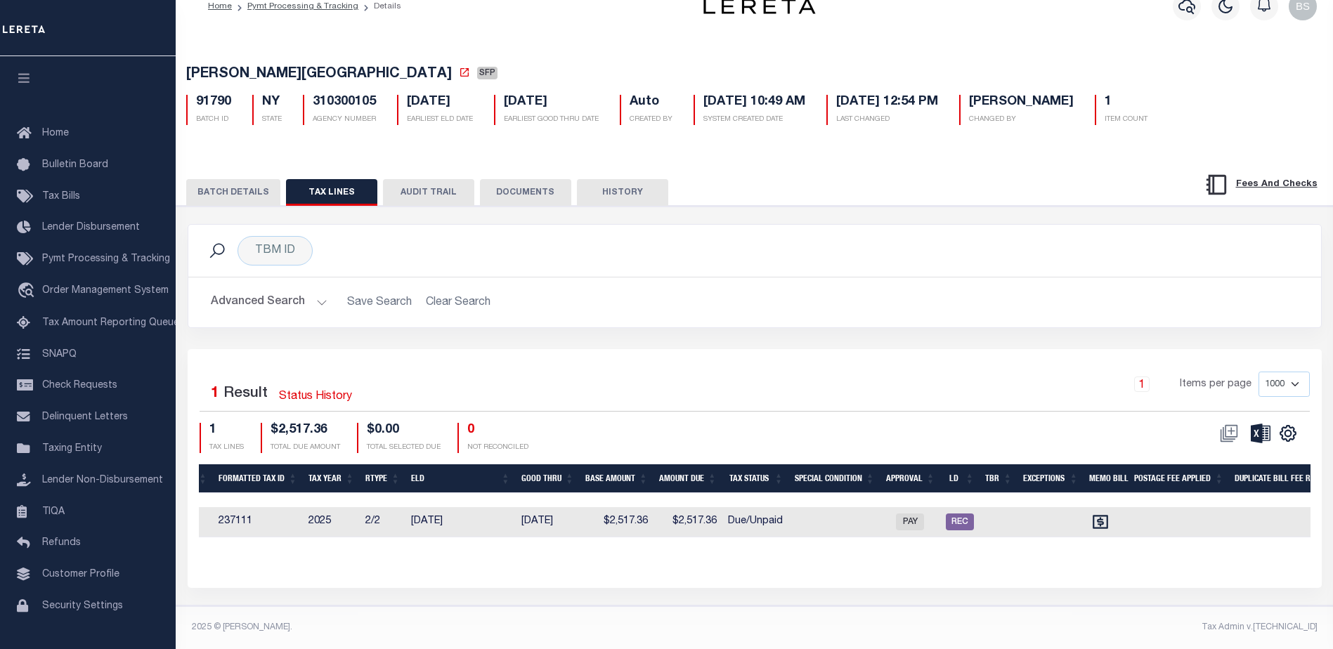
scroll to position [0, 940]
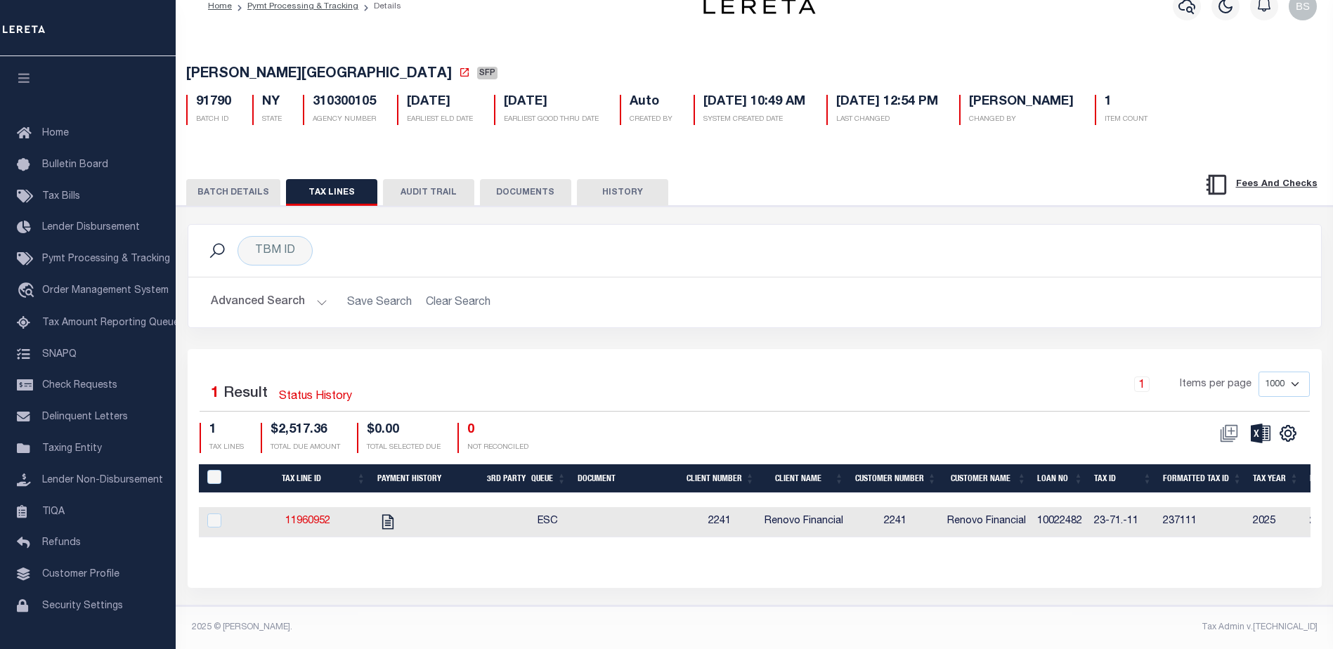
click at [396, 549] on div "Tax Line ID Payment History 3rd Party Queue Document Client Number Client Name …" at bounding box center [754, 512] width 1111 height 96
click at [389, 515] on icon "" at bounding box center [388, 522] width 18 height 18
checkbox input "true"
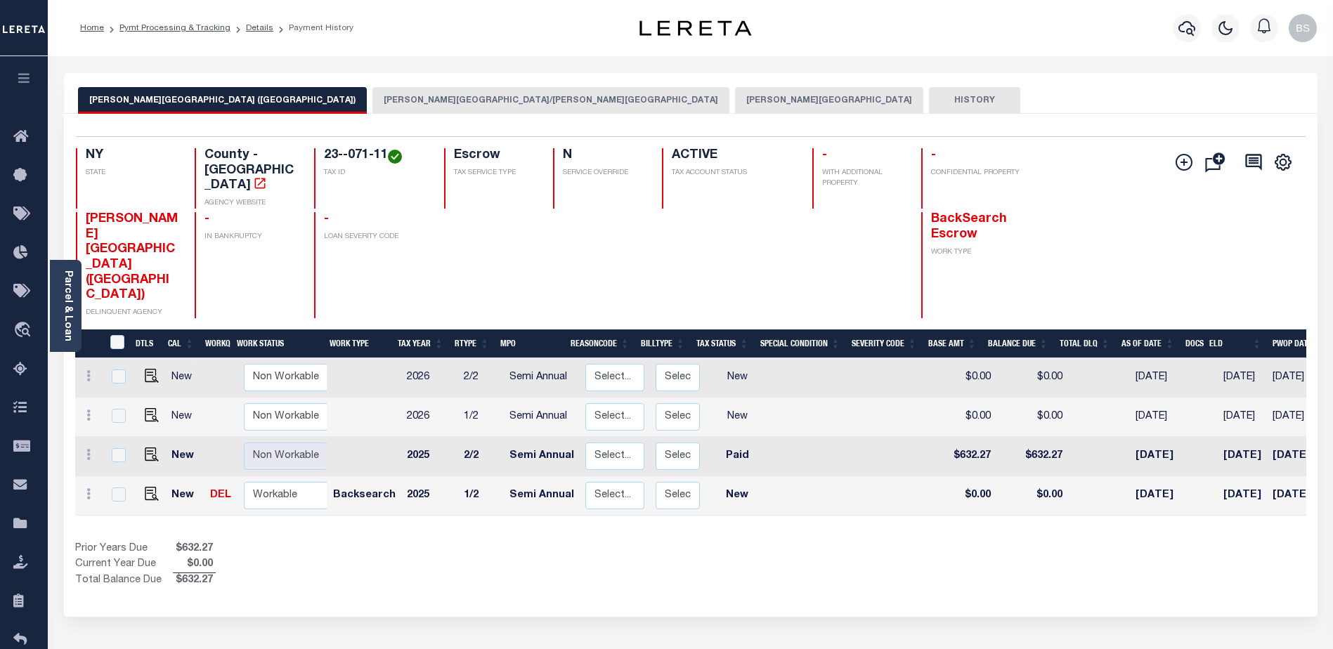
click at [735, 100] on button "[PERSON_NAME][GEOGRAPHIC_DATA]" at bounding box center [829, 100] width 188 height 27
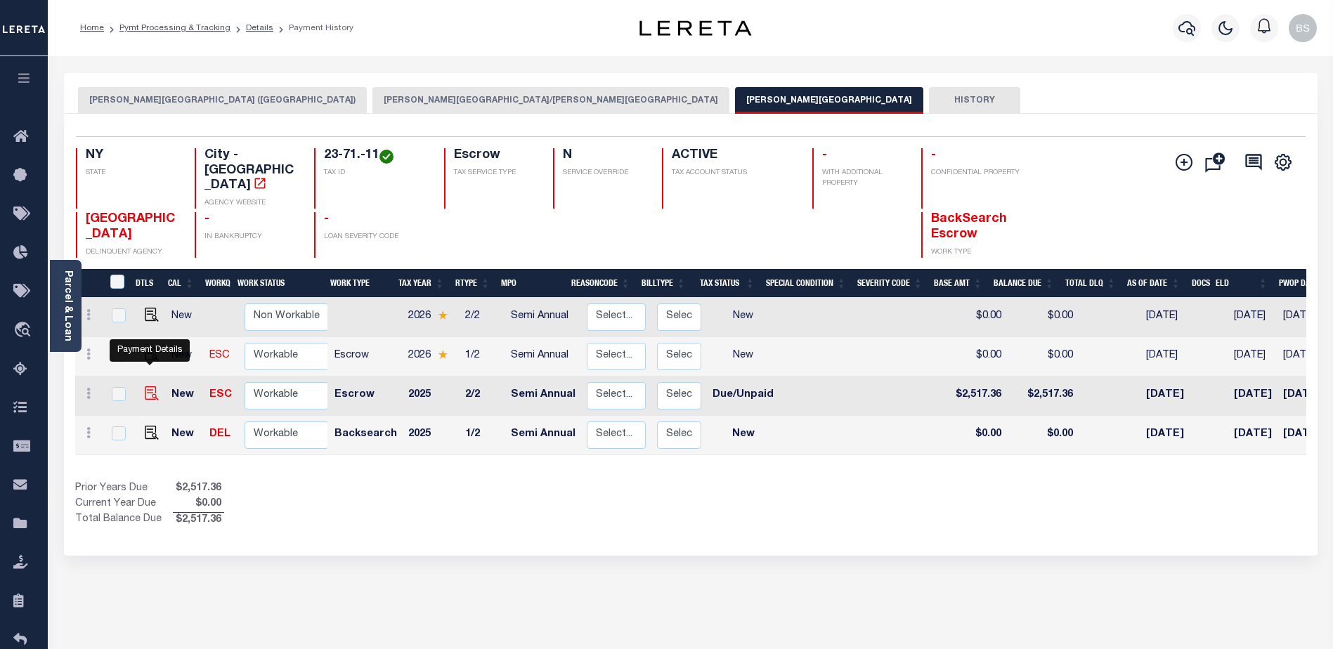
click at [151, 386] on img "" at bounding box center [152, 393] width 14 height 14
checkbox input "true"
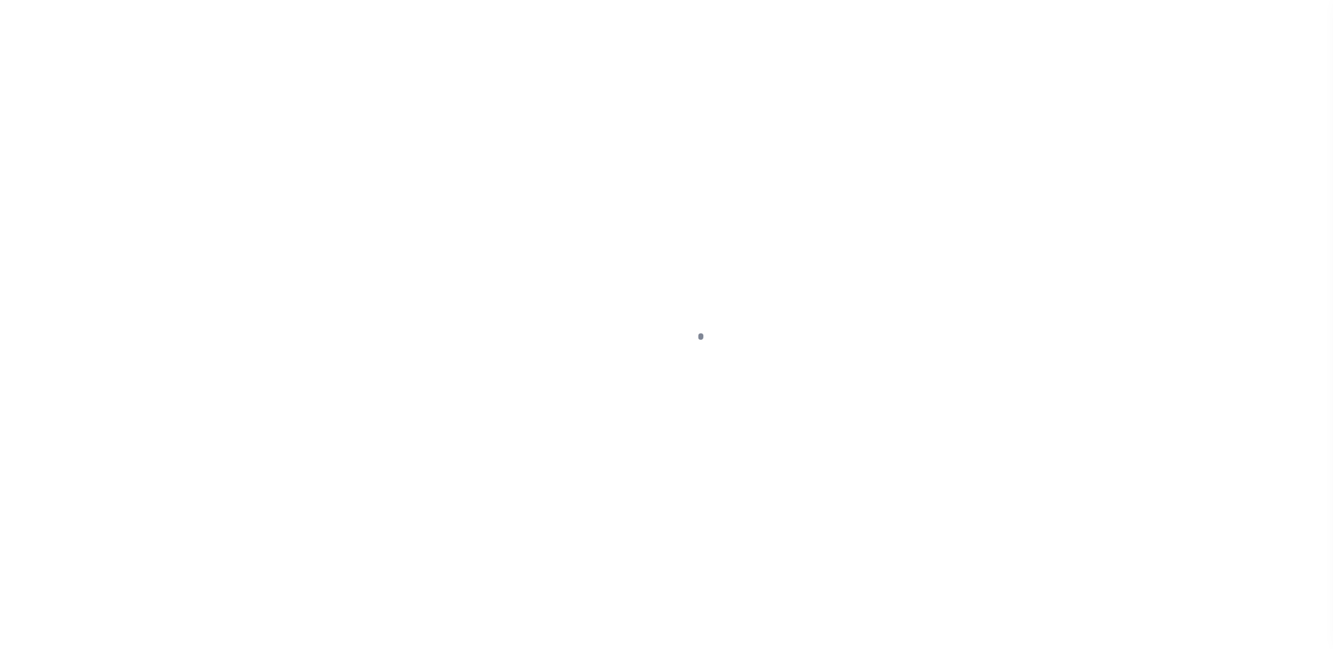
select select "DUE"
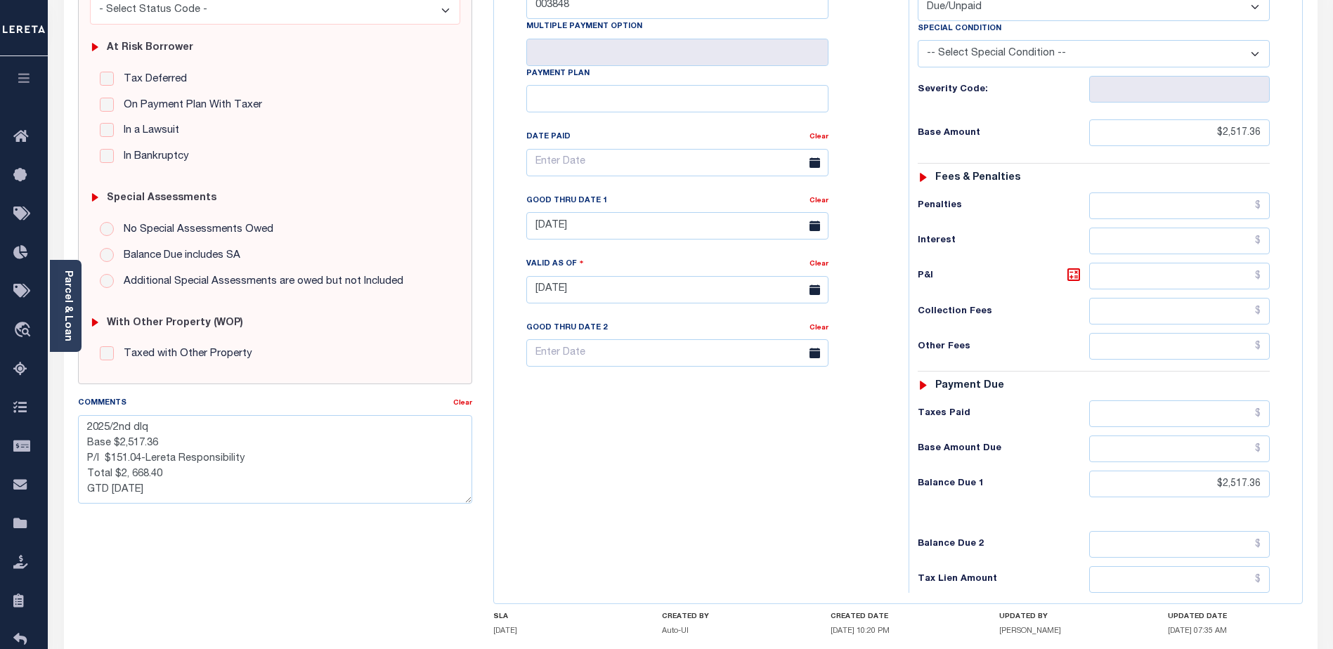
scroll to position [281, 0]
